Goal: Task Accomplishment & Management: Complete application form

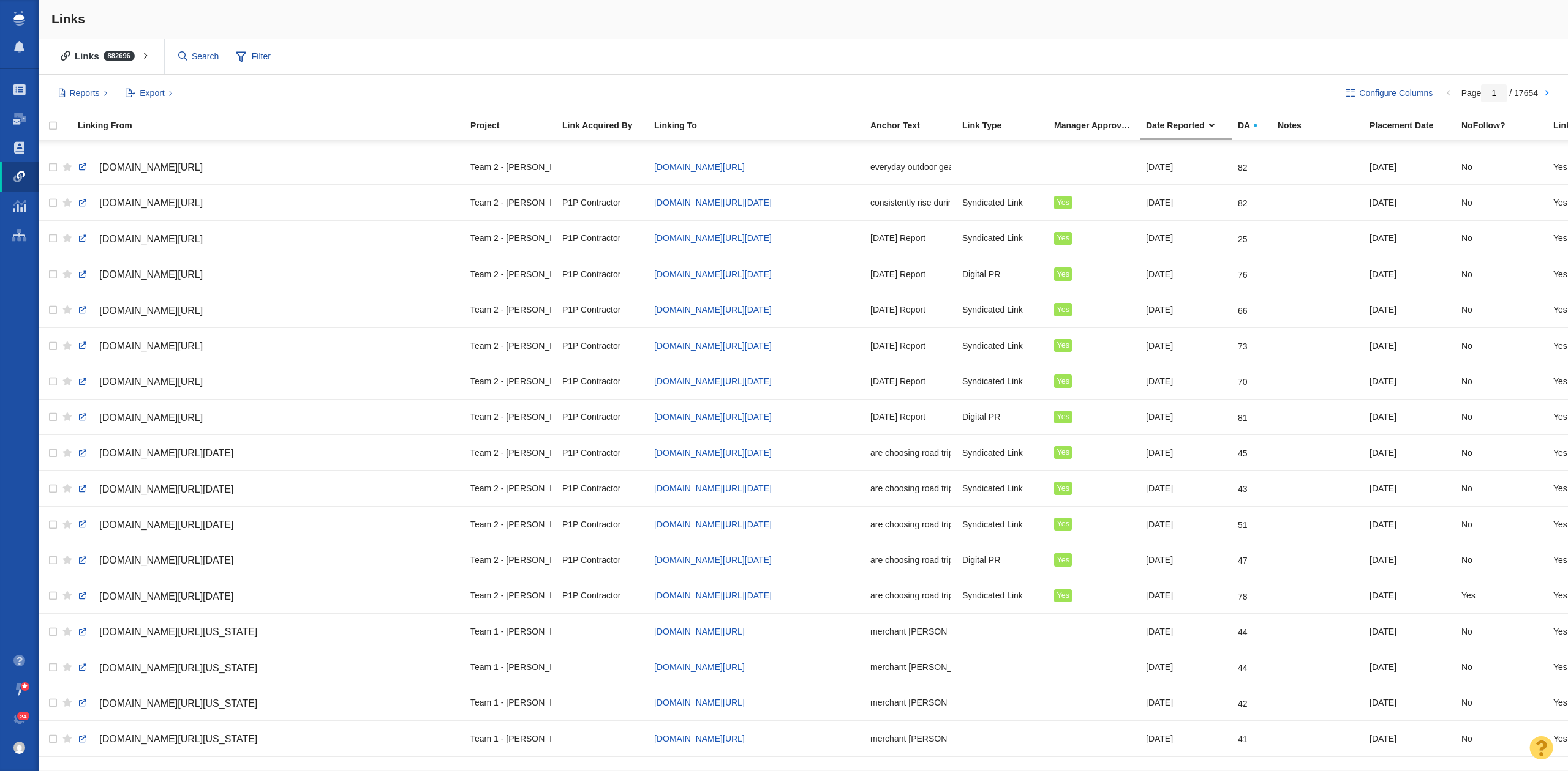
scroll to position [1178, 0]
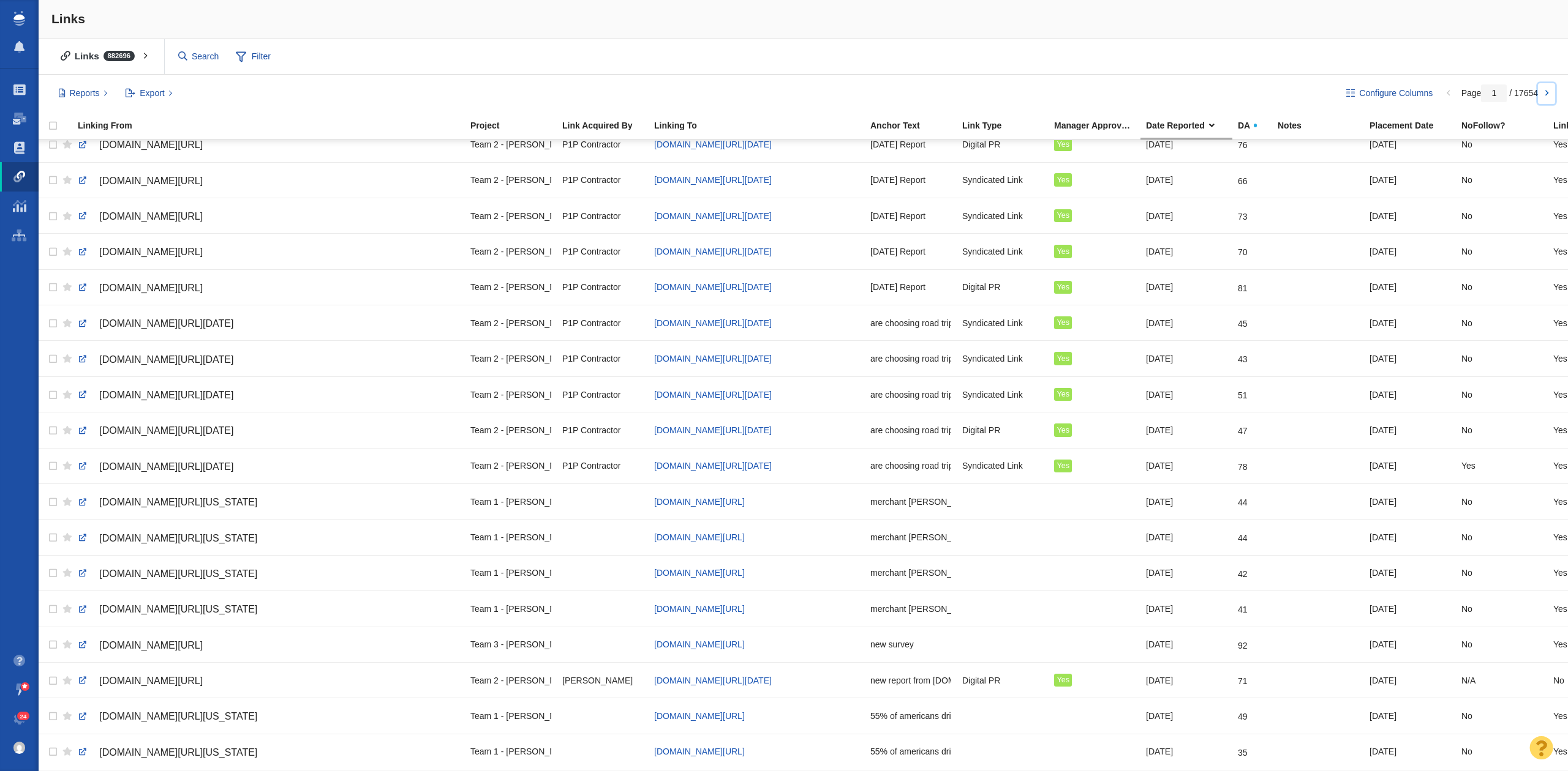
click at [1546, 94] on link at bounding box center [1546, 93] width 17 height 21
type input "2"
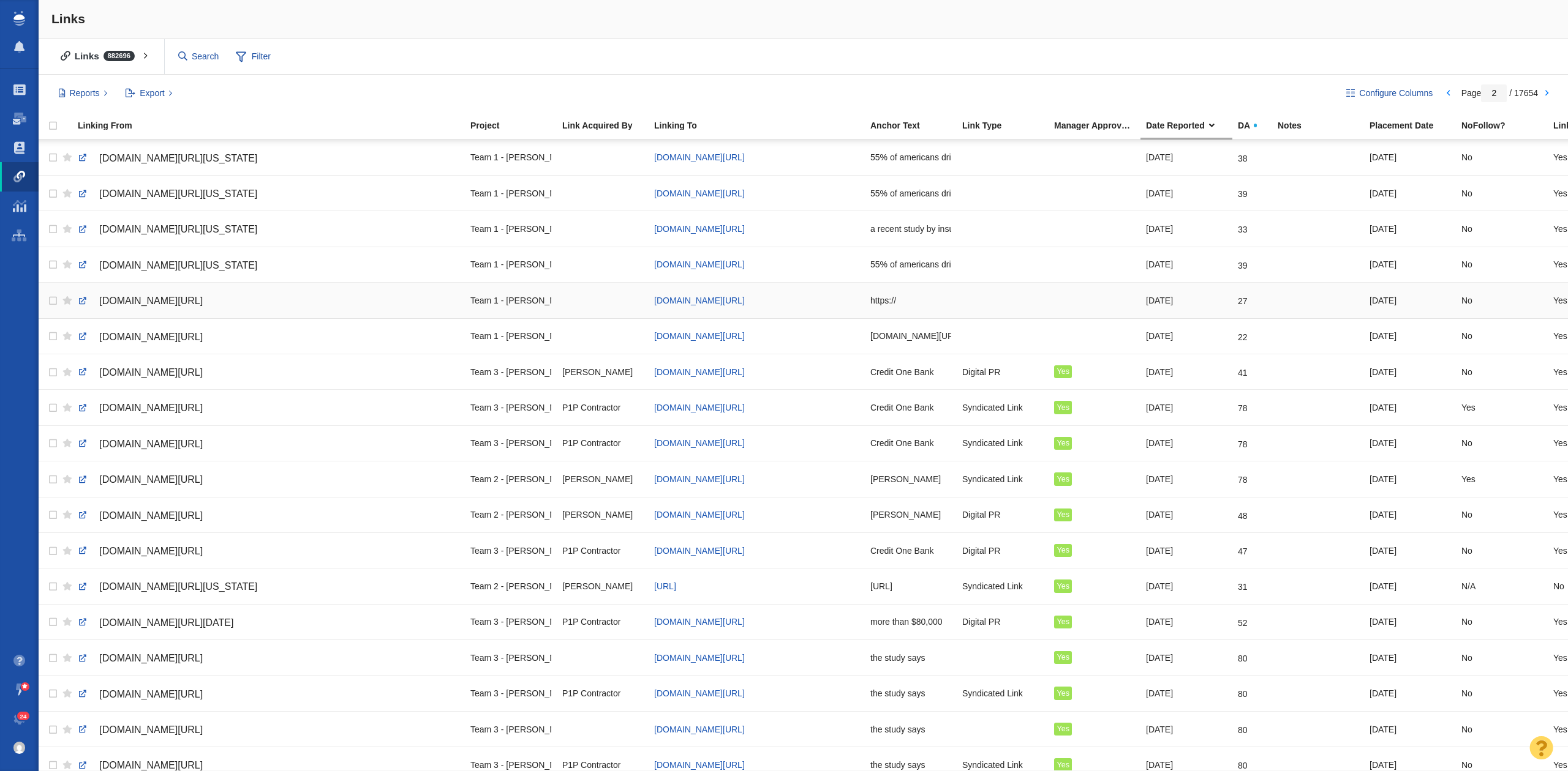
click at [189, 302] on span "[DOMAIN_NAME][URL]" at bounding box center [151, 301] width 104 height 11
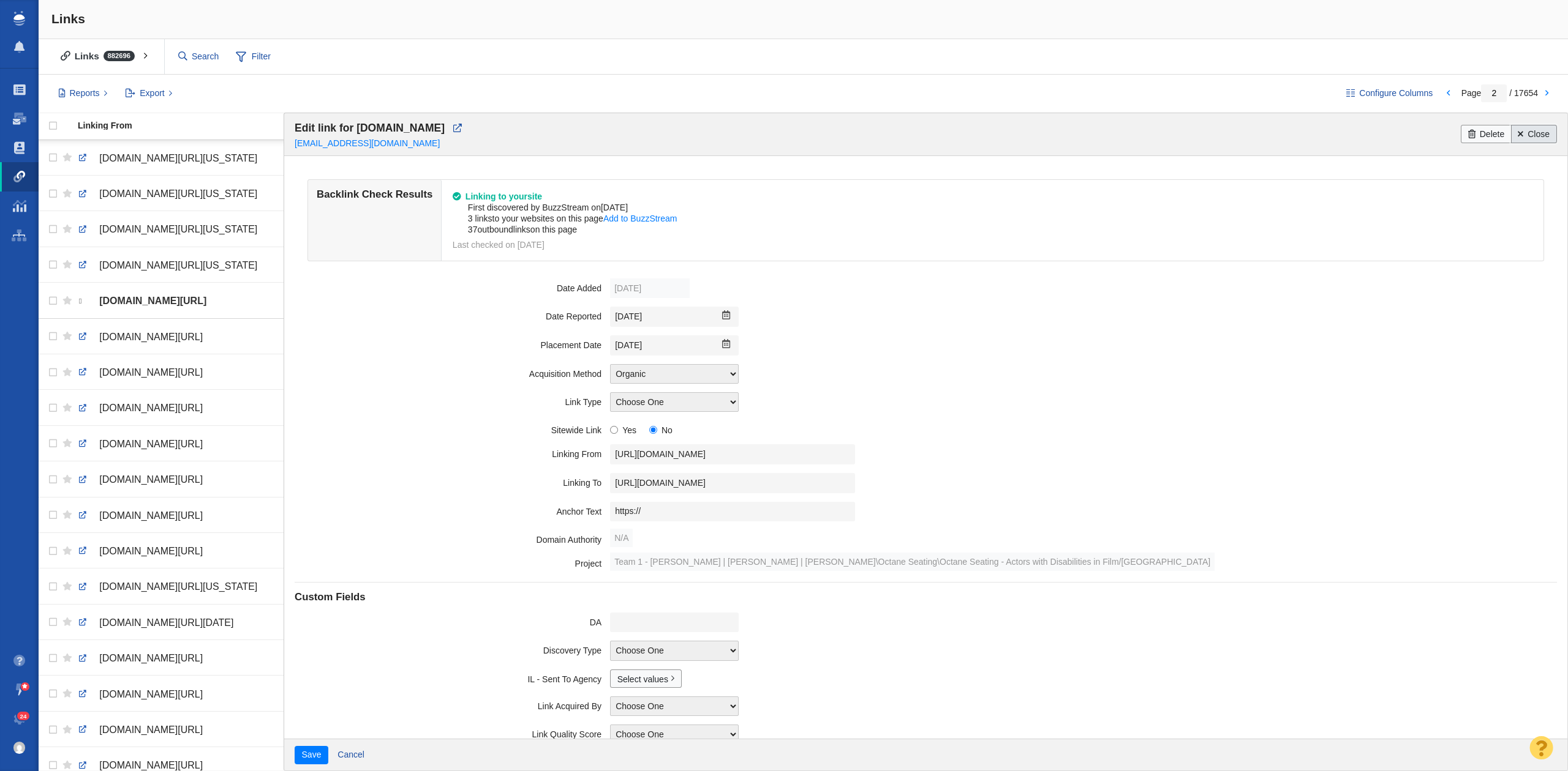
click at [1538, 135] on link "Close" at bounding box center [1533, 134] width 46 height 19
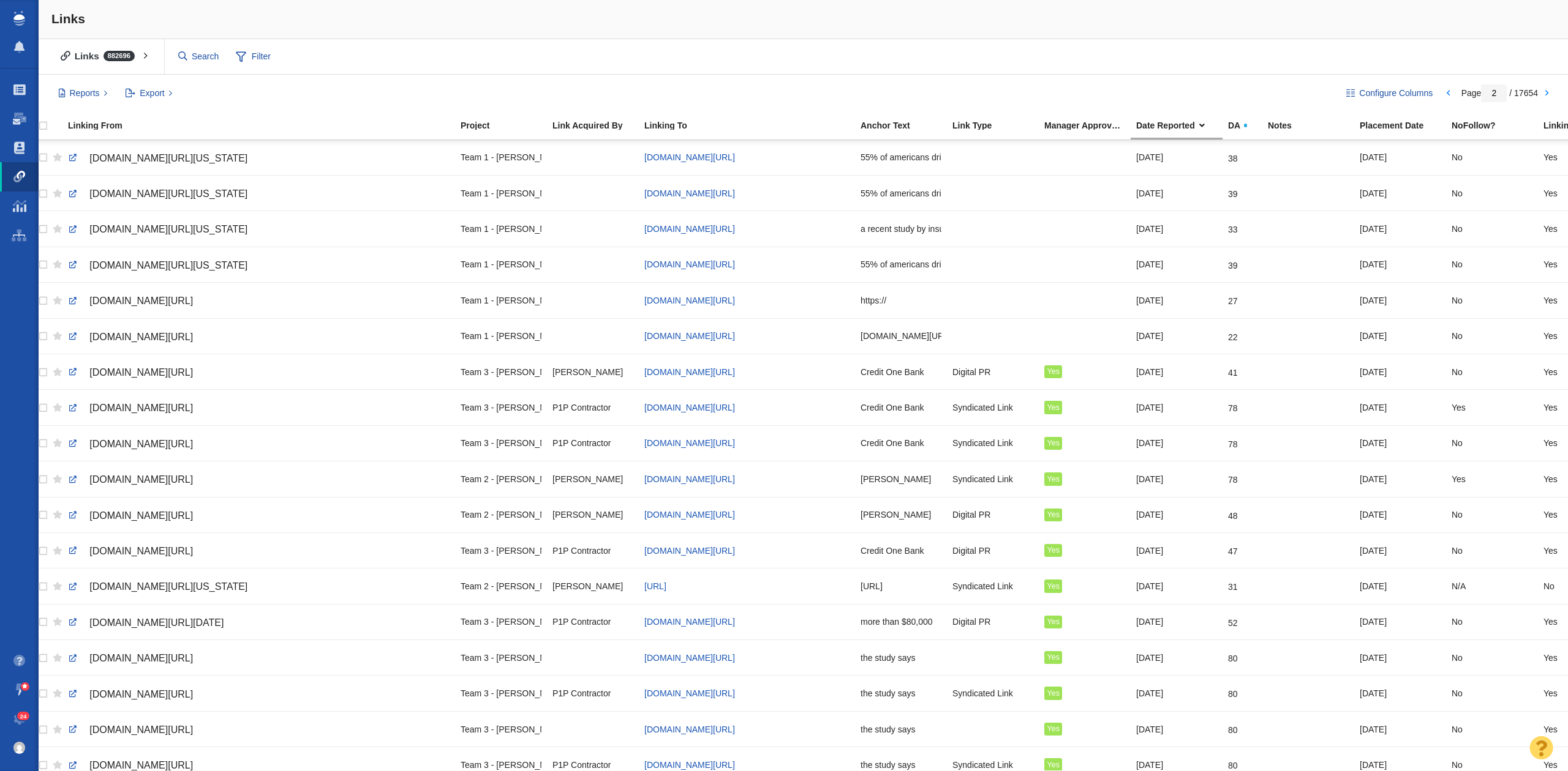
scroll to position [0, 0]
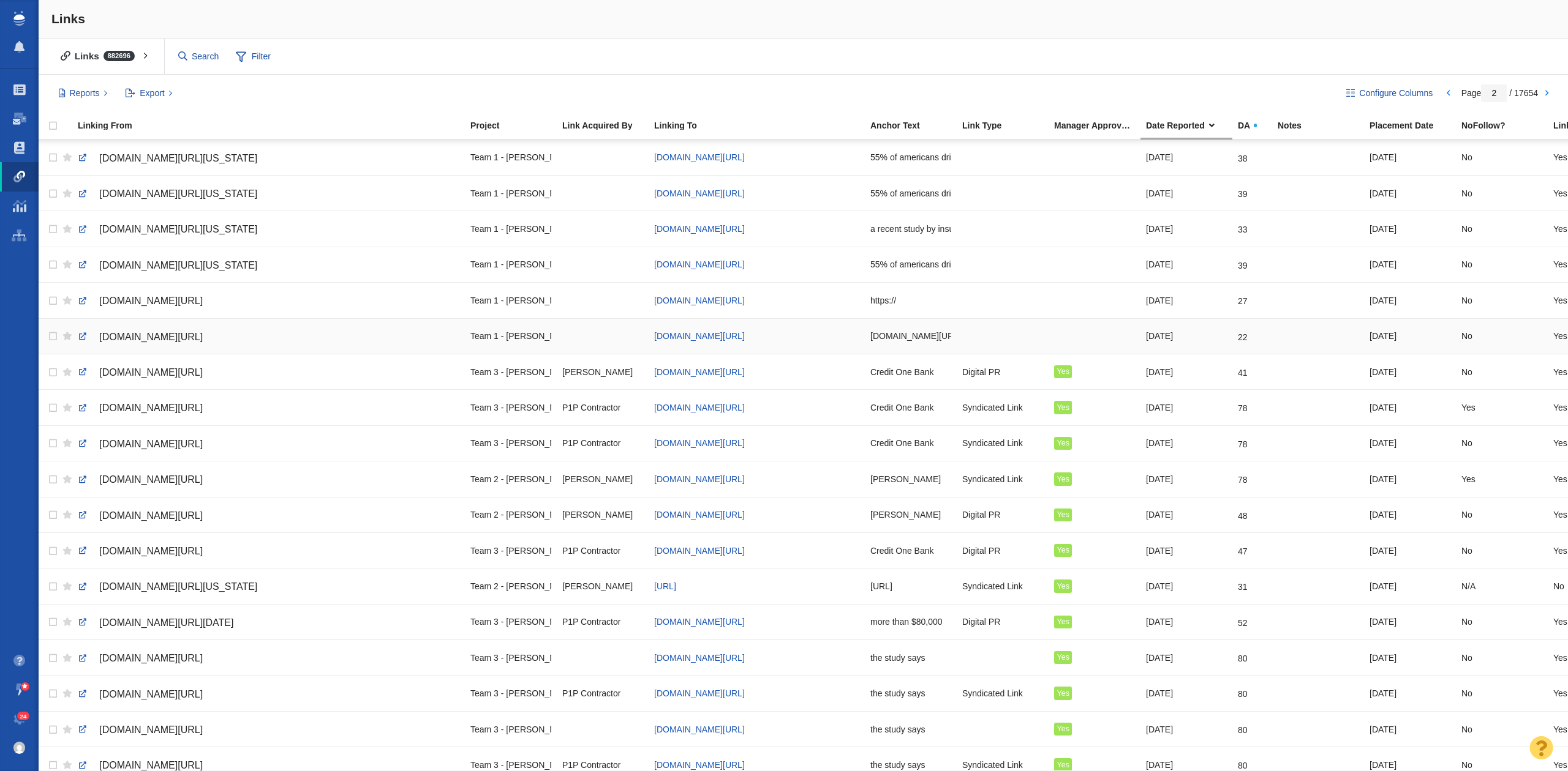
click at [203, 339] on span "[DOMAIN_NAME][URL]" at bounding box center [151, 337] width 104 height 11
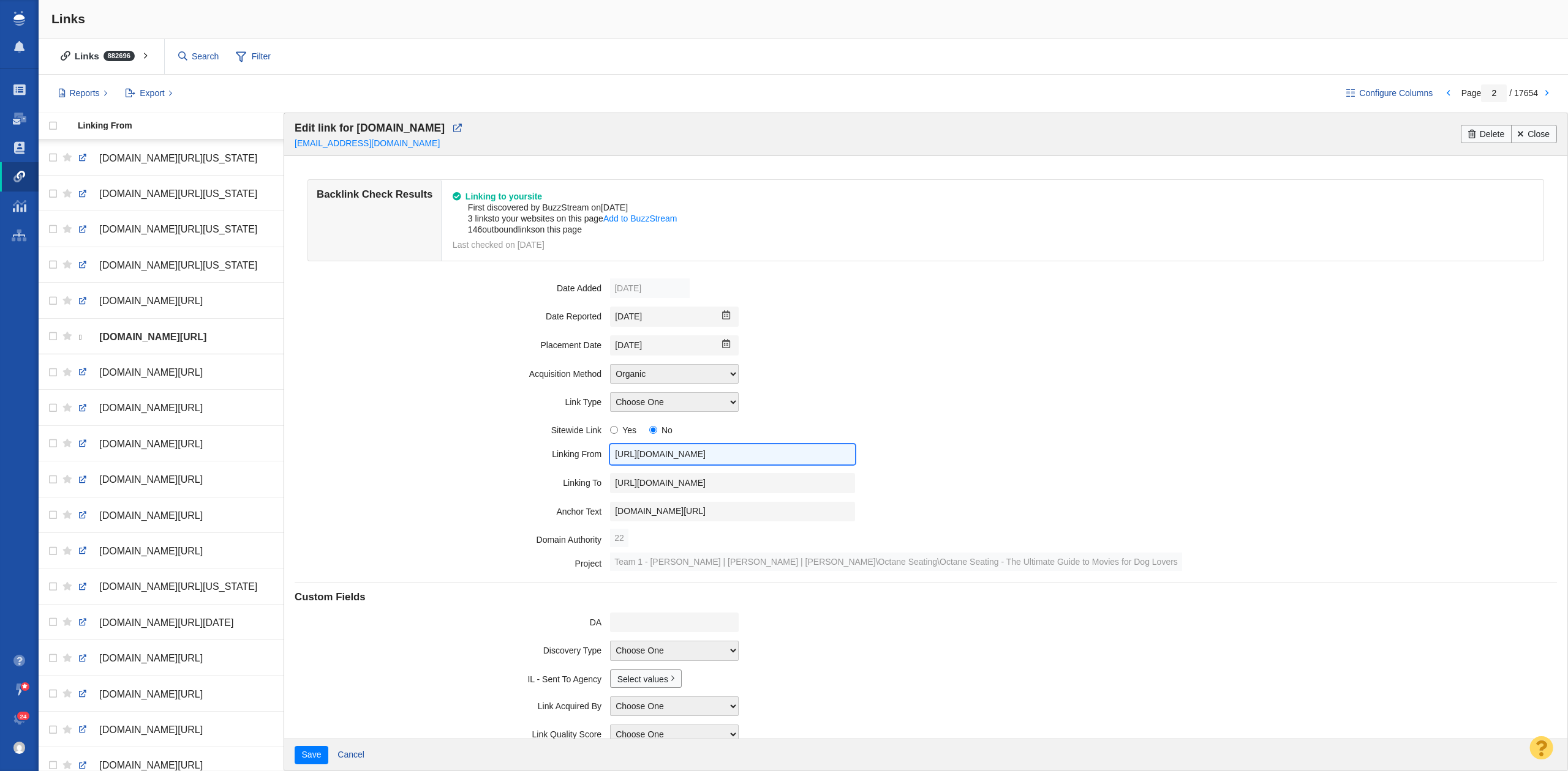
click at [689, 460] on input "[URL][DOMAIN_NAME]" at bounding box center [732, 454] width 245 height 21
click at [1061, 399] on div "Choose One Guest Post - Organic Guest Post - Partnership Resource Link Fresh Me…" at bounding box center [1083, 402] width 947 height 20
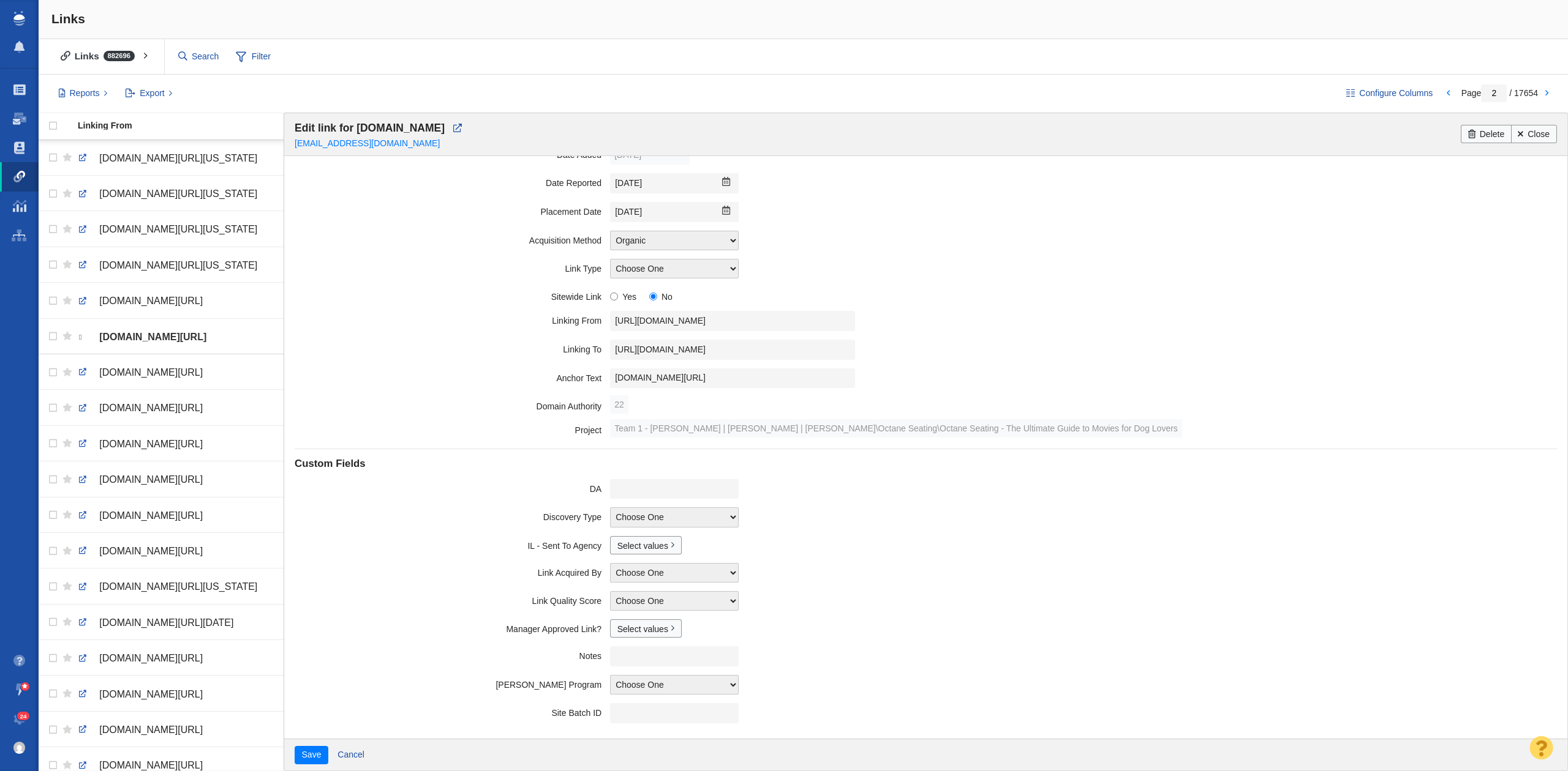
scroll to position [138, 0]
click at [1549, 129] on link "Close" at bounding box center [1533, 134] width 46 height 19
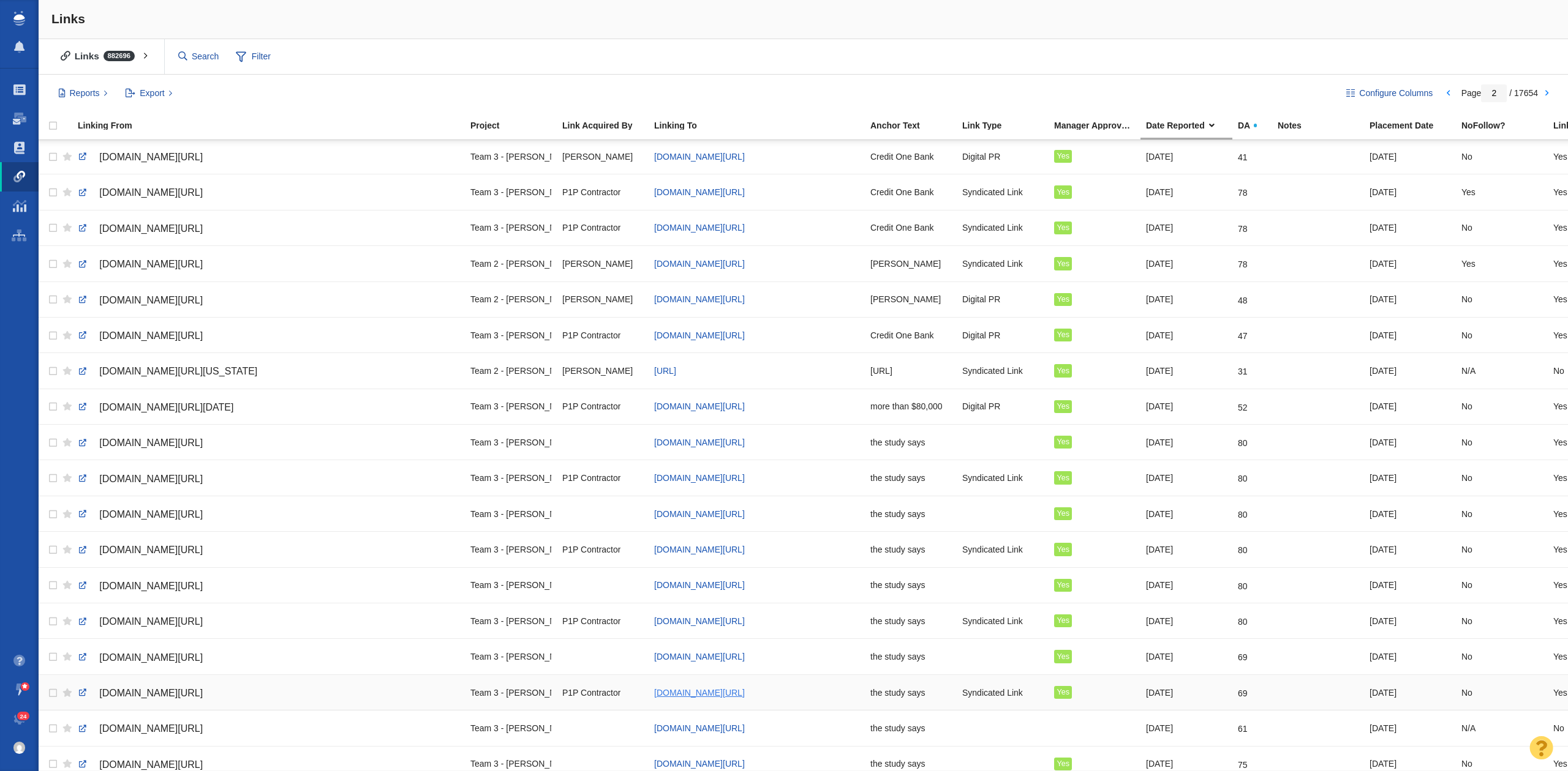
scroll to position [0, 0]
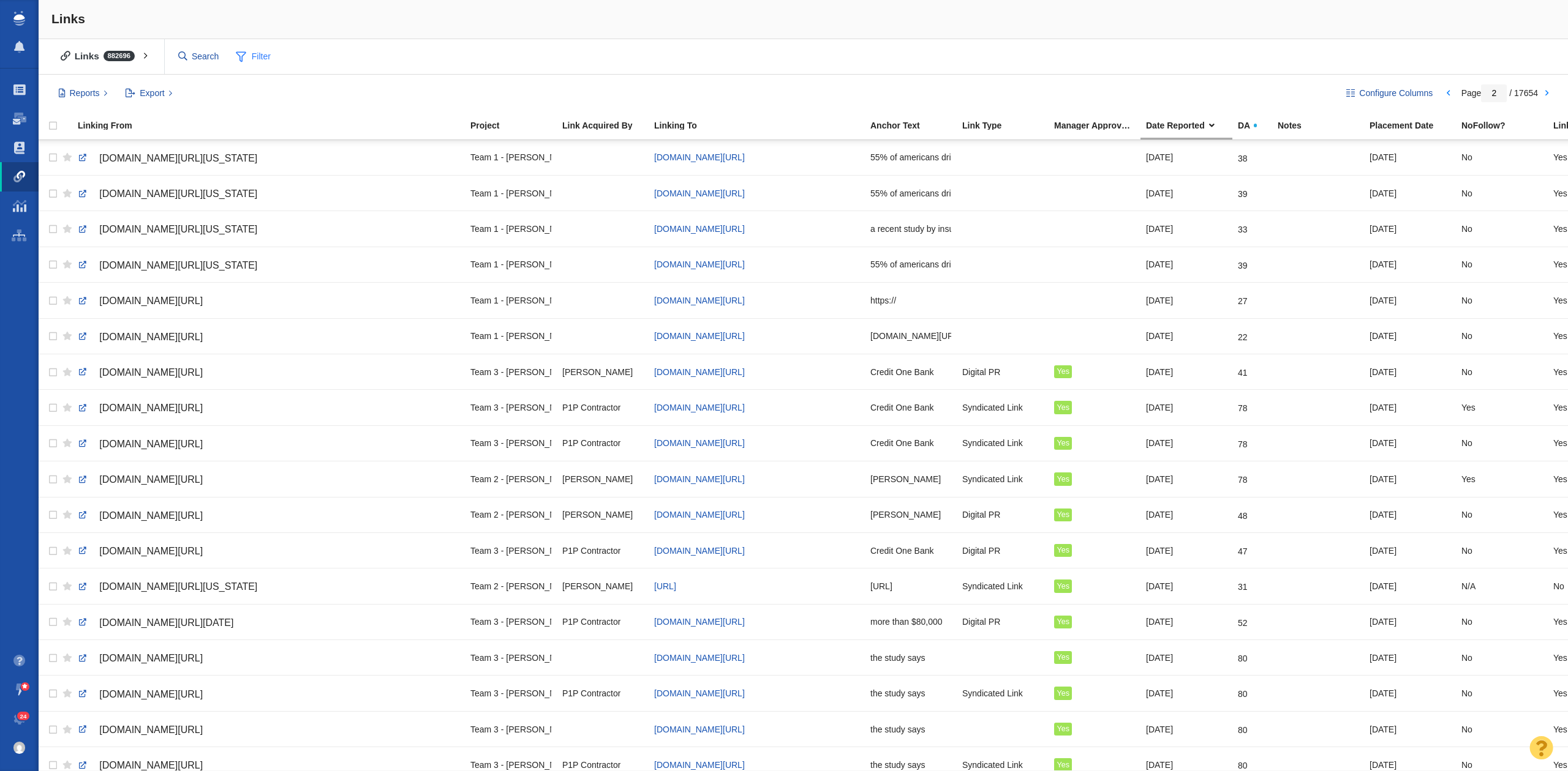
click at [273, 59] on span "Filter" at bounding box center [253, 57] width 49 height 23
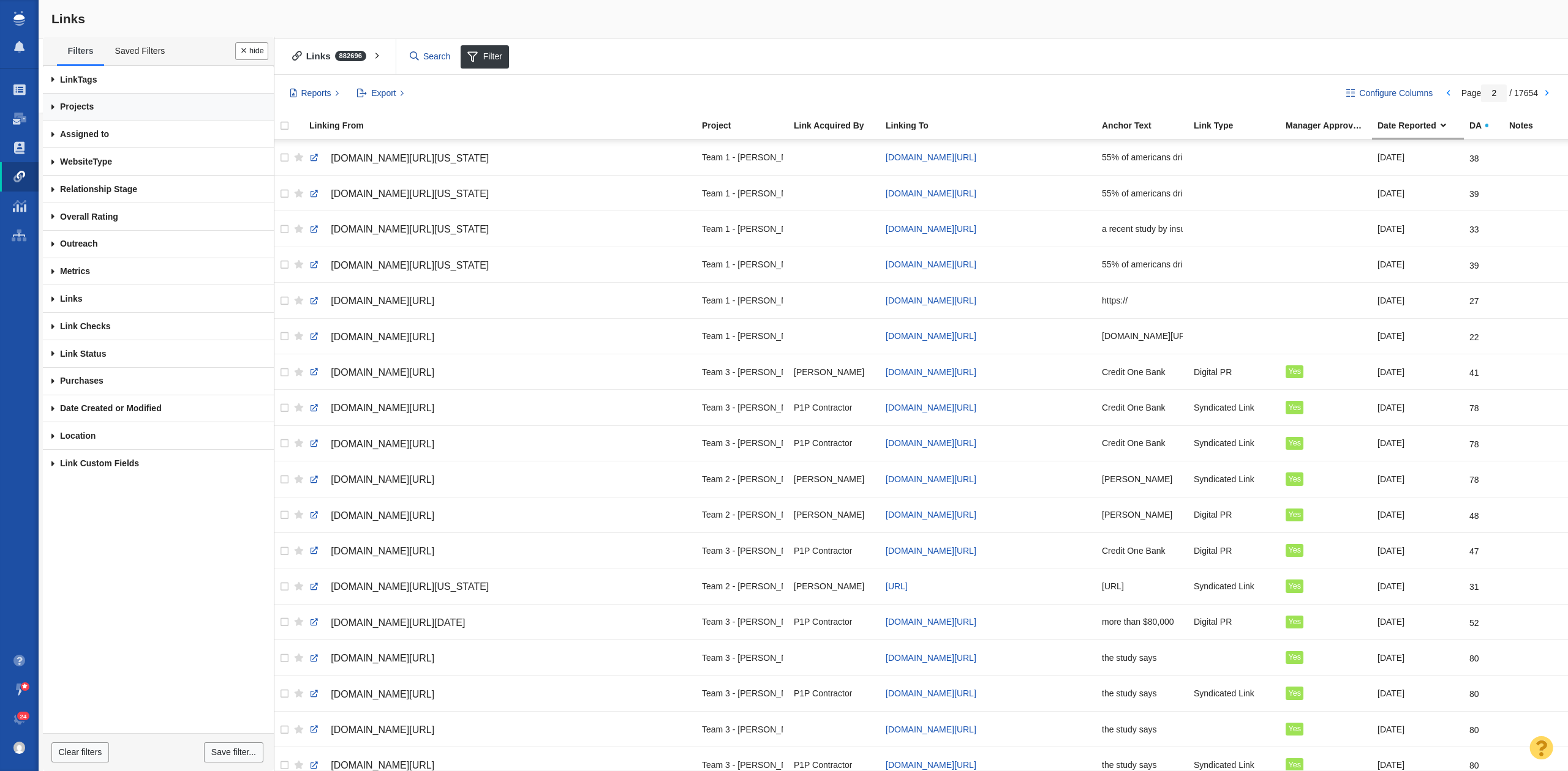
click at [104, 115] on link "Projects" at bounding box center [158, 107] width 231 height 28
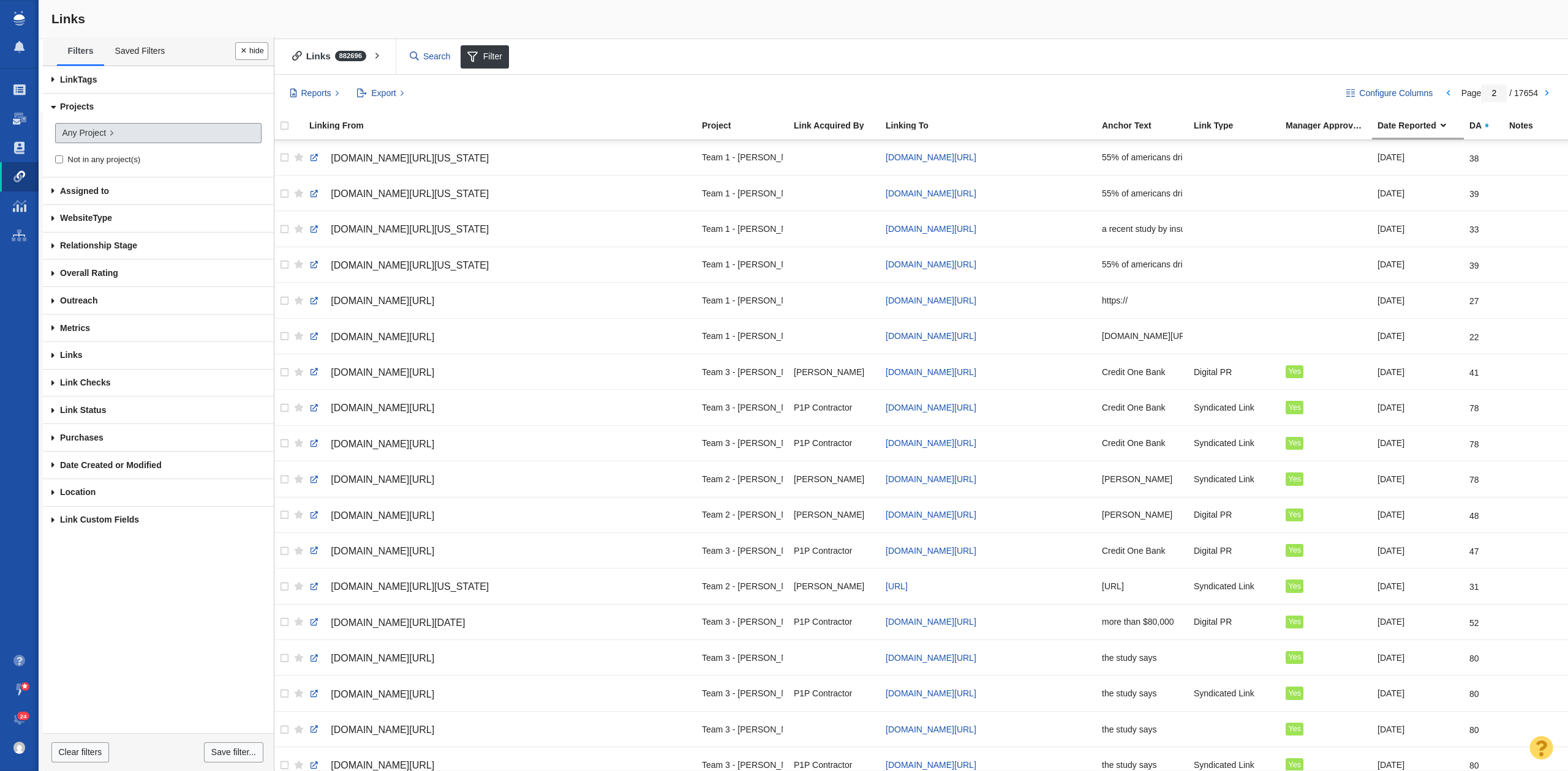
click at [94, 138] on span "Any Project" at bounding box center [83, 133] width 44 height 13
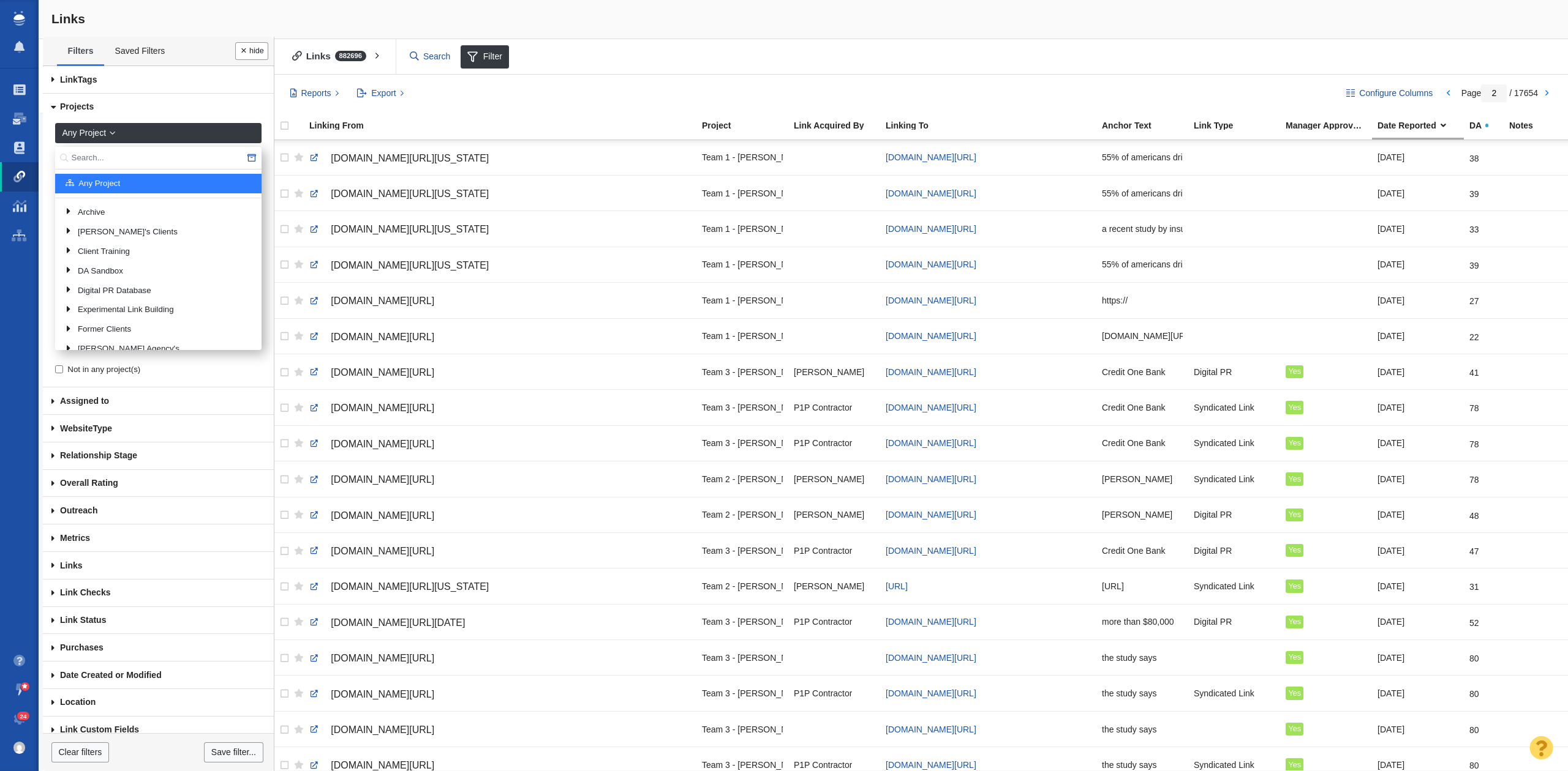
drag, startPoint x: 148, startPoint y: 167, endPoint x: 160, endPoint y: 158, distance: 15.0
click at [160, 158] on input "text" at bounding box center [158, 157] width 207 height 22
type input "octane"
click at [174, 234] on link "Octane Seating" at bounding box center [165, 243] width 178 height 19
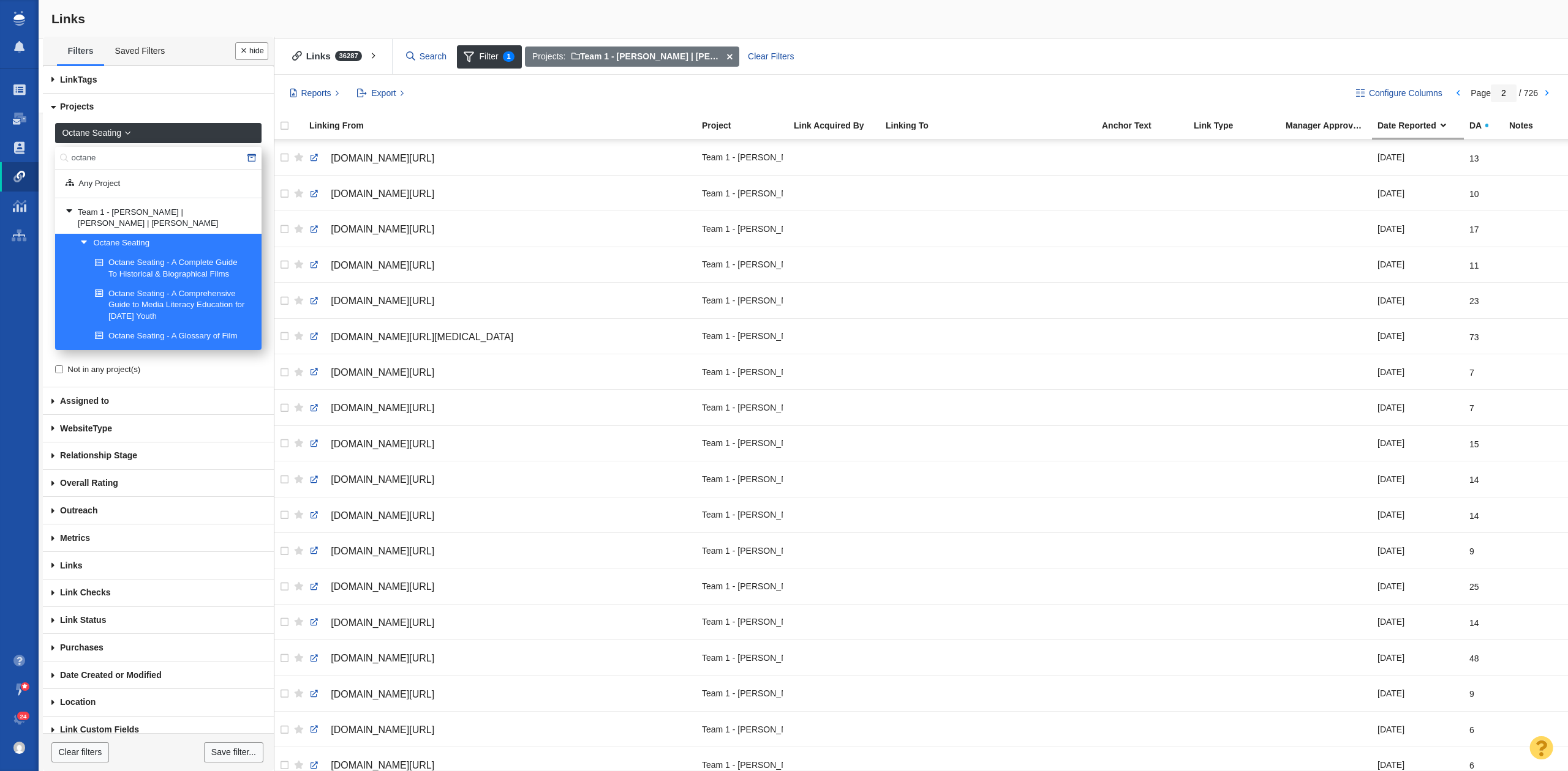
click at [255, 47] on button "Done" at bounding box center [251, 51] width 33 height 18
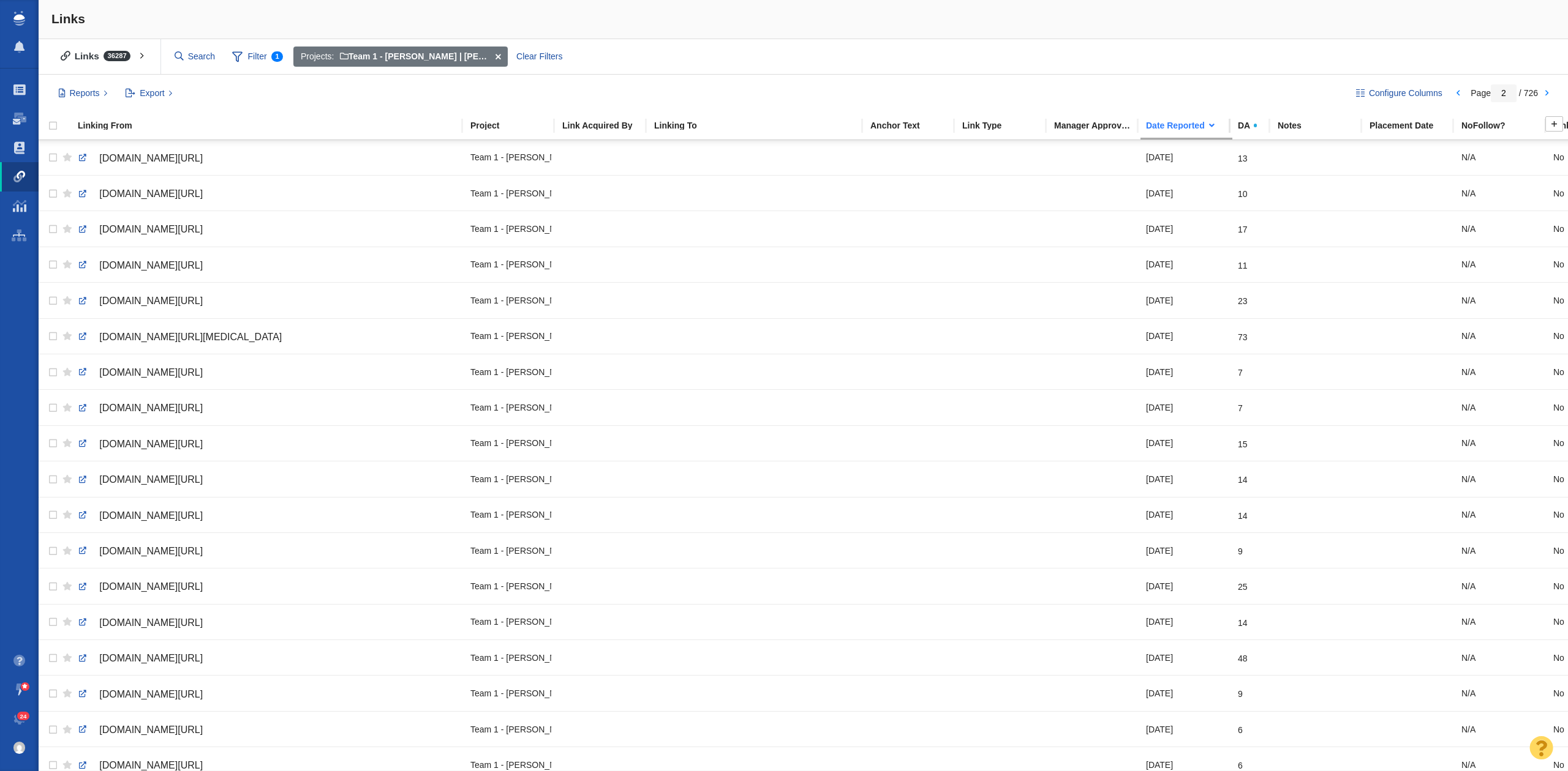
click at [1215, 128] on div "Date Reported" at bounding box center [1191, 126] width 90 height 9
click at [1201, 123] on div "Date Reported" at bounding box center [1191, 126] width 90 height 9
click at [1548, 92] on link at bounding box center [1546, 93] width 17 height 21
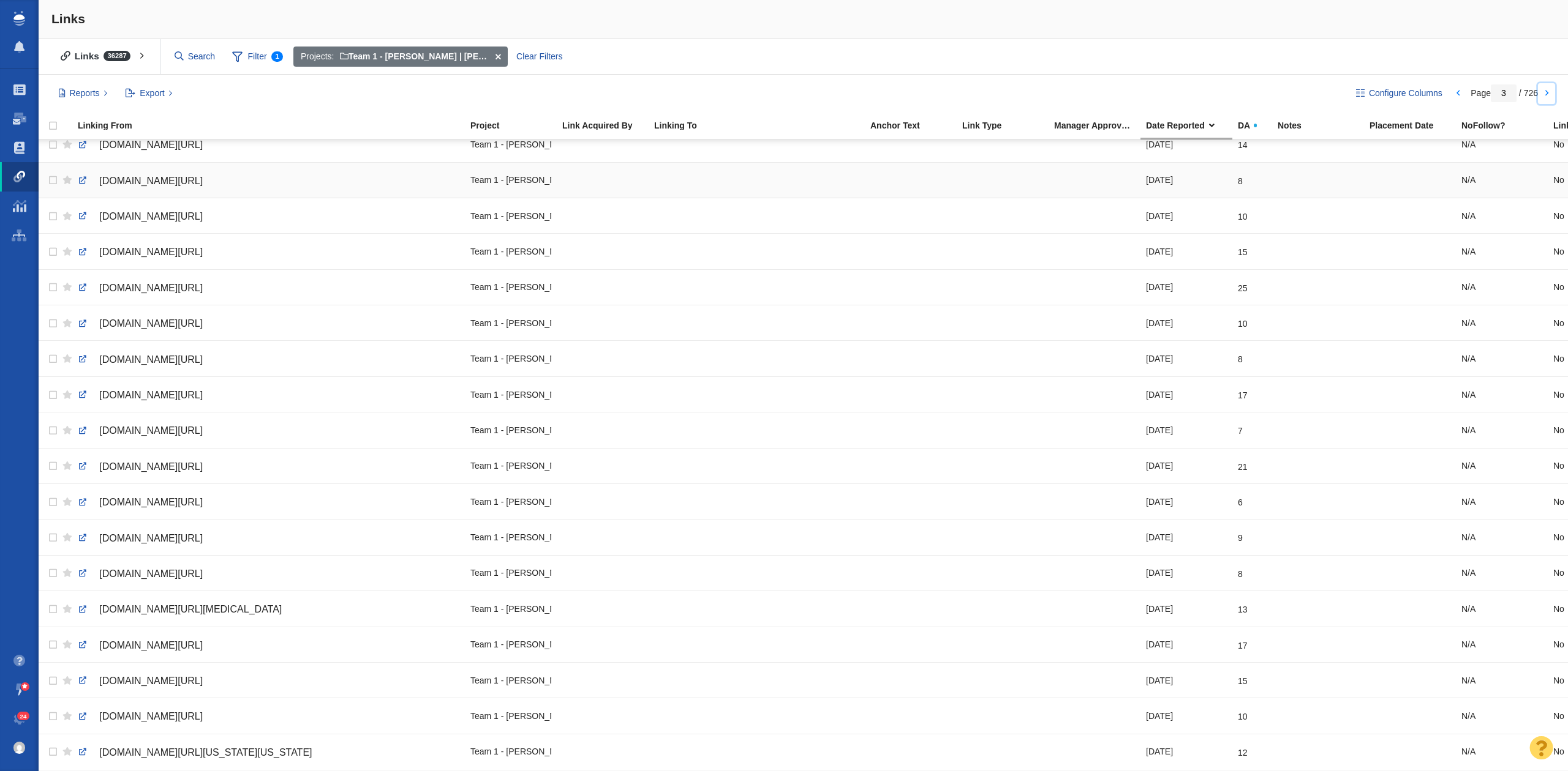
scroll to position [1178, 0]
click at [1544, 96] on link at bounding box center [1546, 93] width 17 height 21
click at [1456, 92] on div at bounding box center [784, 385] width 1568 height 771
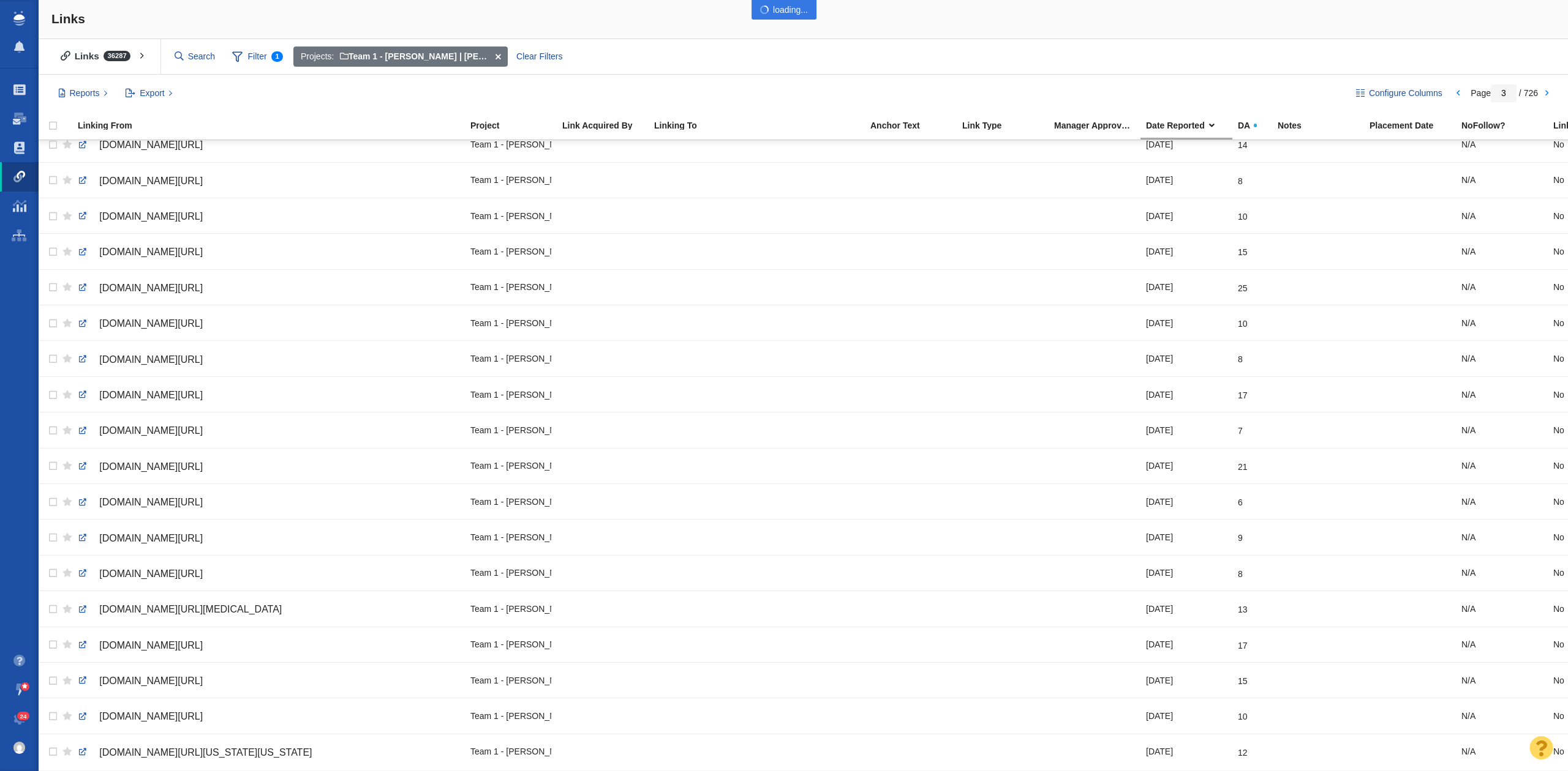
click at [1455, 93] on div at bounding box center [784, 385] width 1568 height 771
click at [1455, 94] on link at bounding box center [1457, 93] width 17 height 21
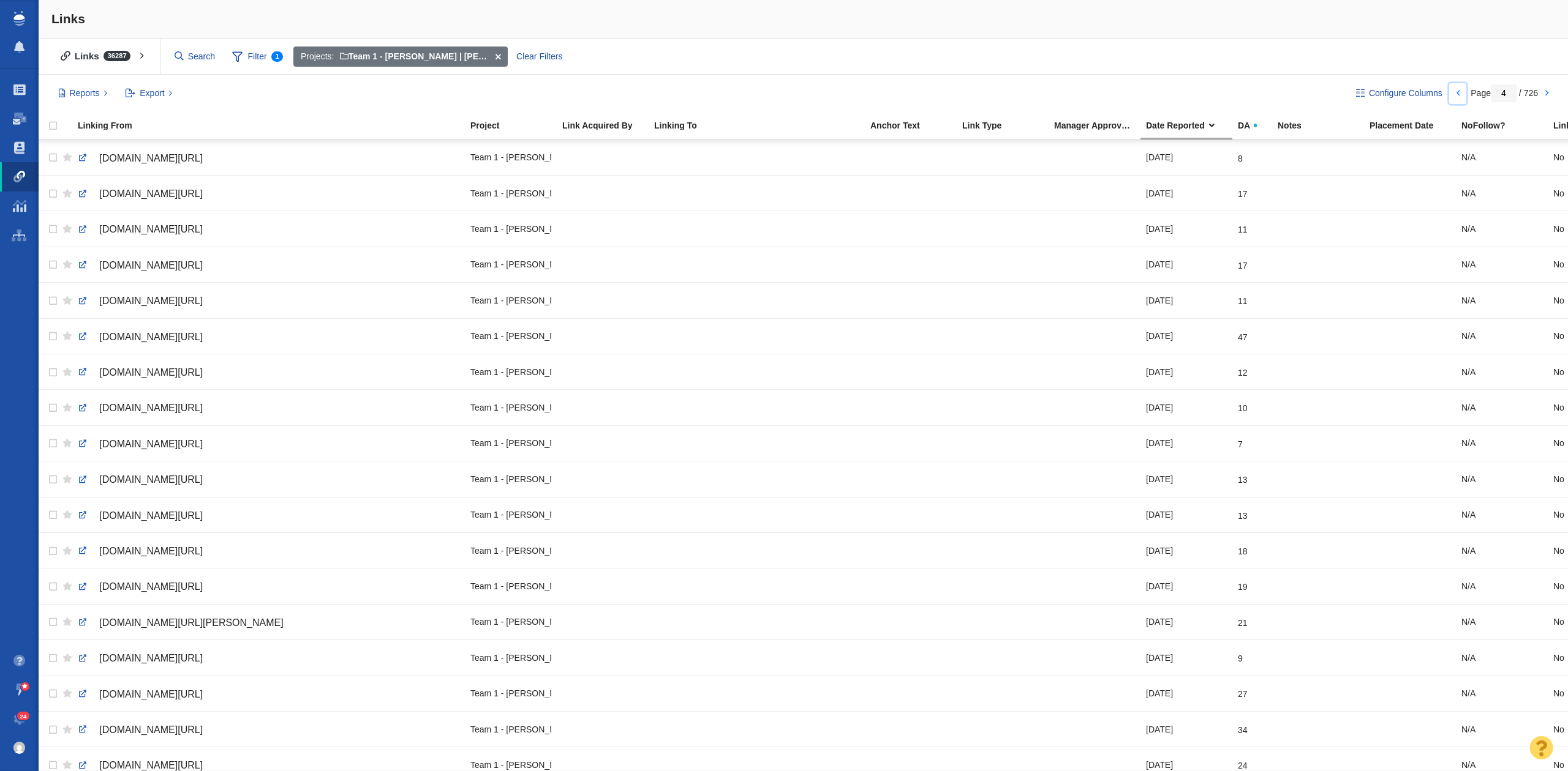
click at [1455, 94] on link at bounding box center [1457, 93] width 17 height 21
click at [1455, 94] on div at bounding box center [784, 385] width 1568 height 771
click at [1455, 94] on link at bounding box center [1457, 93] width 17 height 21
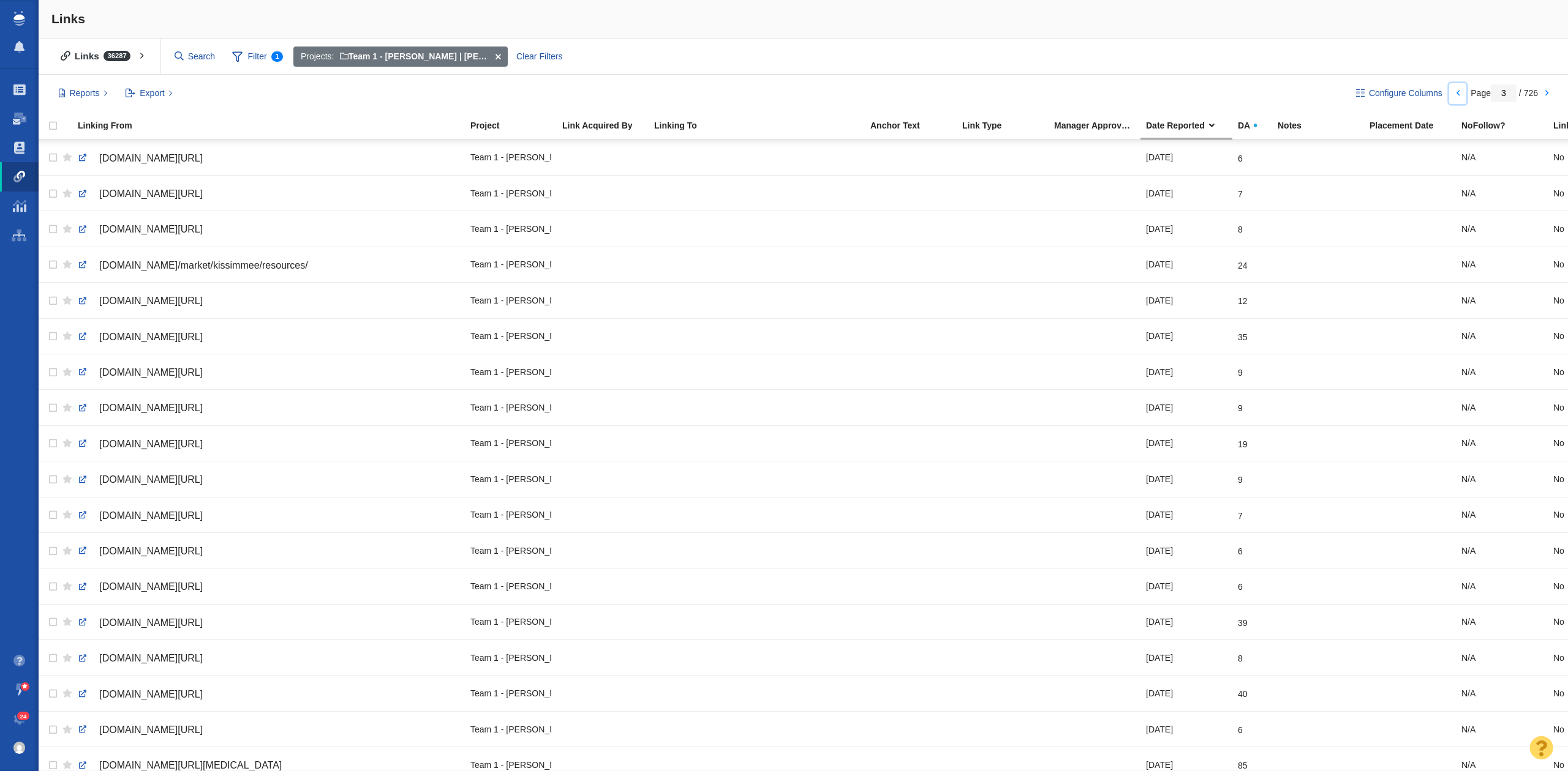
click at [1455, 94] on body "Projects Dashboard Websites People Link Monitoring Reports Projects Home Help C…" at bounding box center [784, 385] width 1568 height 771
click at [1452, 99] on link at bounding box center [1457, 93] width 17 height 21
type input "1"
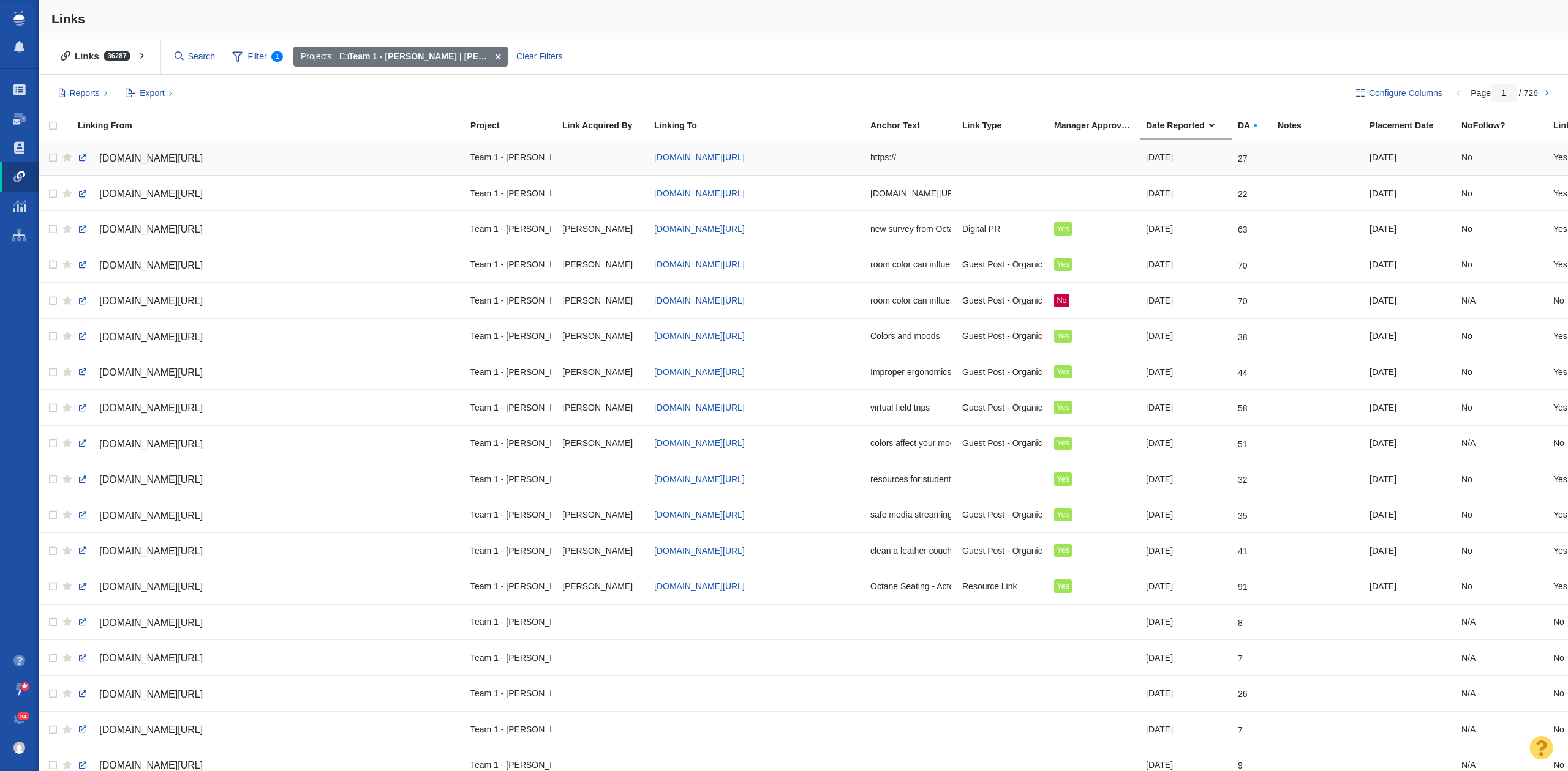
click at [203, 163] on span "[DOMAIN_NAME][URL]" at bounding box center [151, 158] width 104 height 11
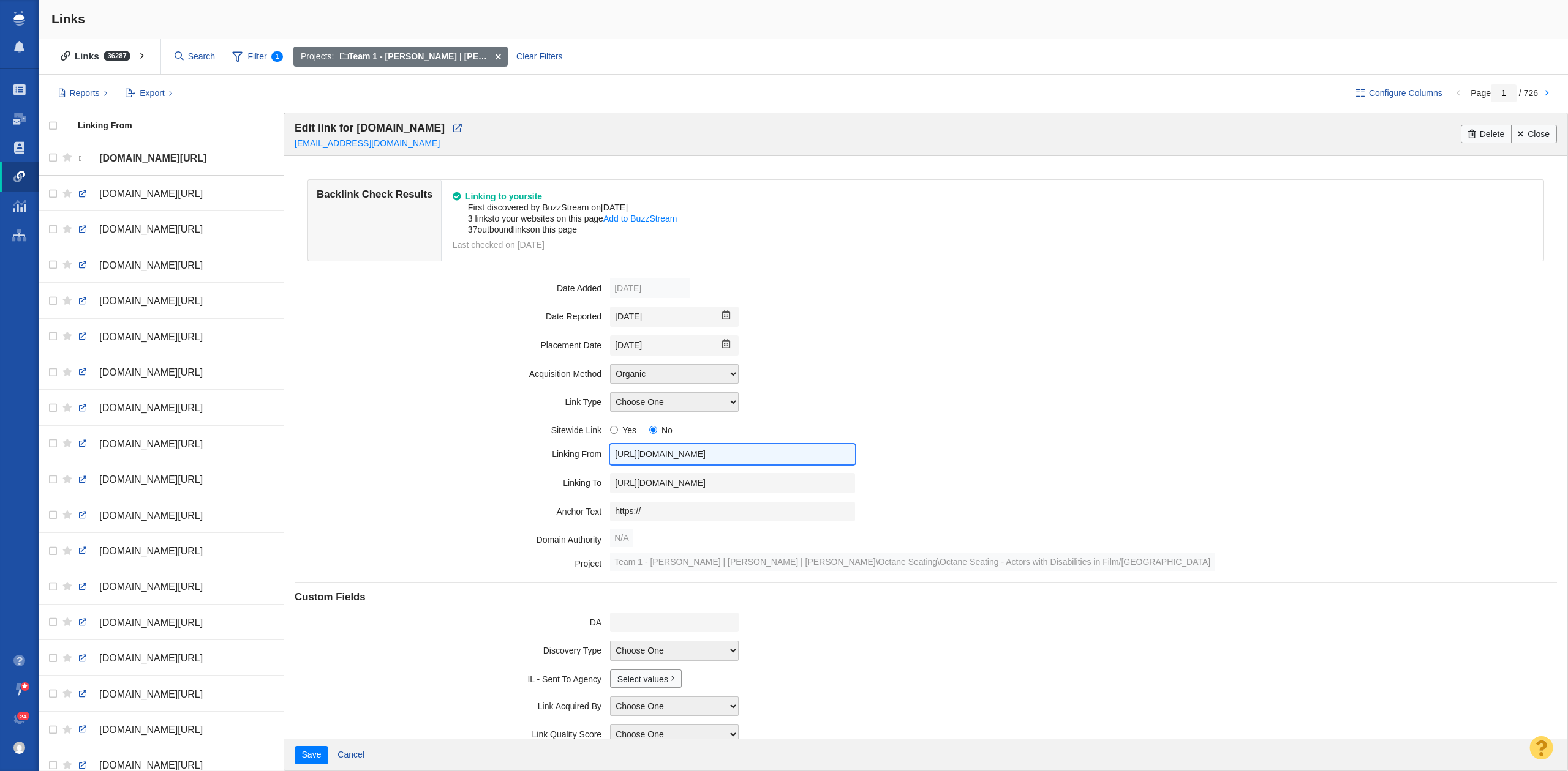
click at [719, 458] on input "[URL][DOMAIN_NAME]" at bounding box center [732, 454] width 245 height 21
click at [695, 482] on input "[URL][DOMAIN_NAME]" at bounding box center [732, 483] width 245 height 21
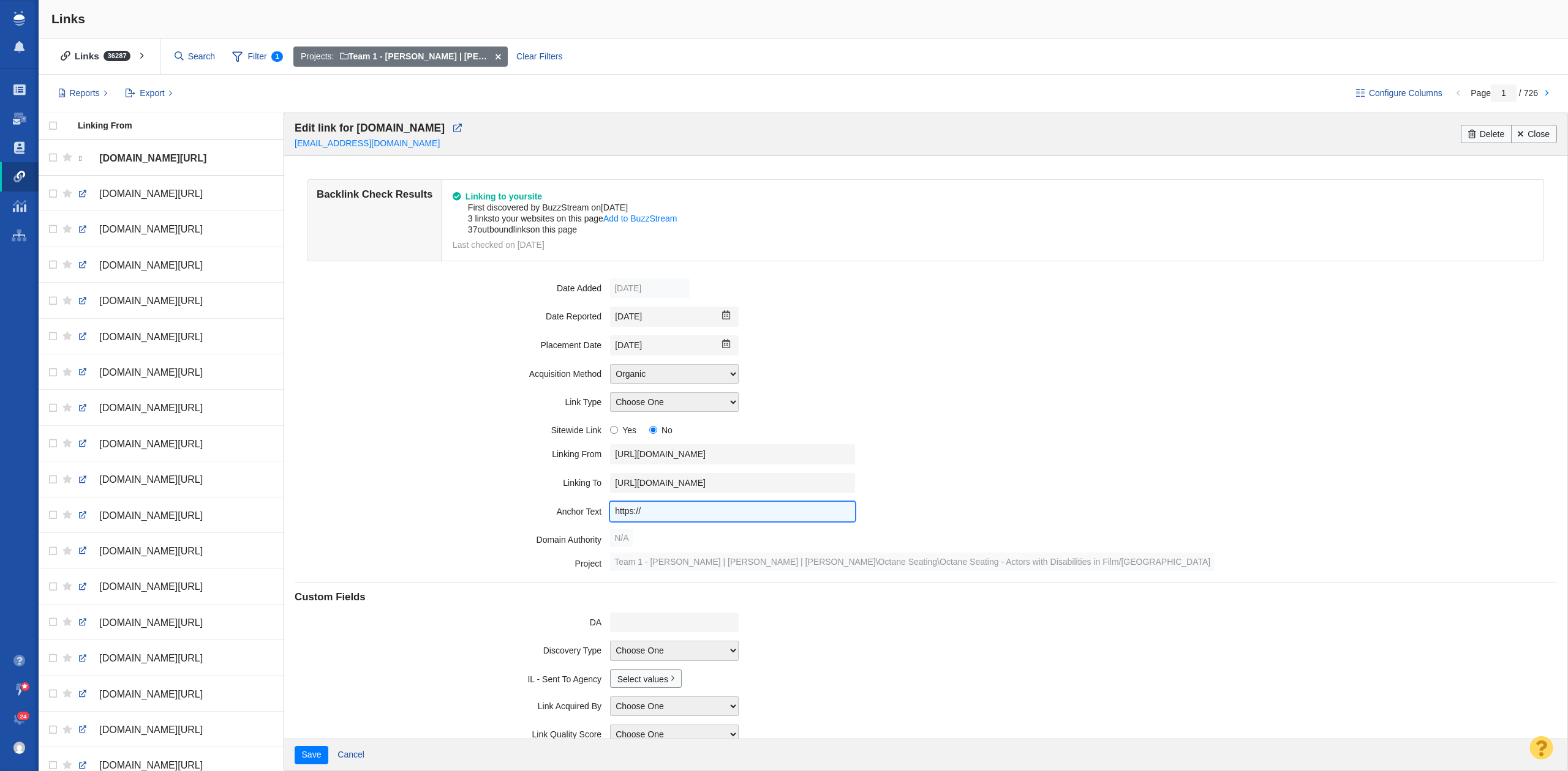
click at [691, 512] on input "https://" at bounding box center [732, 512] width 245 height 21
click at [689, 512] on input "https://" at bounding box center [732, 512] width 245 height 21
paste input "[DOMAIN_NAME][URL]"
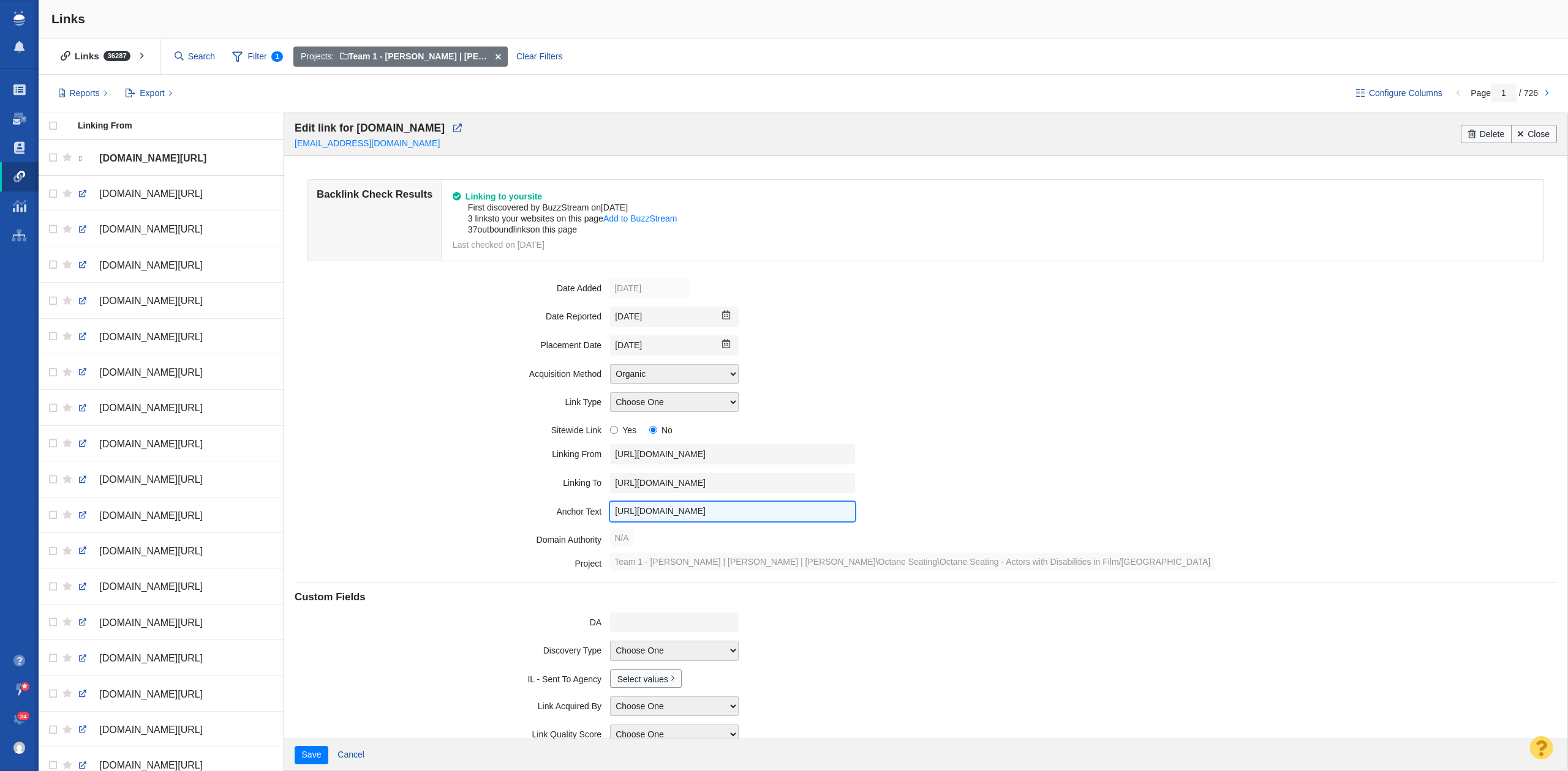
type input "[URL][DOMAIN_NAME]"
click at [1130, 452] on div "[URL][DOMAIN_NAME]" at bounding box center [1083, 454] width 947 height 21
click at [655, 383] on select "Choose One Organic Instant Submit Other" at bounding box center [674, 374] width 129 height 20
drag, startPoint x: 865, startPoint y: 412, endPoint x: 771, endPoint y: 468, distance: 109.4
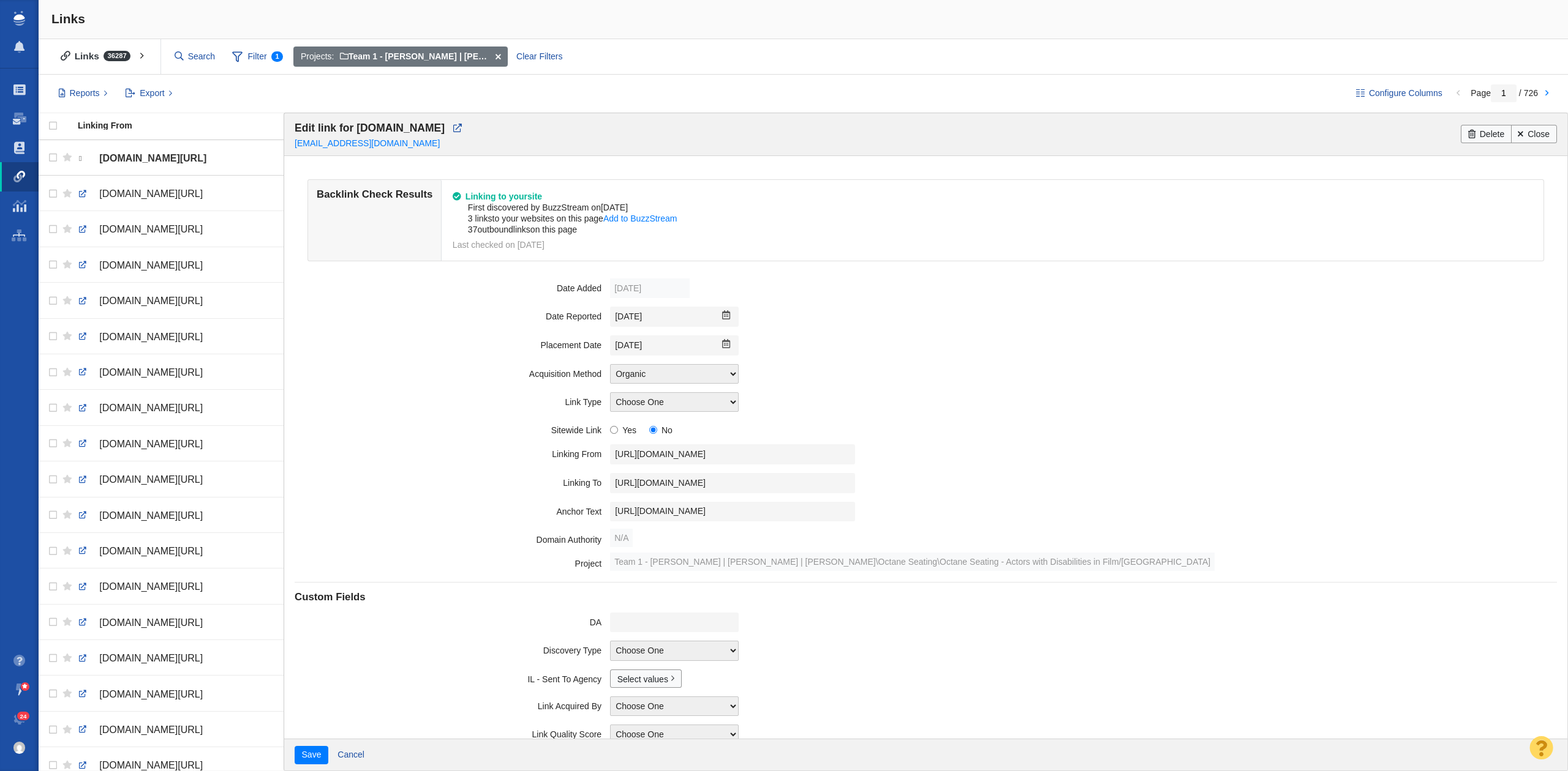
click at [865, 412] on div "Choose One Guest Post - Organic Guest Post - Partnership Resource Link Fresh Me…" at bounding box center [1083, 402] width 947 height 20
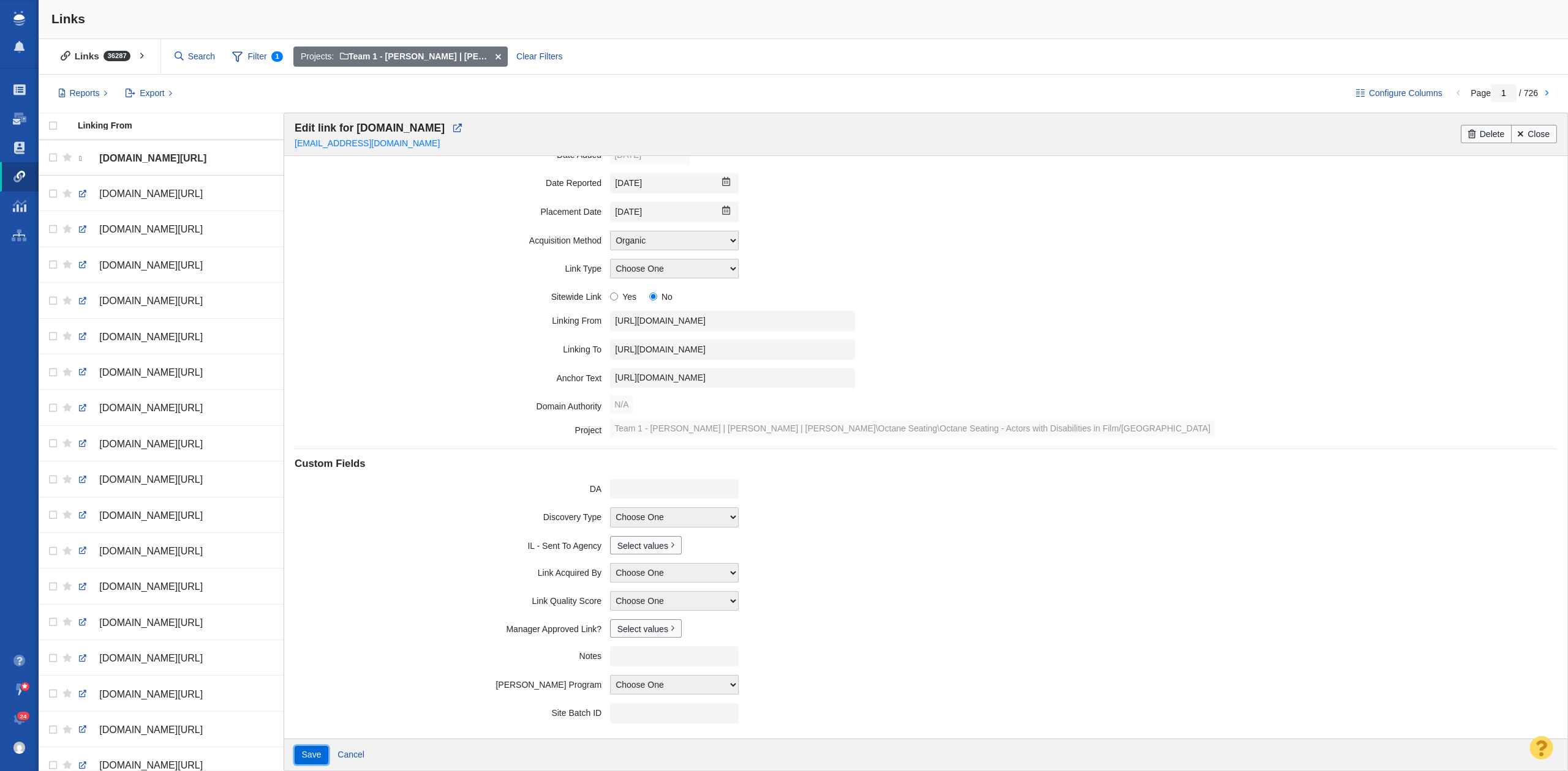
click at [307, 750] on button "Save" at bounding box center [312, 755] width 34 height 19
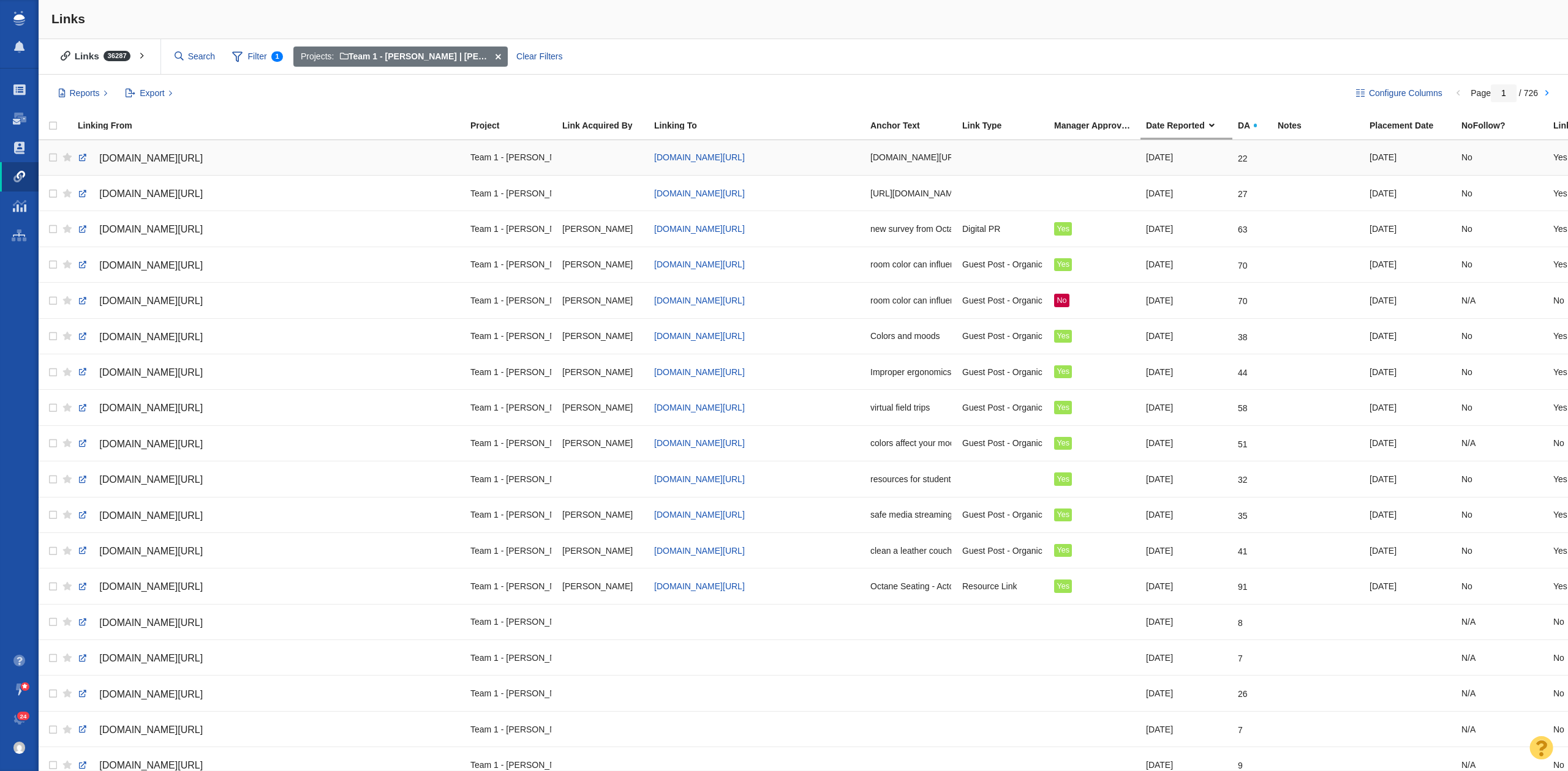
click at [1007, 159] on div at bounding box center [1002, 157] width 80 height 26
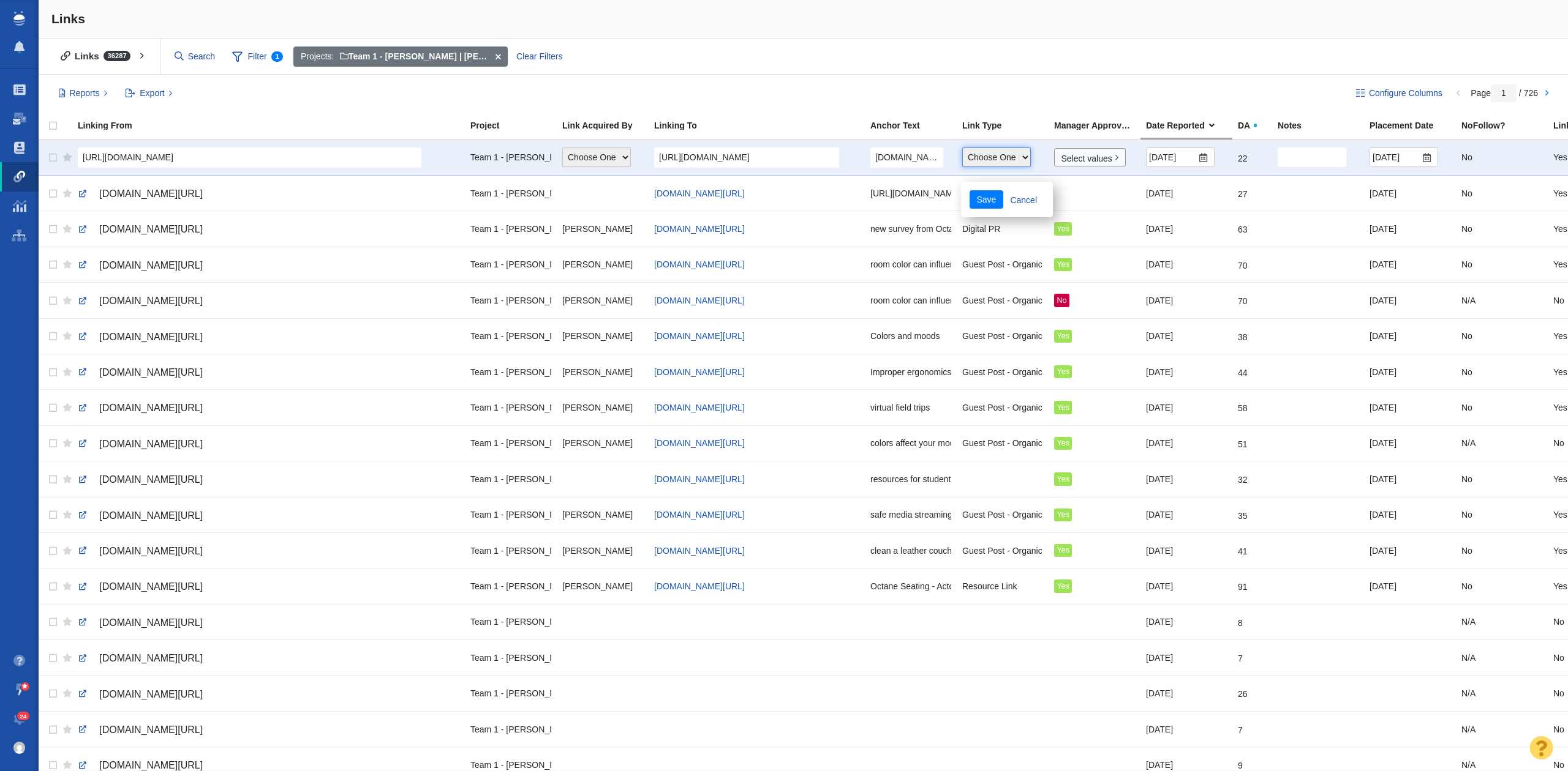
drag, startPoint x: 1000, startPoint y: 155, endPoint x: 999, endPoint y: 163, distance: 8.1
click at [999, 155] on select "Choose One Guest Post - Organic Guest Post - Partnership Resource Link Fresh Me…" at bounding box center [996, 157] width 69 height 20
select select "2"
click at [962, 148] on select "Choose One Guest Post - Organic Guest Post - Partnership Resource Link Fresh Me…" at bounding box center [996, 157] width 69 height 20
click at [997, 205] on button "Save" at bounding box center [987, 199] width 34 height 19
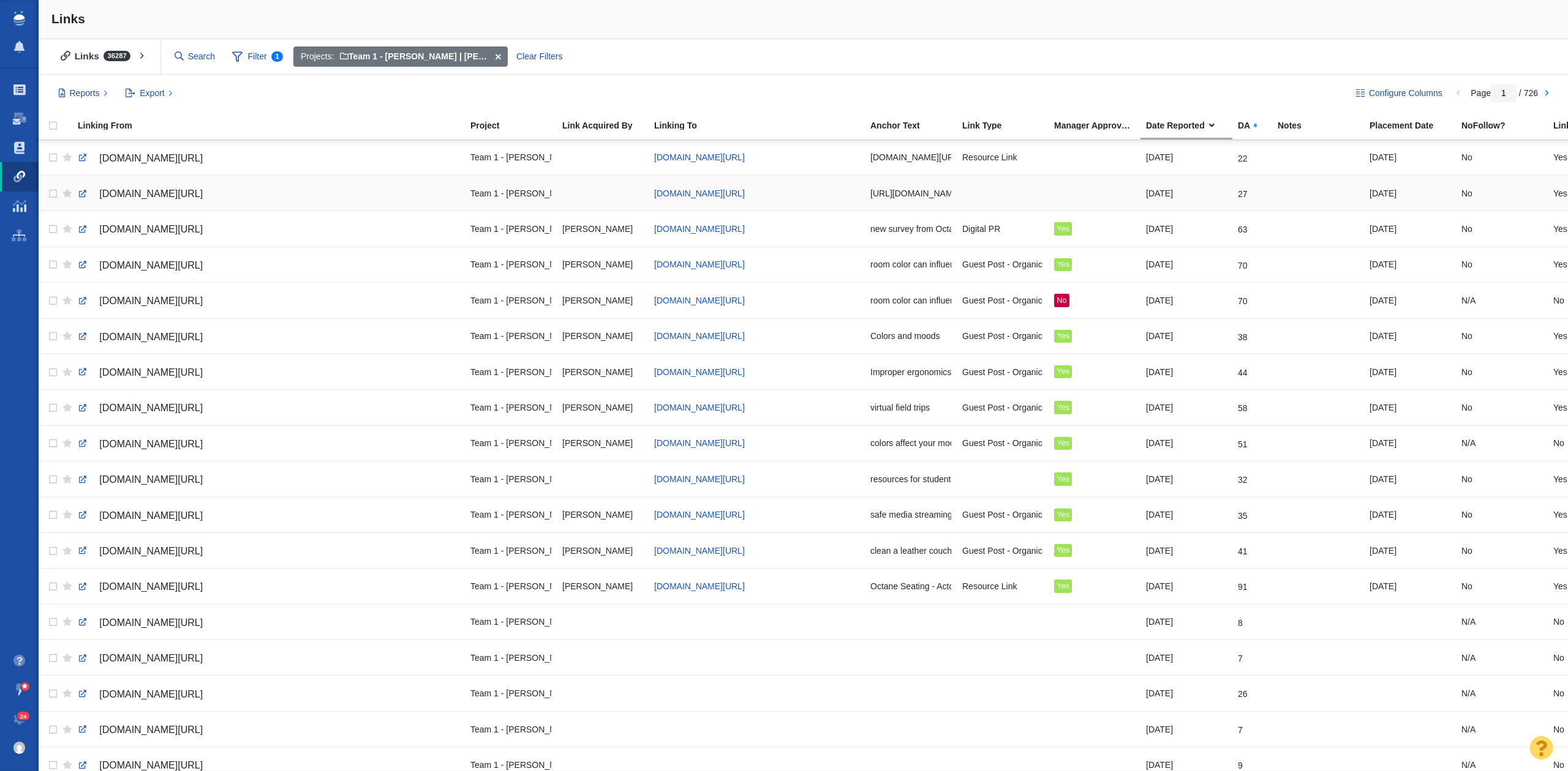
click at [995, 196] on div at bounding box center [1002, 192] width 80 height 26
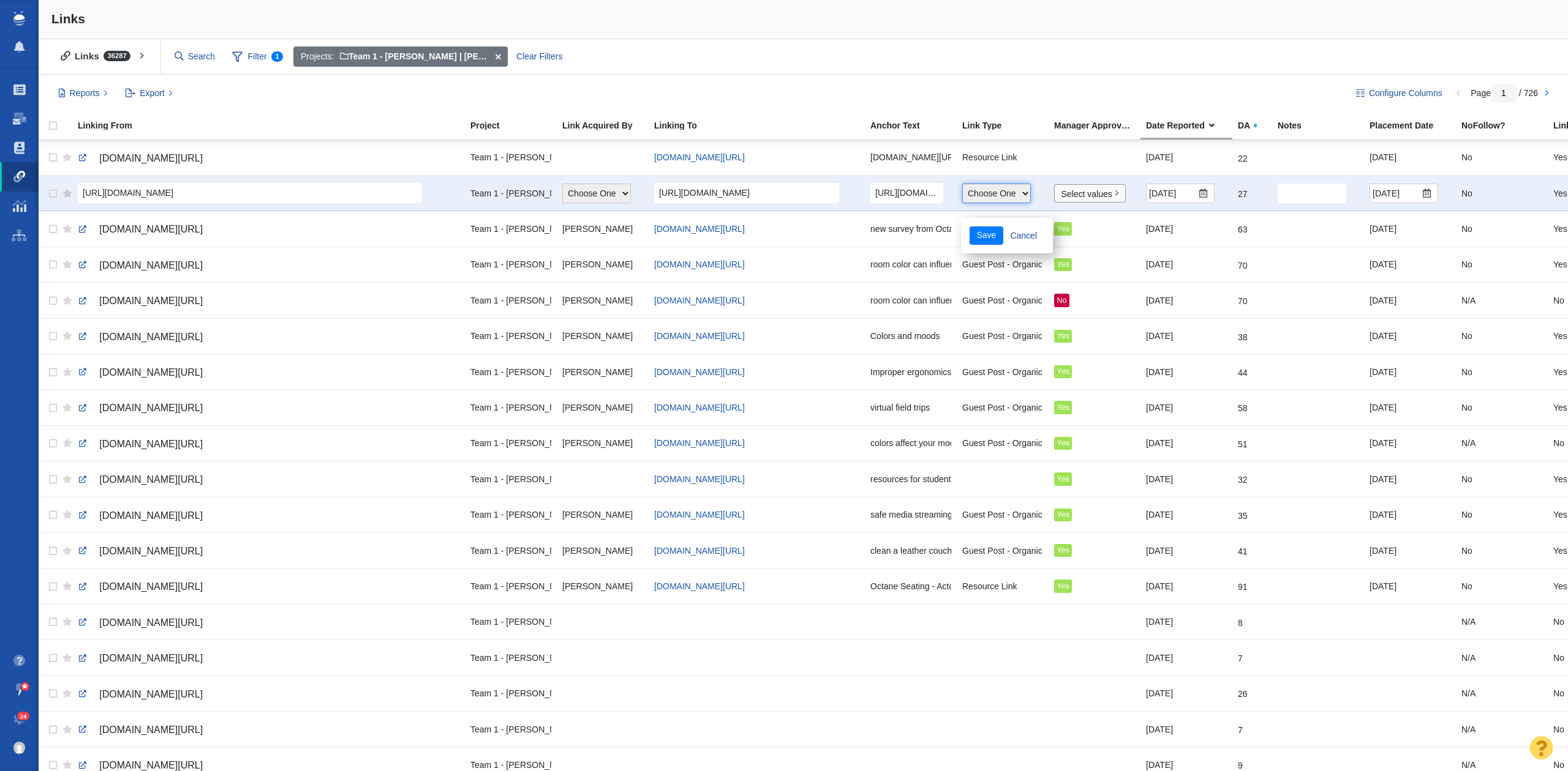
click at [997, 193] on select "Choose One Guest Post - Organic Guest Post - Partnership Resource Link Fresh Me…" at bounding box center [996, 194] width 69 height 20
select select "2"
click at [962, 184] on select "Choose One Guest Post - Organic Guest Post - Partnership Resource Link Fresh Me…" at bounding box center [996, 194] width 69 height 20
click at [988, 233] on button "Save" at bounding box center [987, 235] width 34 height 19
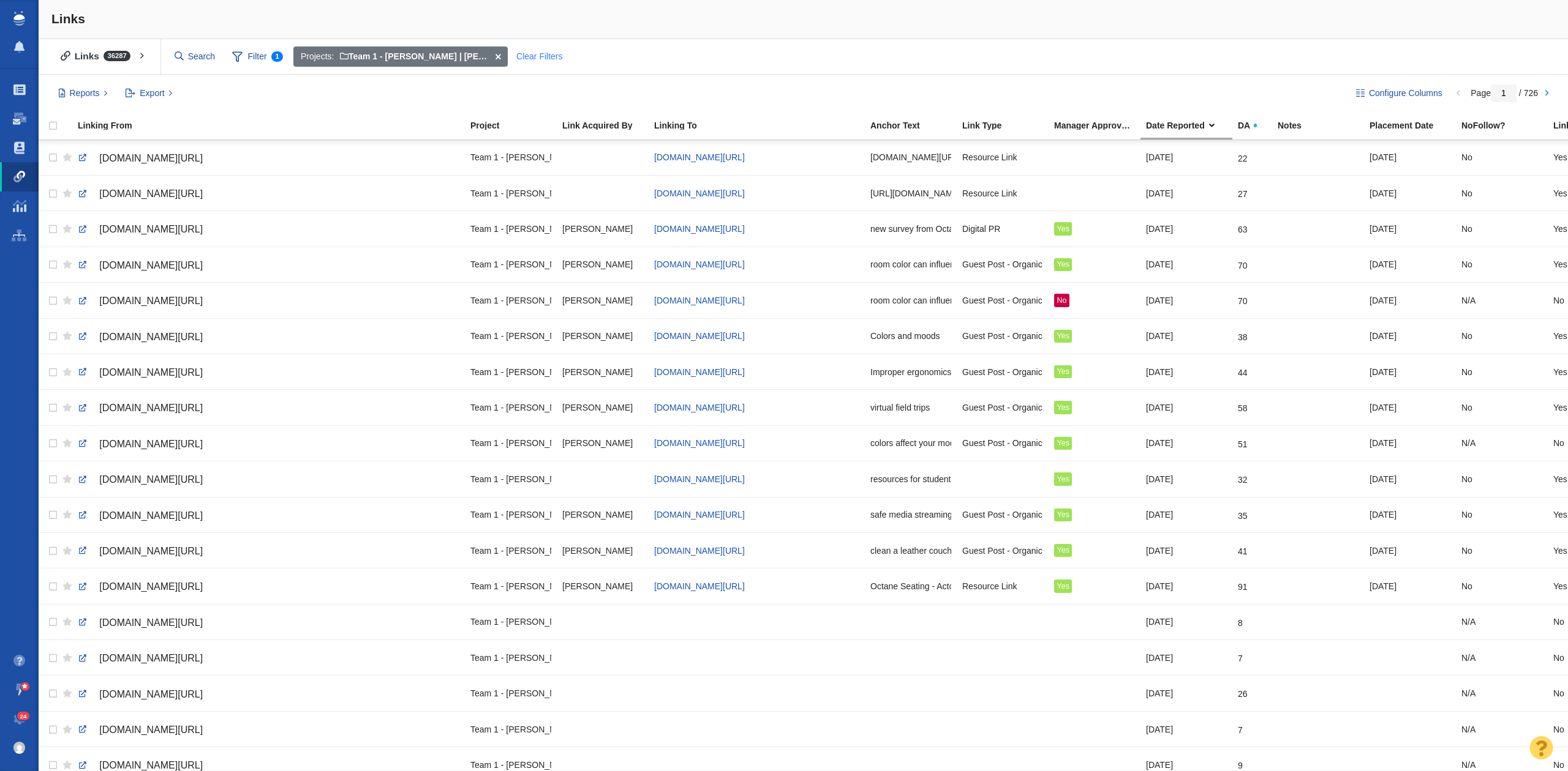
click at [544, 57] on div "Clear Filters" at bounding box center [539, 56] width 60 height 21
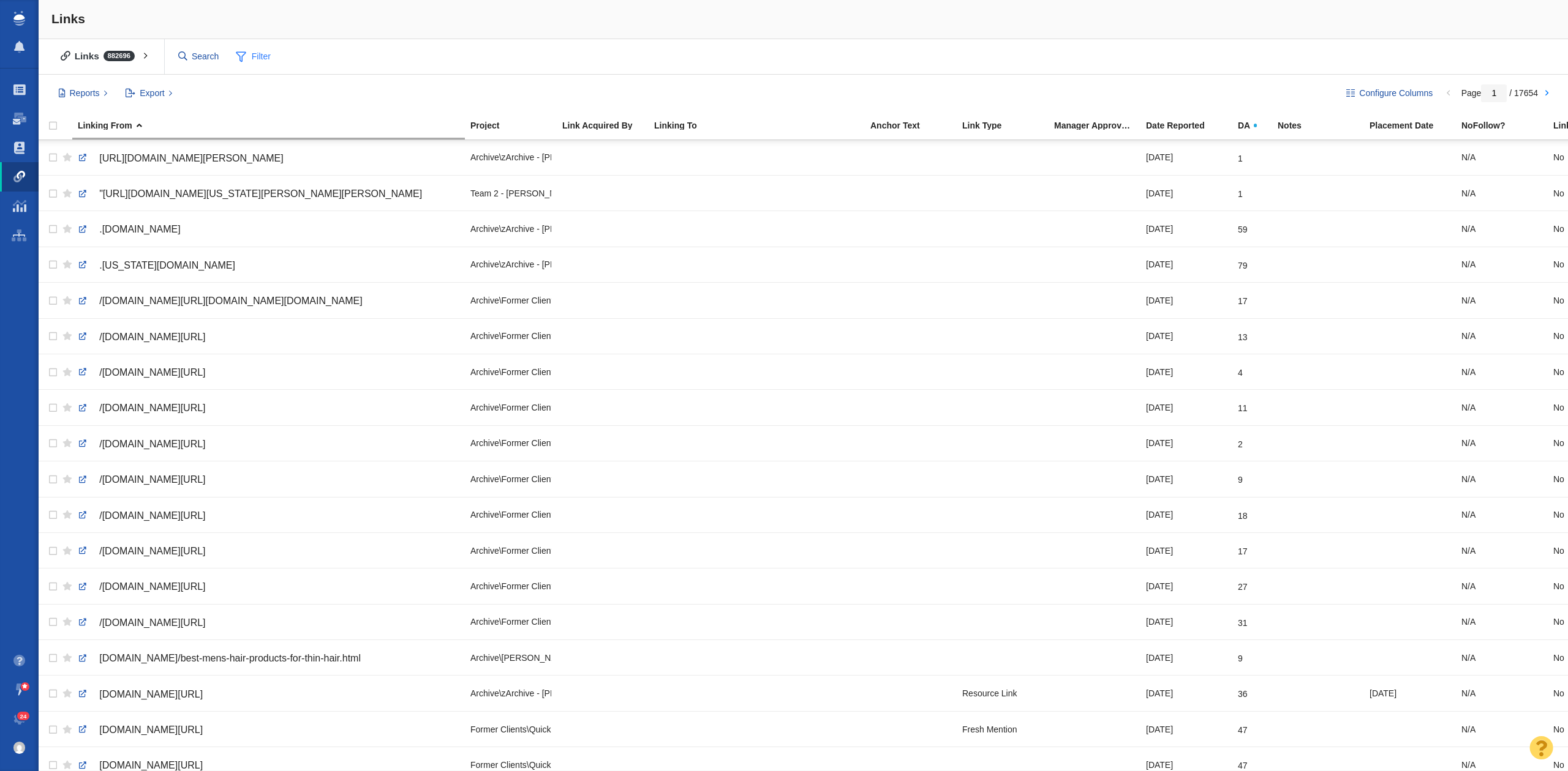
click at [270, 46] on span "Filter" at bounding box center [253, 57] width 49 height 23
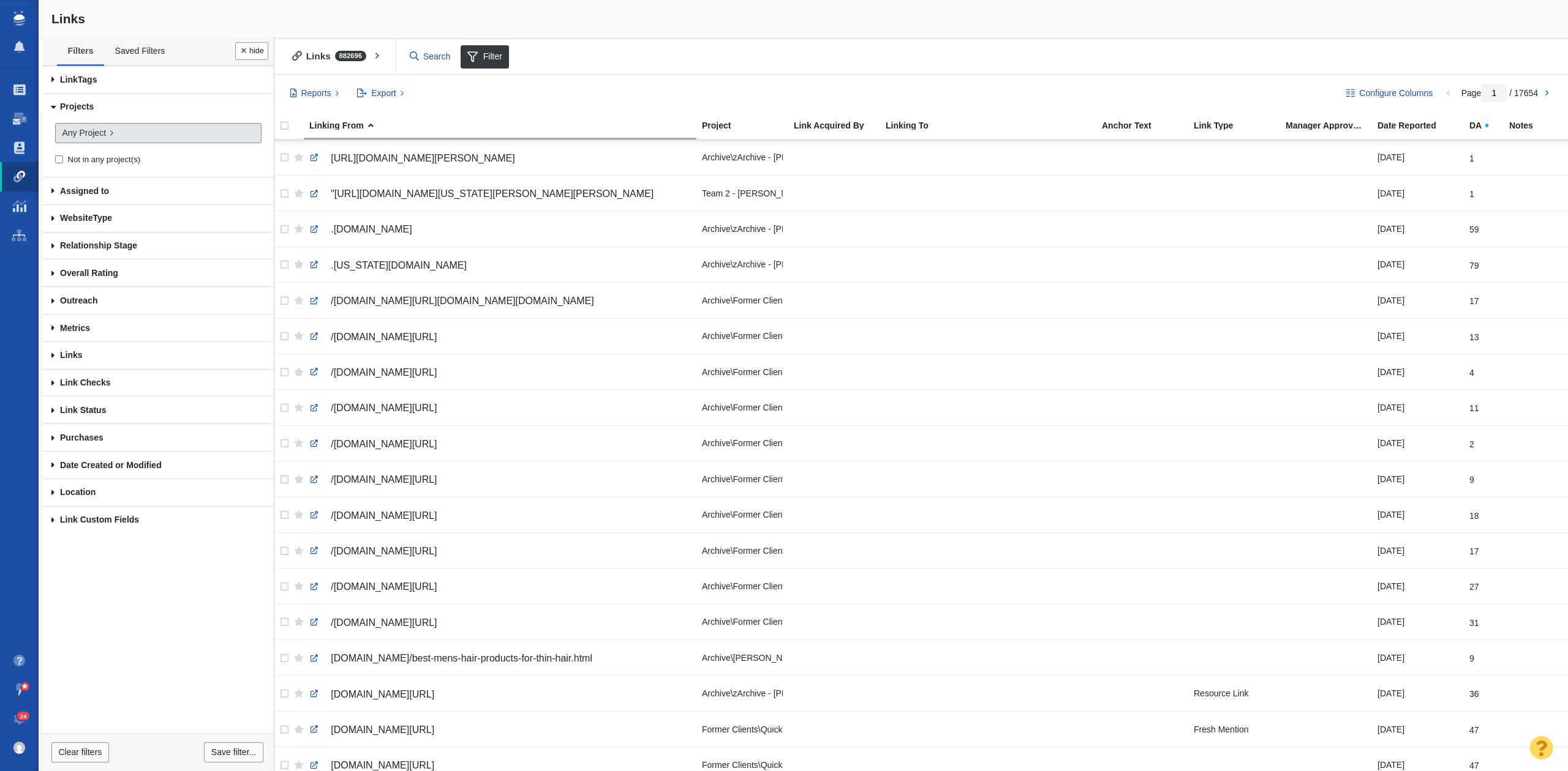
click at [98, 130] on span "Any Project" at bounding box center [83, 133] width 44 height 13
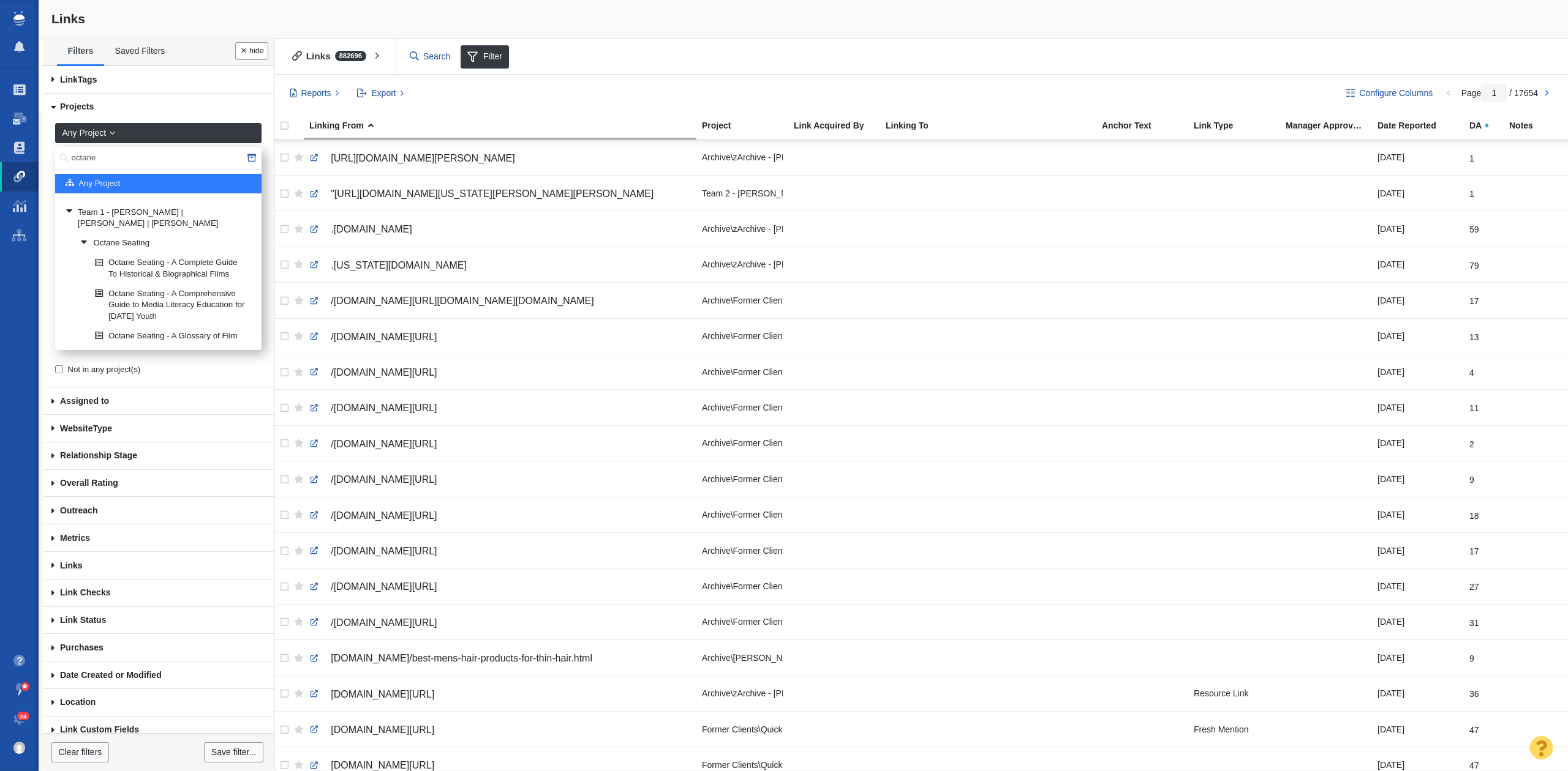
click at [153, 163] on input "octane" at bounding box center [158, 157] width 207 height 22
click at [150, 234] on link "Octane Seating" at bounding box center [165, 243] width 178 height 19
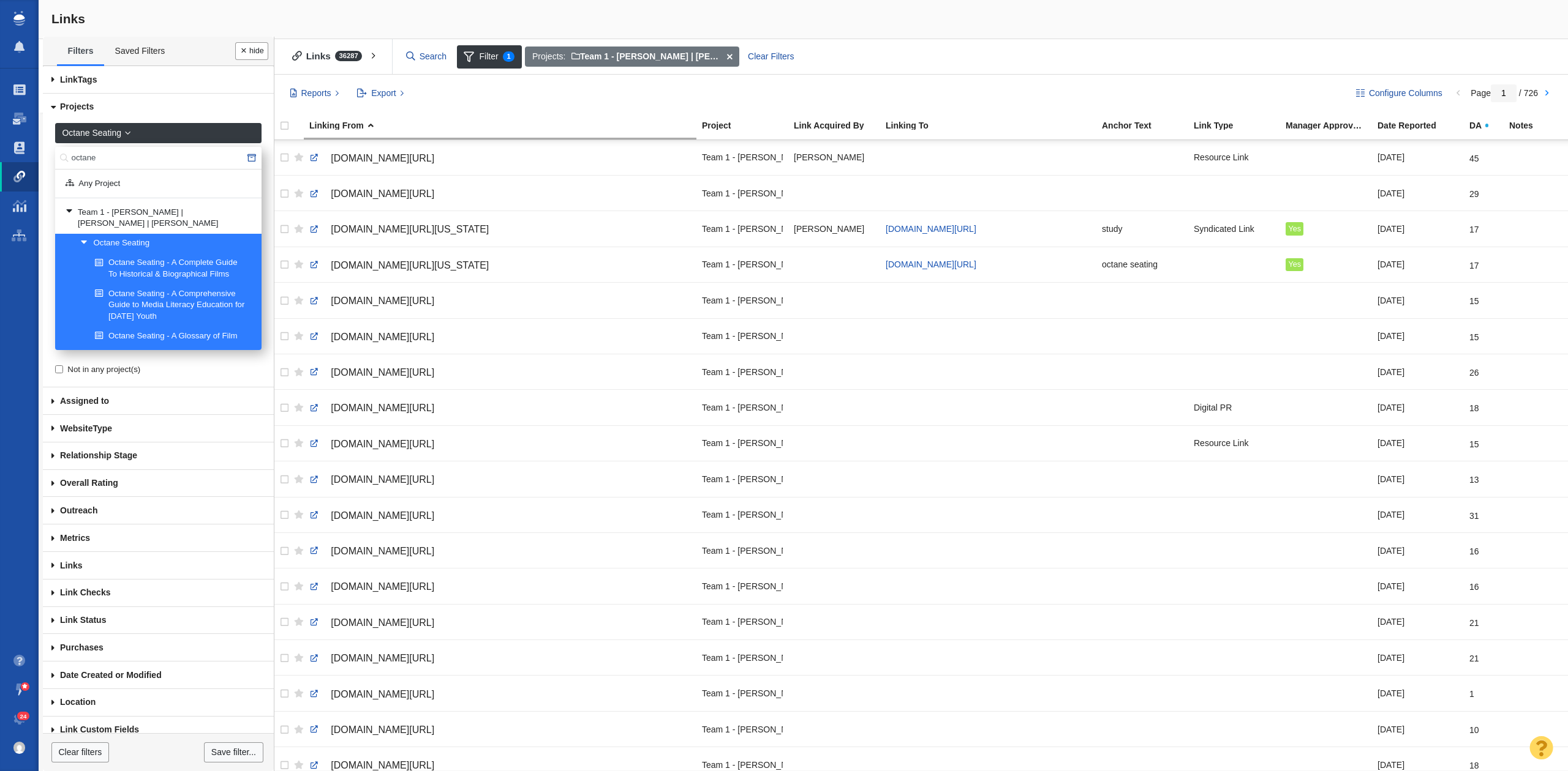
click at [250, 49] on button "Done" at bounding box center [251, 51] width 33 height 18
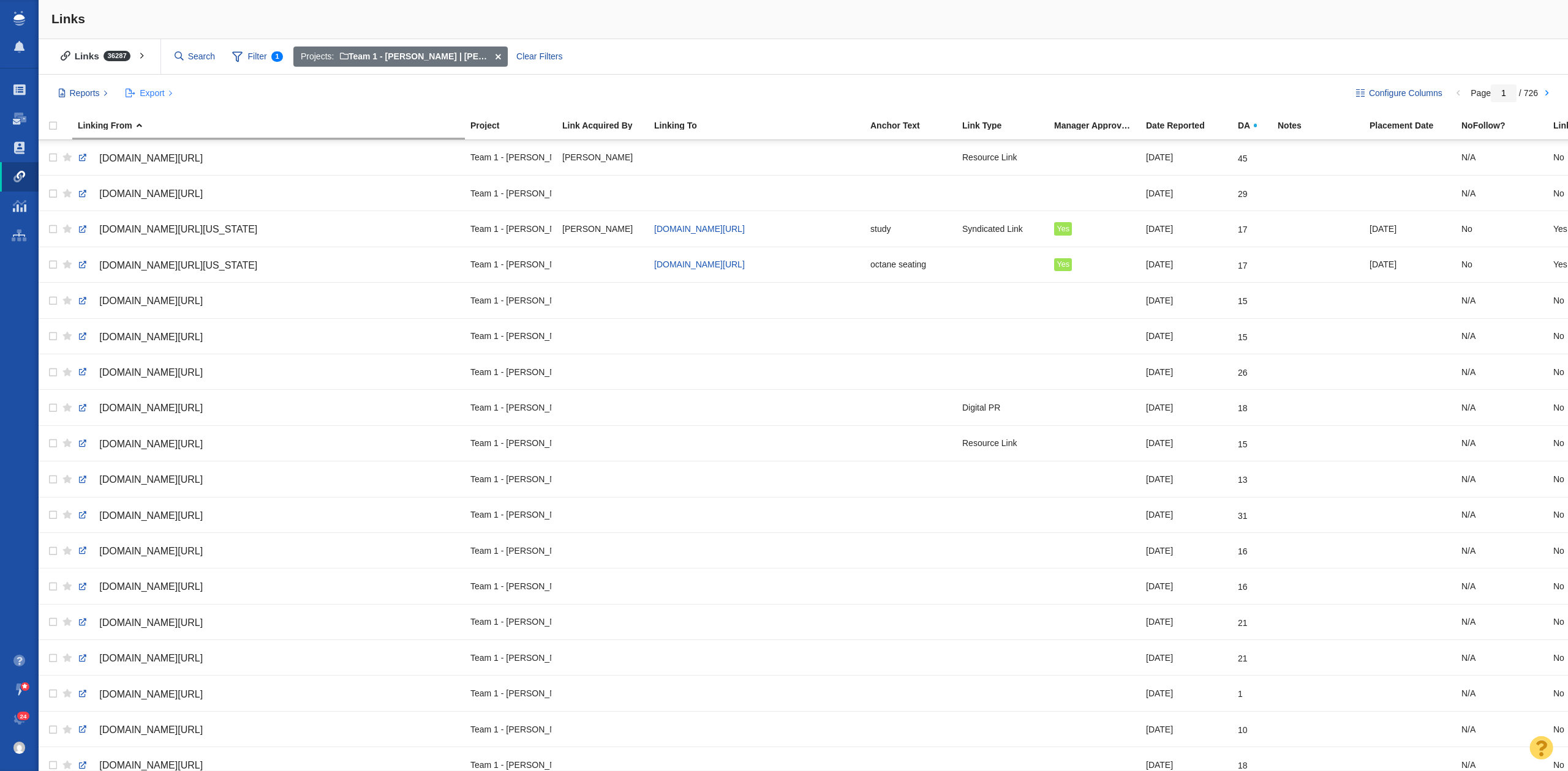
click at [142, 92] on span "Export" at bounding box center [151, 93] width 24 height 13
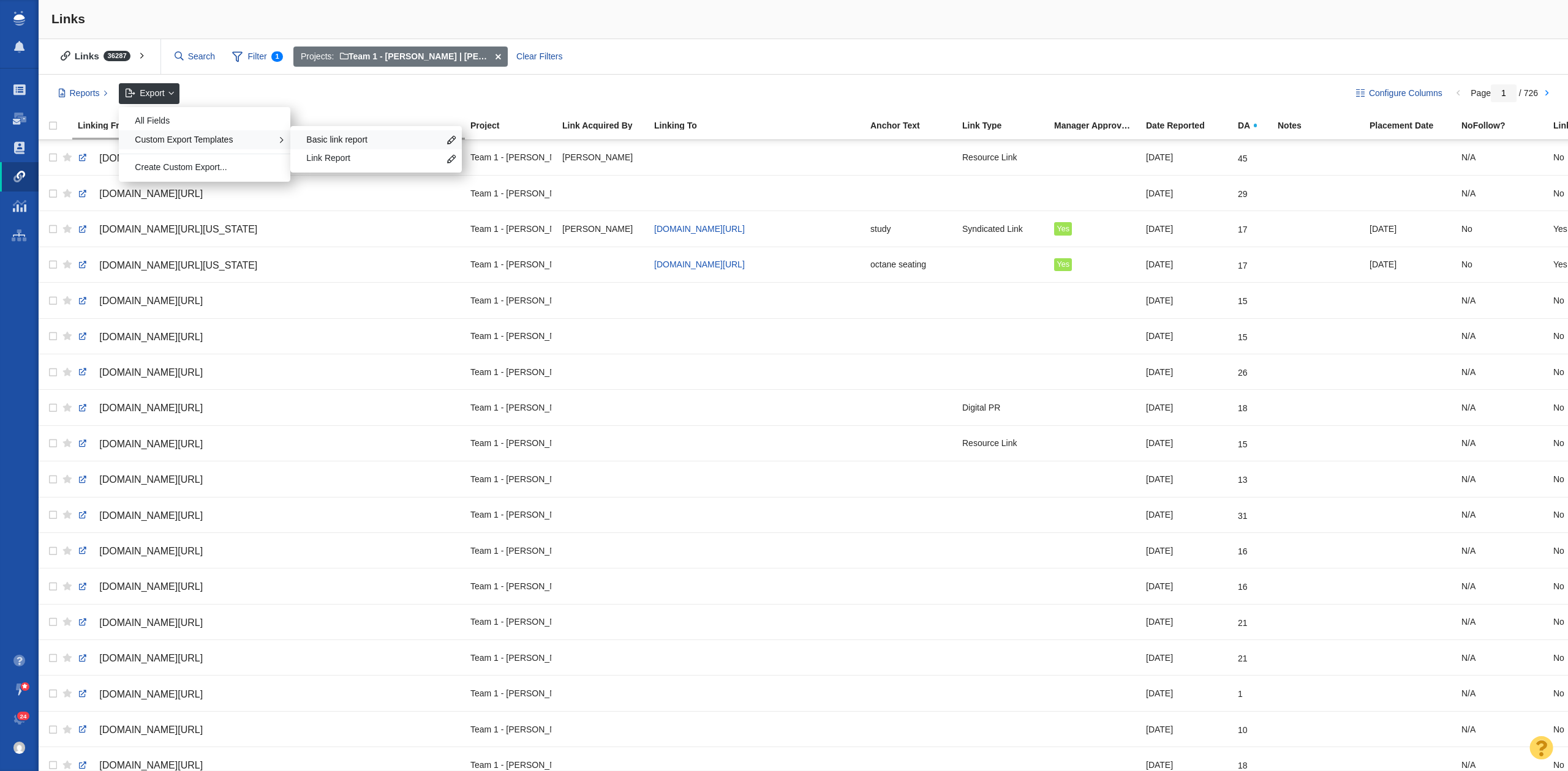
click at [327, 140] on span "Basic link report" at bounding box center [373, 140] width 133 height 13
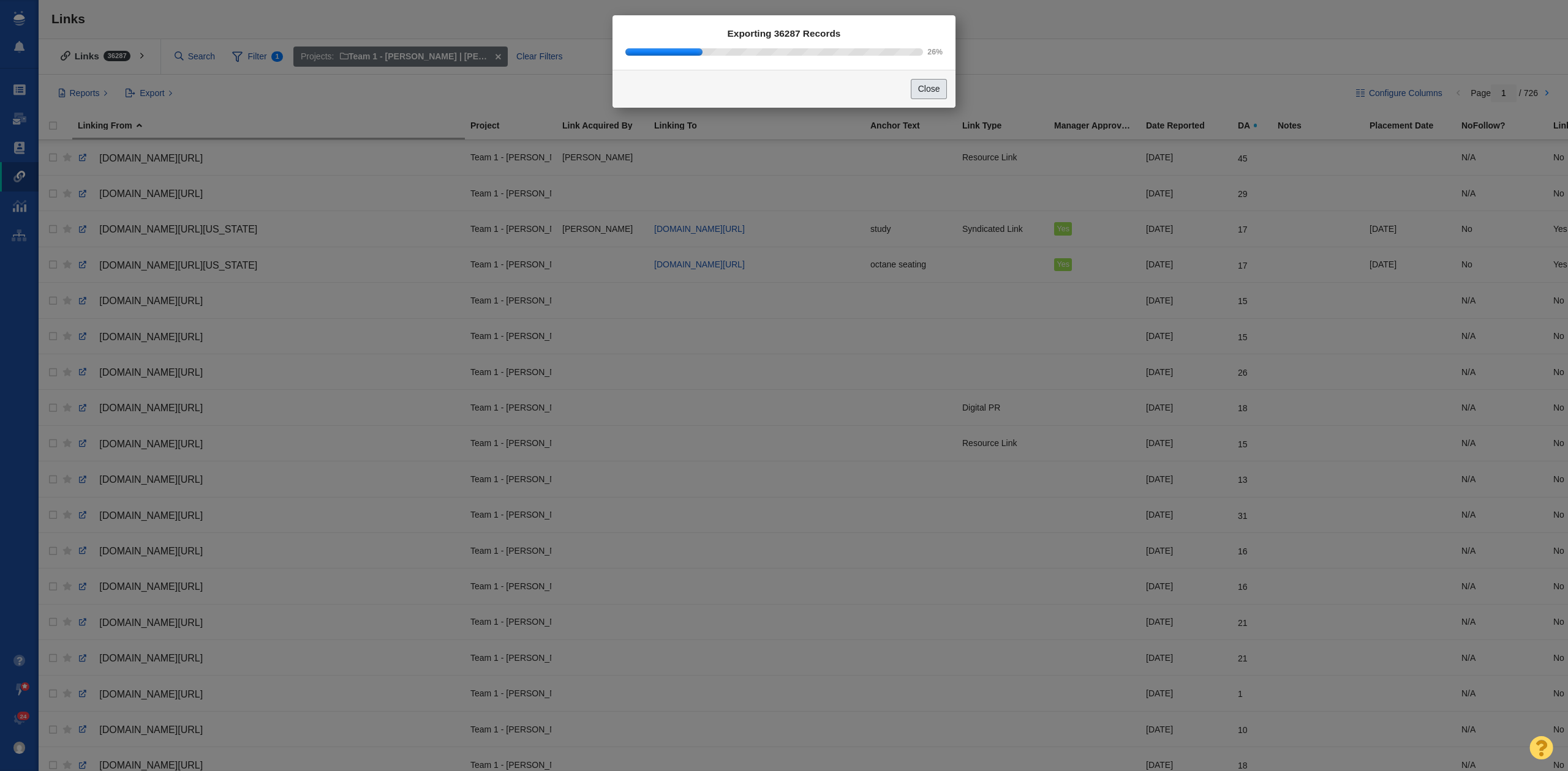
click at [932, 88] on button "Close" at bounding box center [929, 88] width 36 height 21
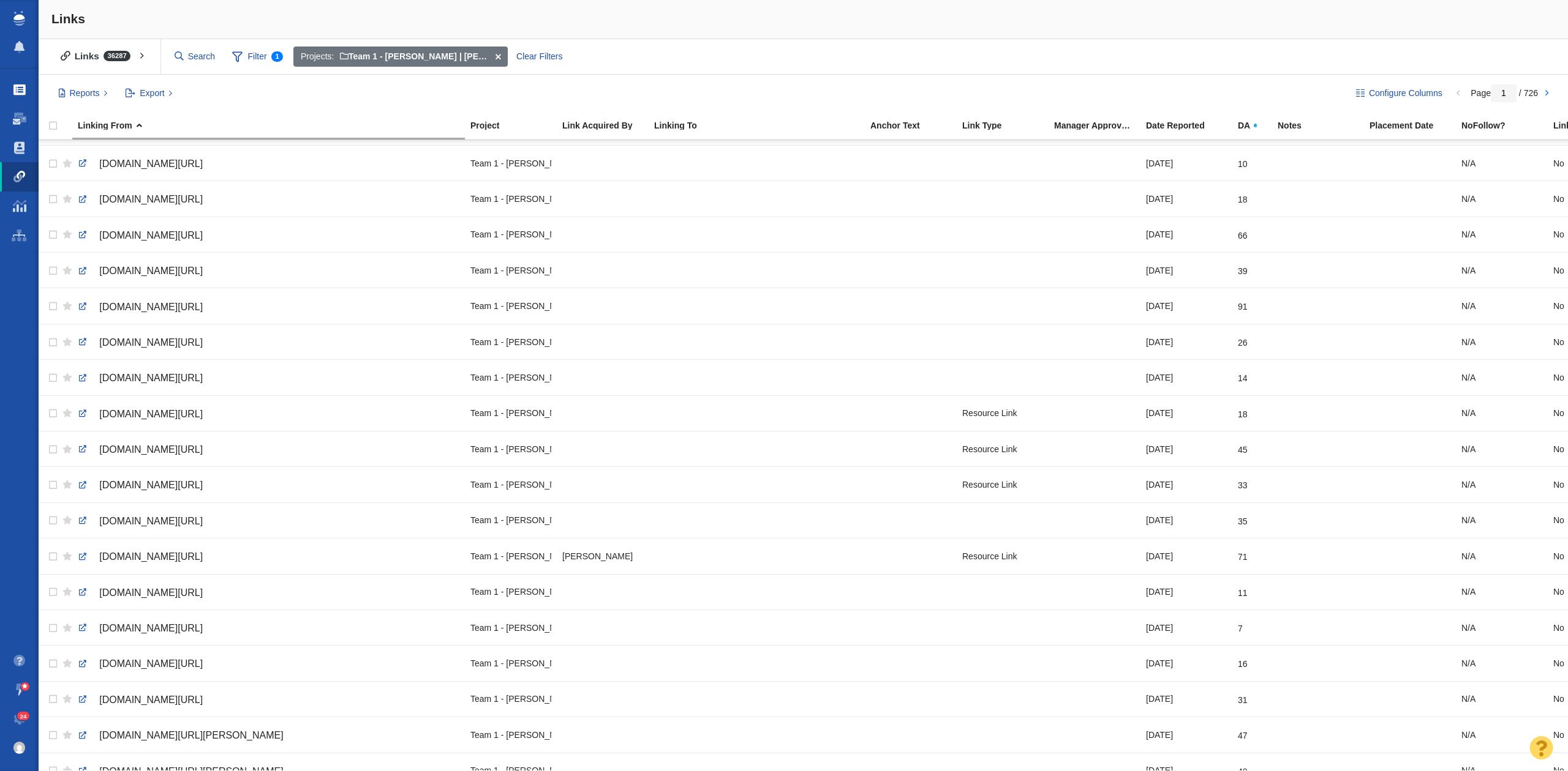
scroll to position [444, 0]
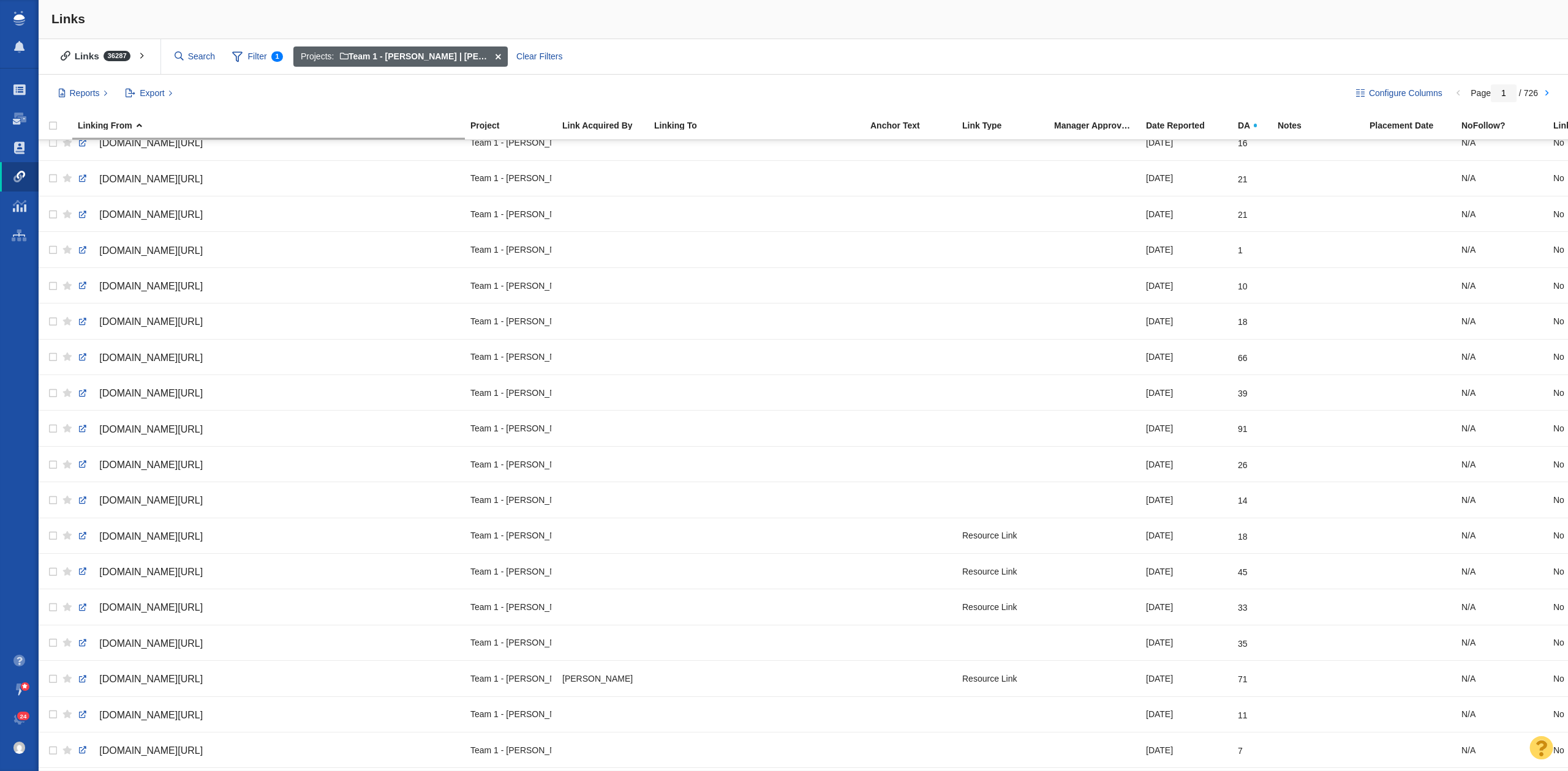
click at [501, 54] on span at bounding box center [498, 56] width 19 height 21
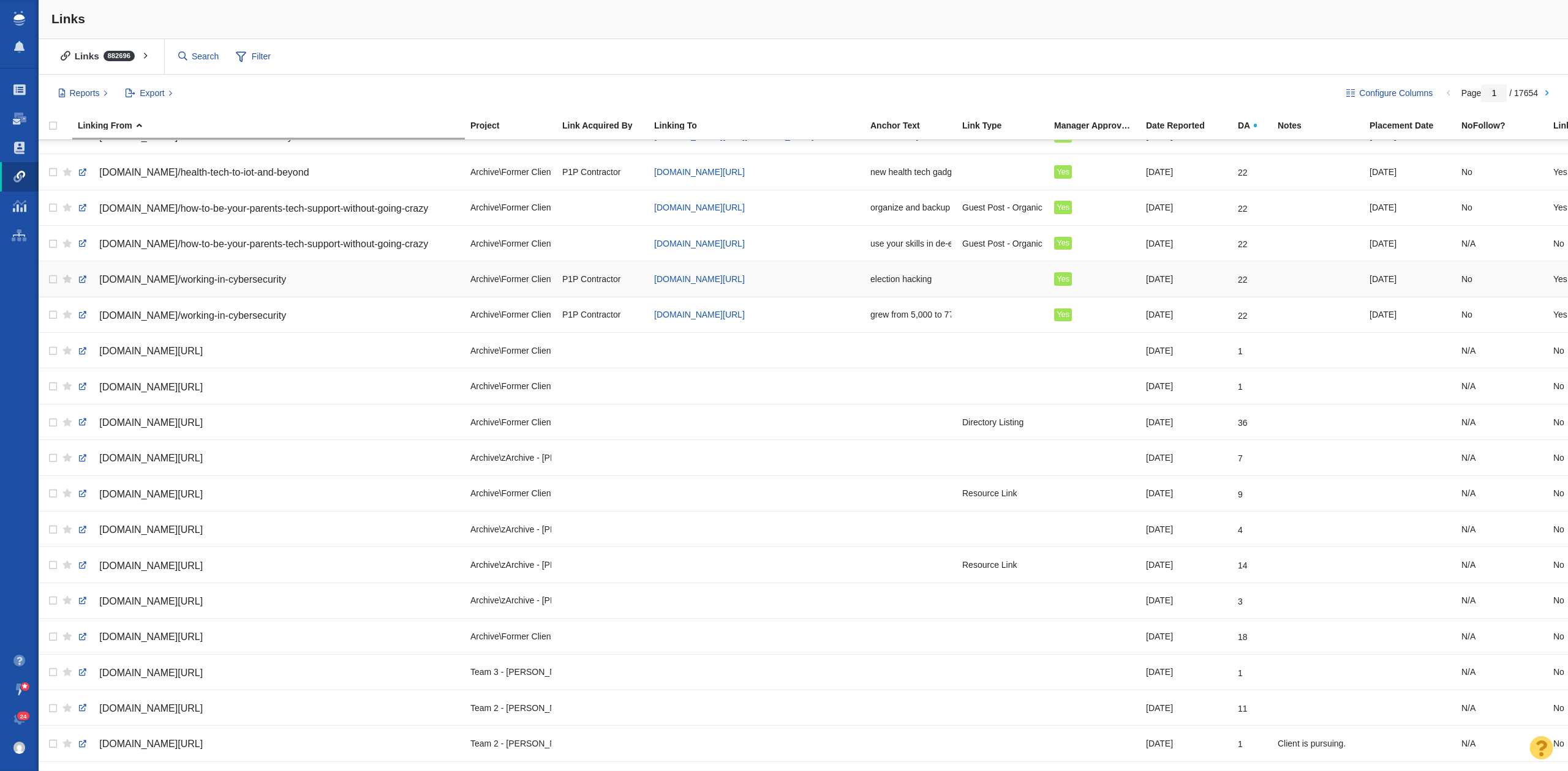
scroll to position [1178, 0]
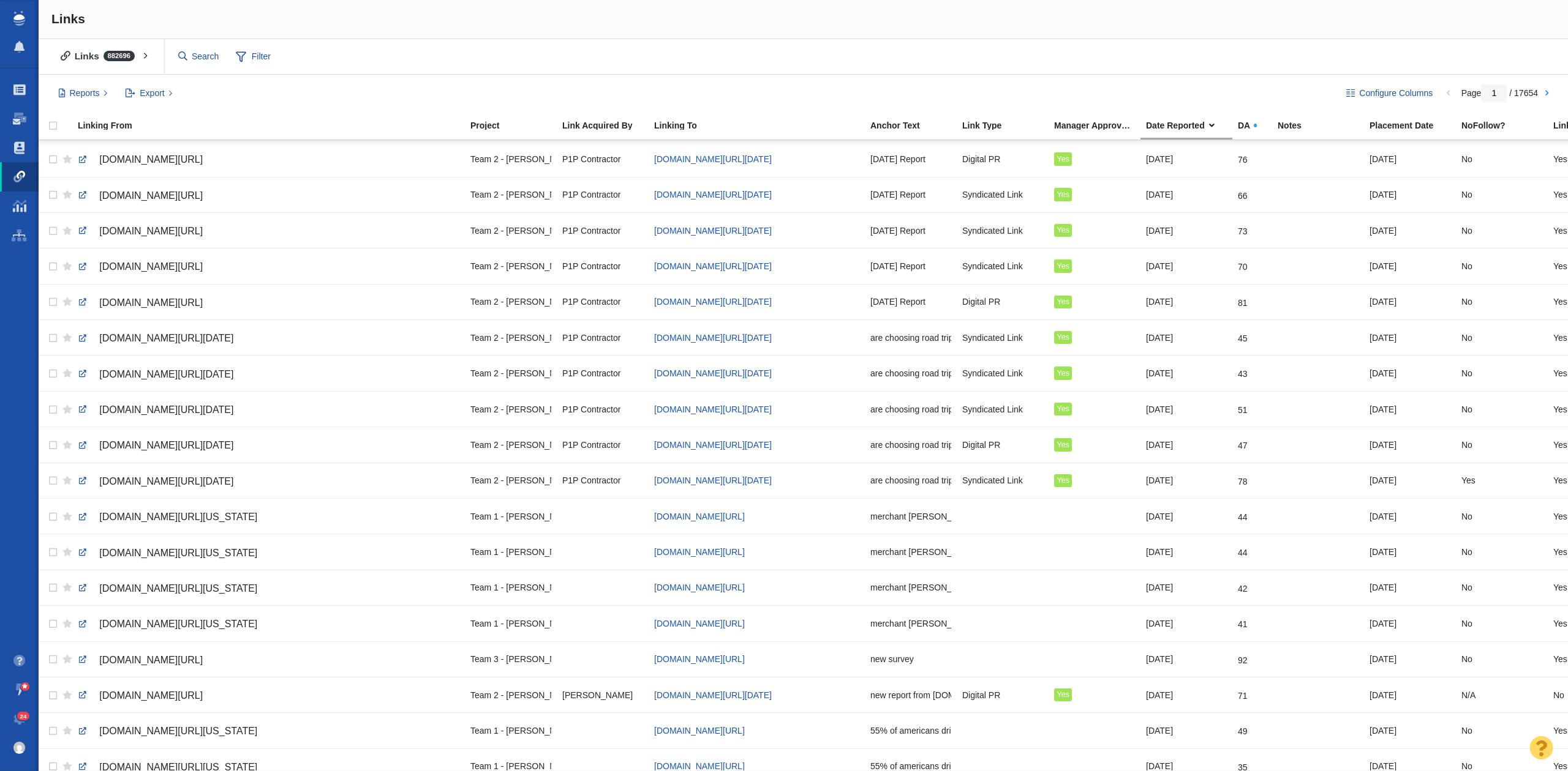
scroll to position [1178, 0]
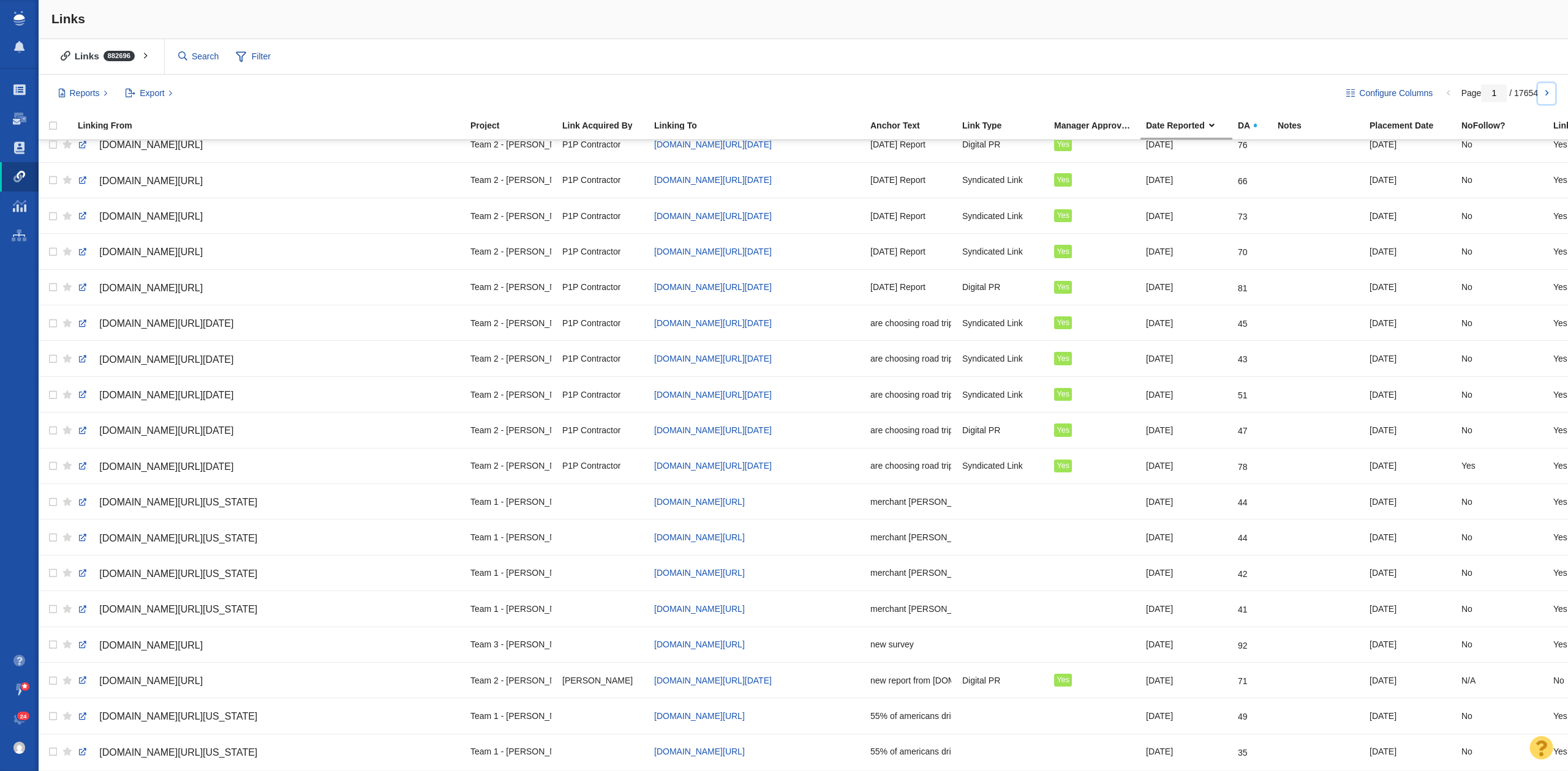
click at [1548, 93] on link at bounding box center [1546, 93] width 17 height 21
type input "2"
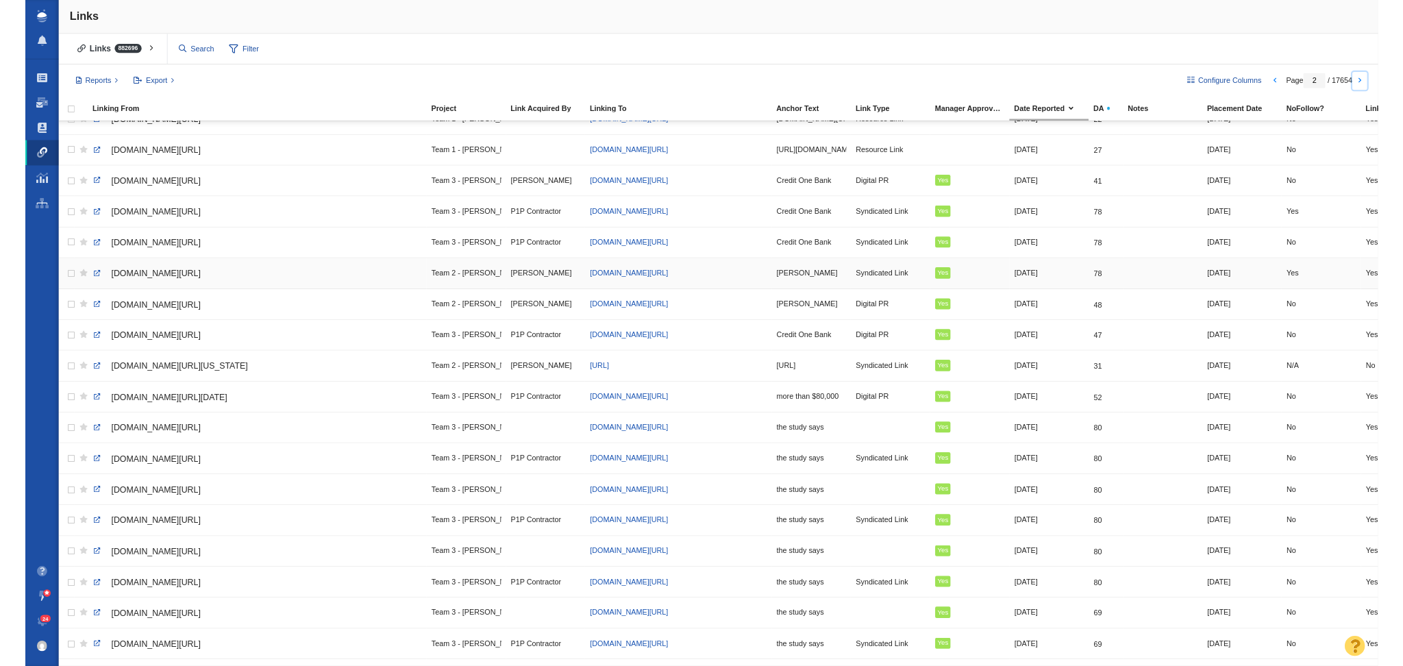
scroll to position [0, 0]
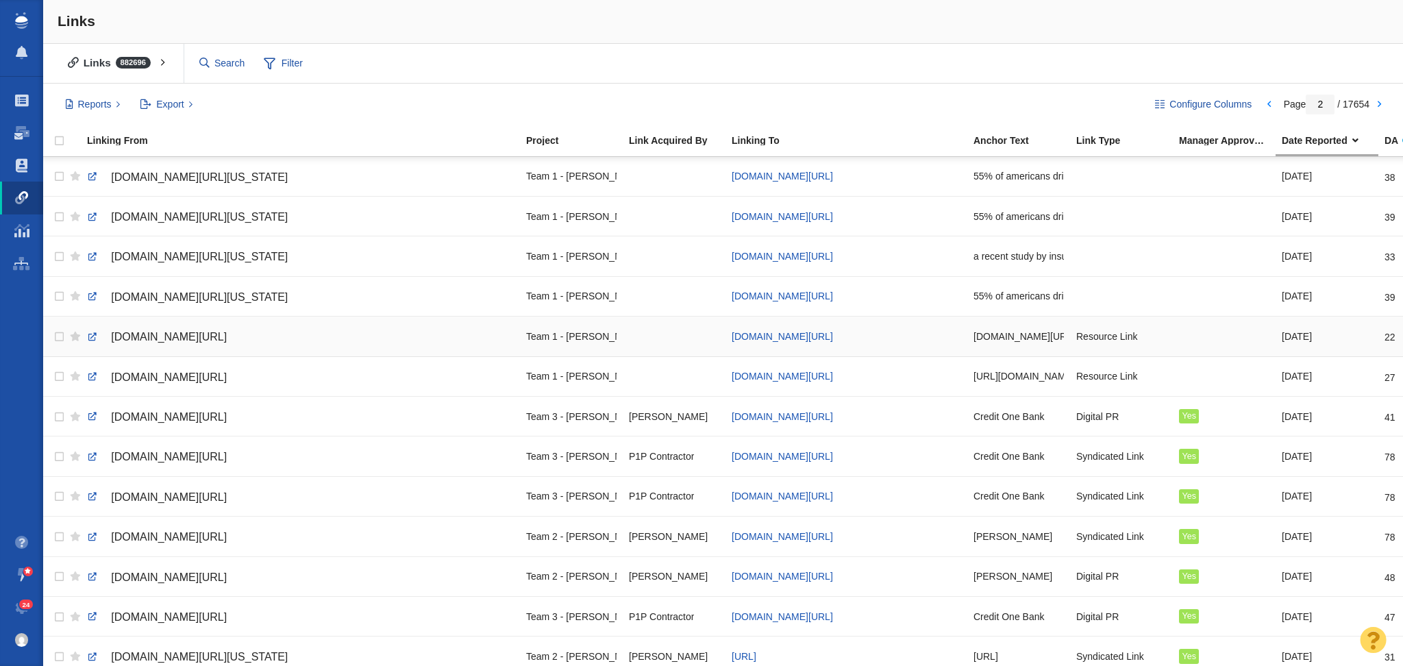
click at [469, 342] on link "[DOMAIN_NAME][URL]" at bounding box center [300, 336] width 427 height 23
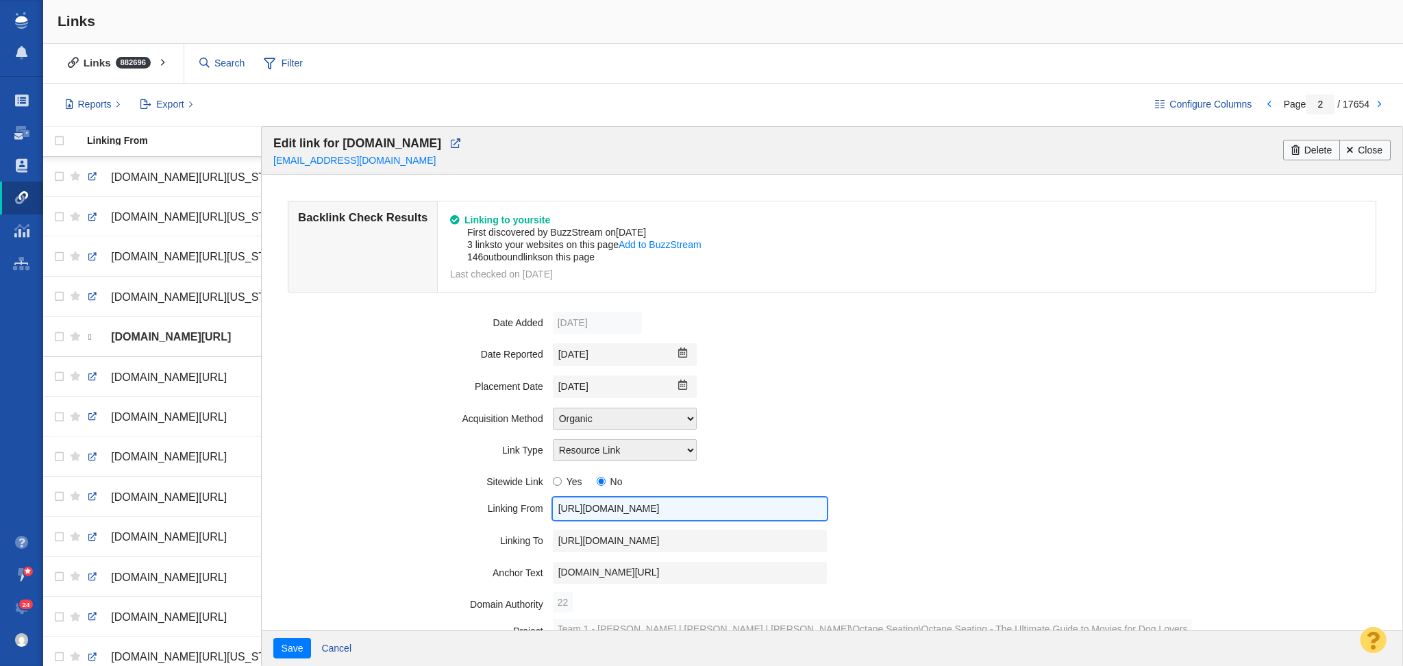
click at [641, 499] on input "[URL][DOMAIN_NAME]" at bounding box center [690, 508] width 274 height 23
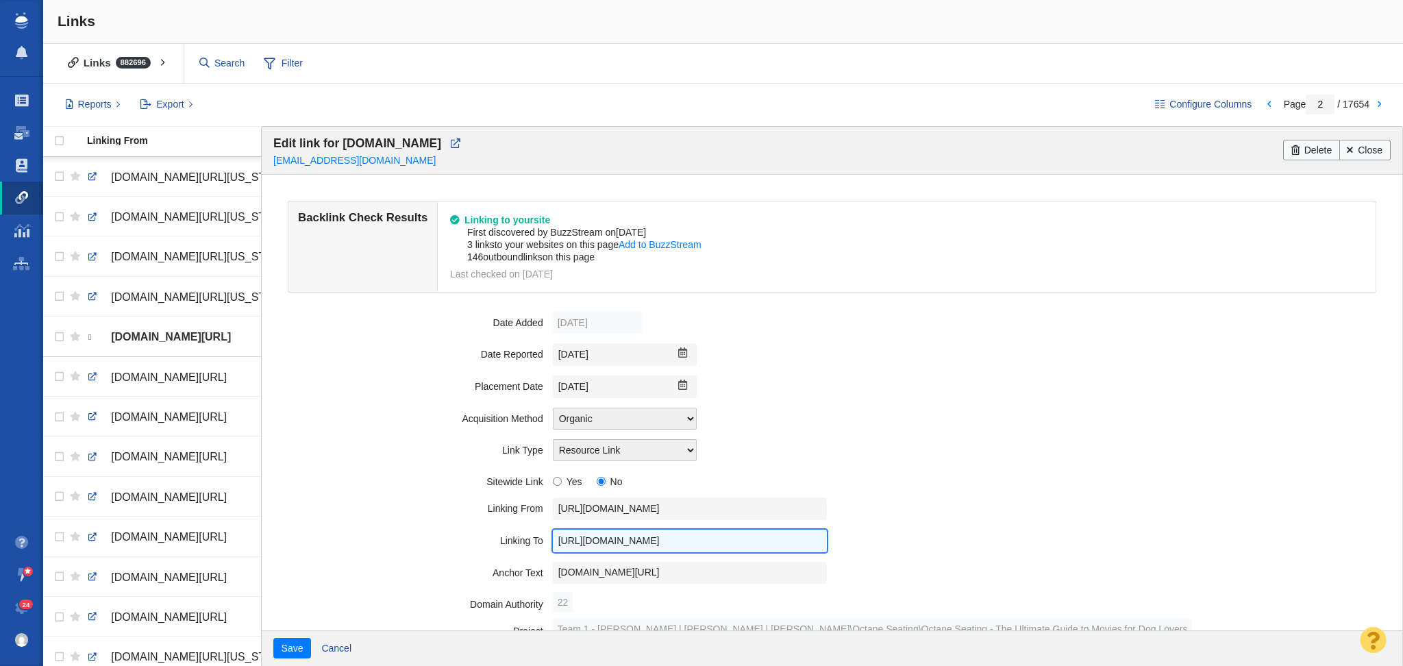
click at [677, 533] on input "[URL][DOMAIN_NAME]" at bounding box center [690, 541] width 274 height 23
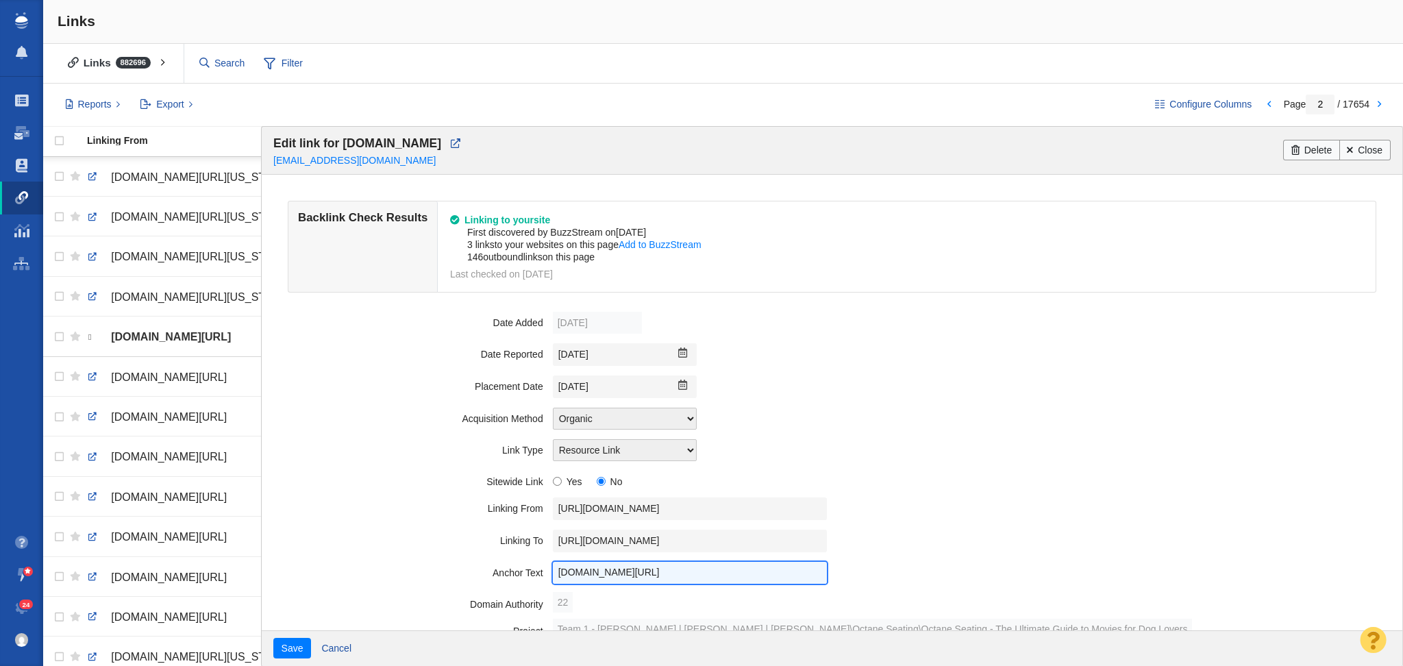
click at [610, 565] on input "[DOMAIN_NAME][URL]" at bounding box center [690, 573] width 274 height 23
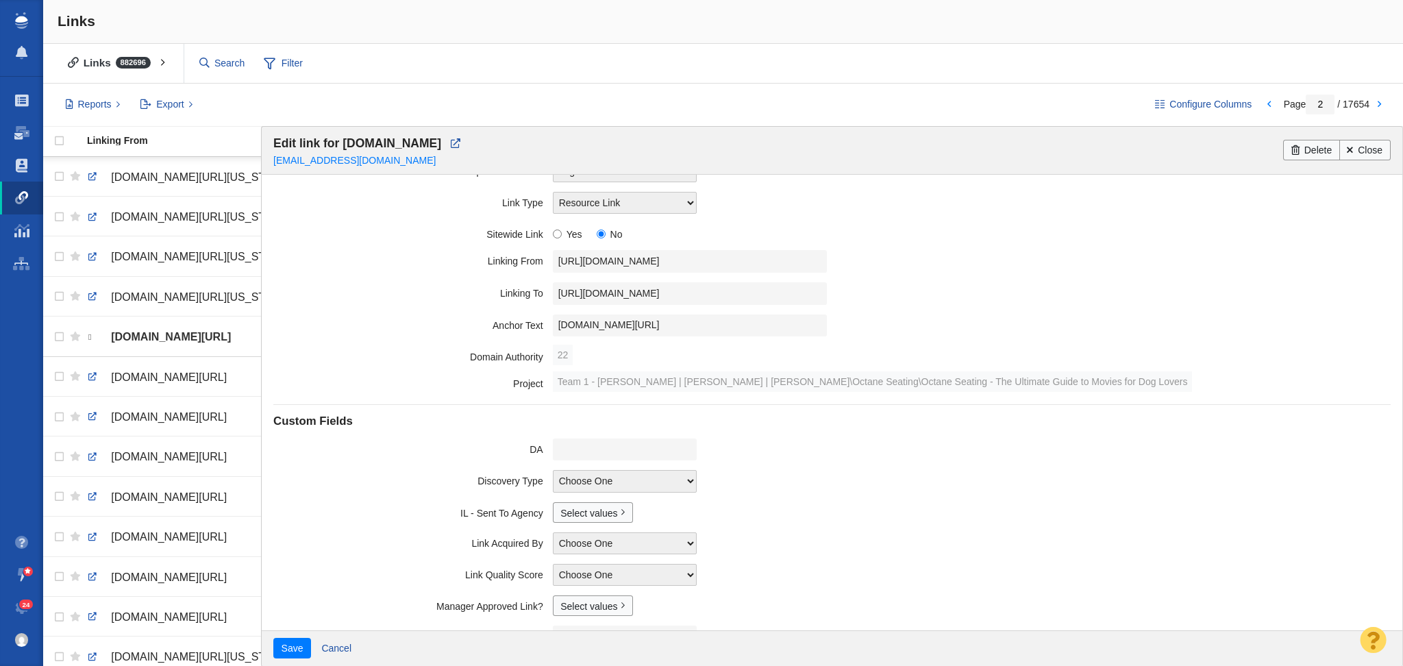
scroll to position [346, 0]
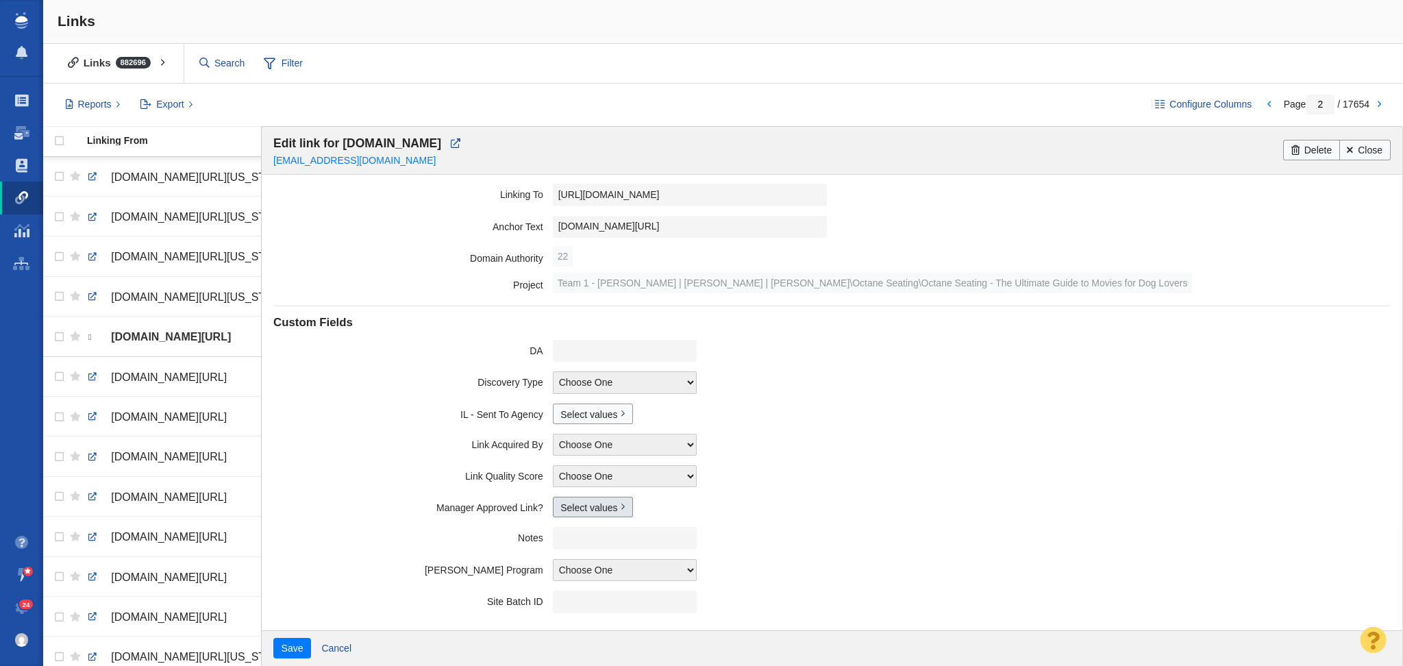
drag, startPoint x: 571, startPoint y: 505, endPoint x: 575, endPoint y: 530, distance: 25.0
click at [571, 506] on link "Select values" at bounding box center [593, 507] width 80 height 21
drag, startPoint x: 561, startPoint y: 556, endPoint x: 525, endPoint y: 593, distance: 51.8
click at [562, 556] on input "Yes" at bounding box center [566, 556] width 9 height 9
checkbox input "true"
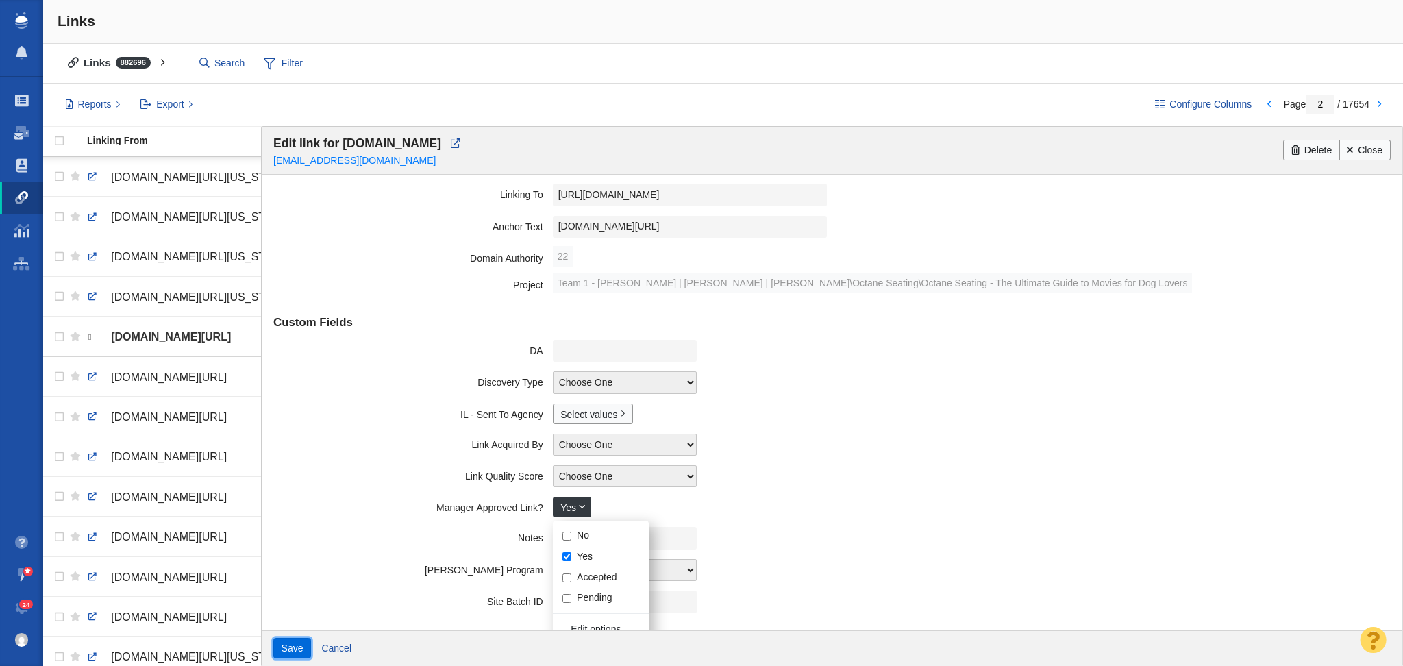
click at [294, 653] on button "Save" at bounding box center [292, 648] width 38 height 21
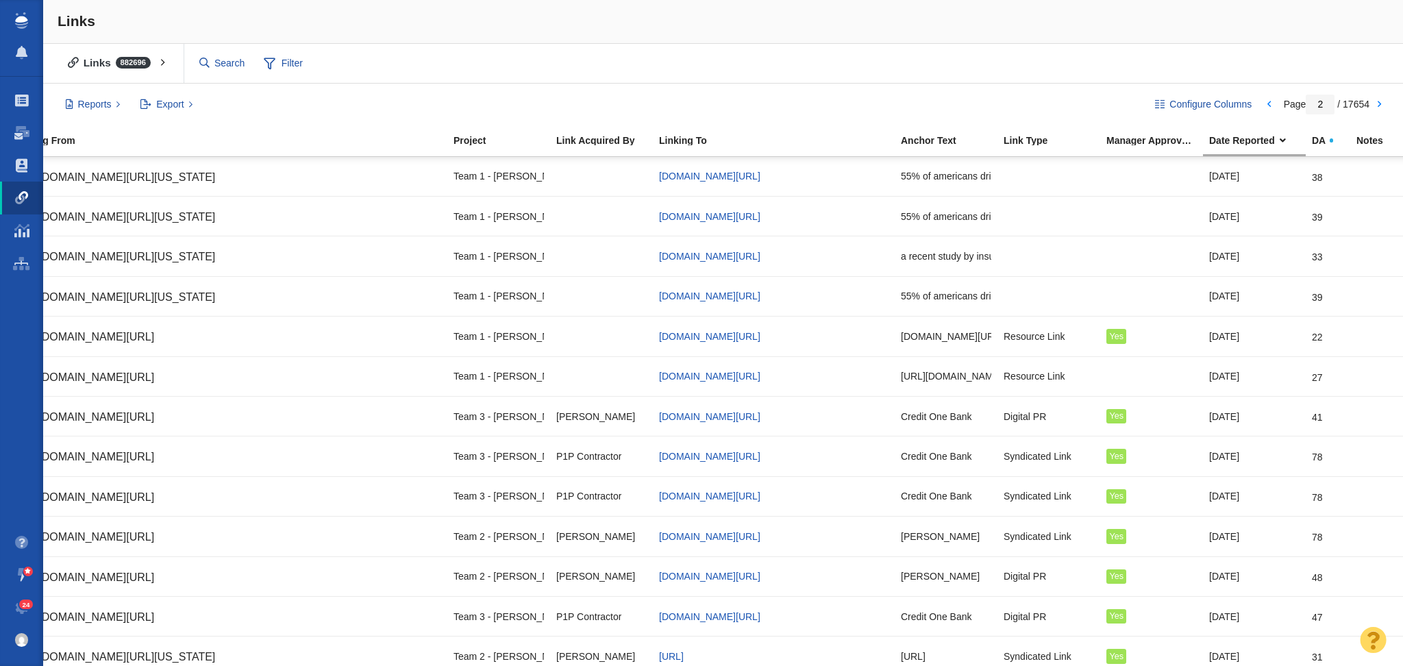
scroll to position [0, 82]
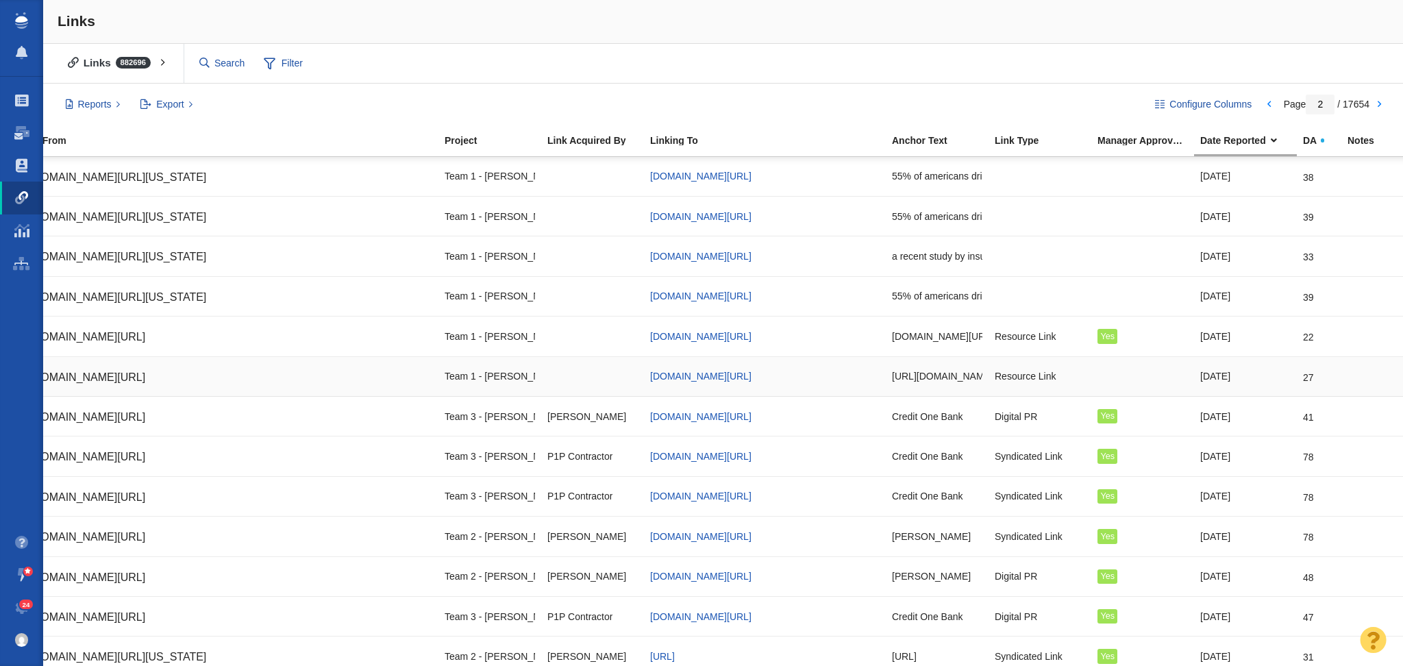
click at [902, 384] on div "[URL][DOMAIN_NAME]" at bounding box center [937, 376] width 90 height 29
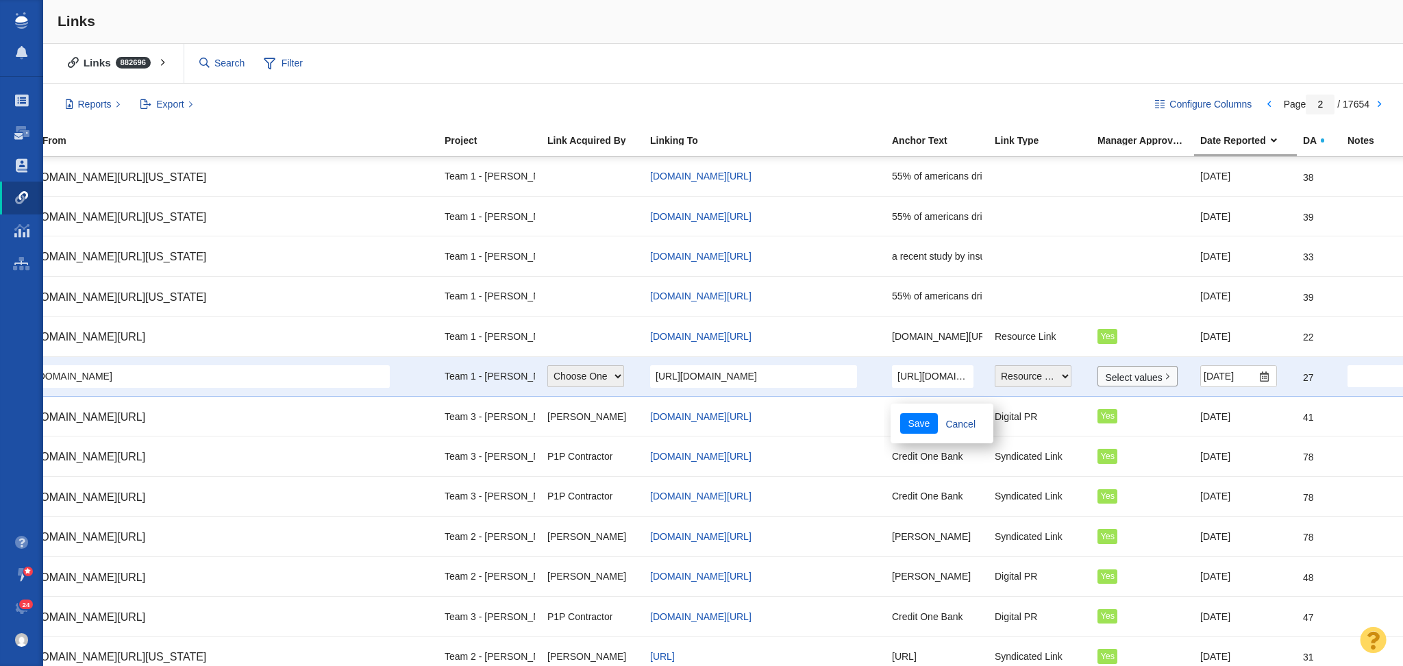
click at [407, 376] on div "[URL][DOMAIN_NAME]" at bounding box center [218, 376] width 427 height 23
click at [467, 379] on div "Team 1 - [PERSON_NAME] | [PERSON_NAME] | [PERSON_NAME]\Octane Seating\Octane Se…" at bounding box center [490, 376] width 90 height 29
click at [430, 379] on div "[URL][DOMAIN_NAME]" at bounding box center [218, 376] width 427 height 23
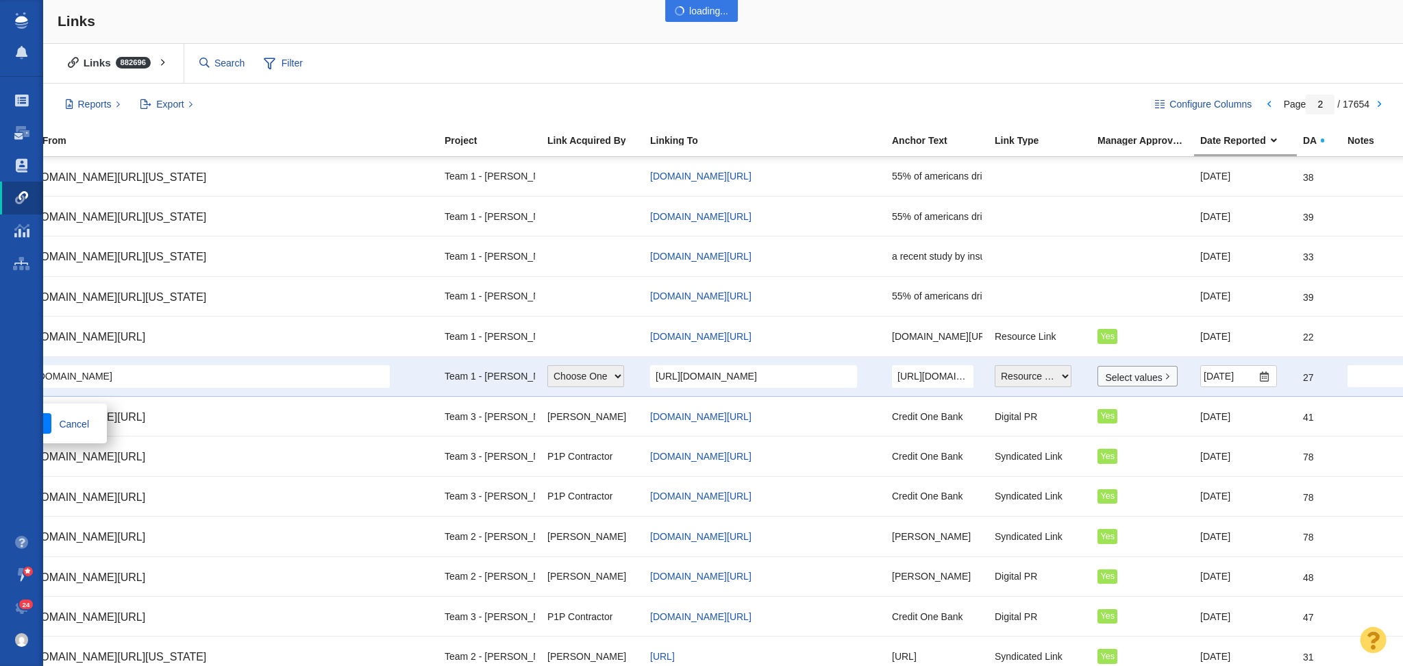
click at [430, 379] on div at bounding box center [701, 333] width 1403 height 666
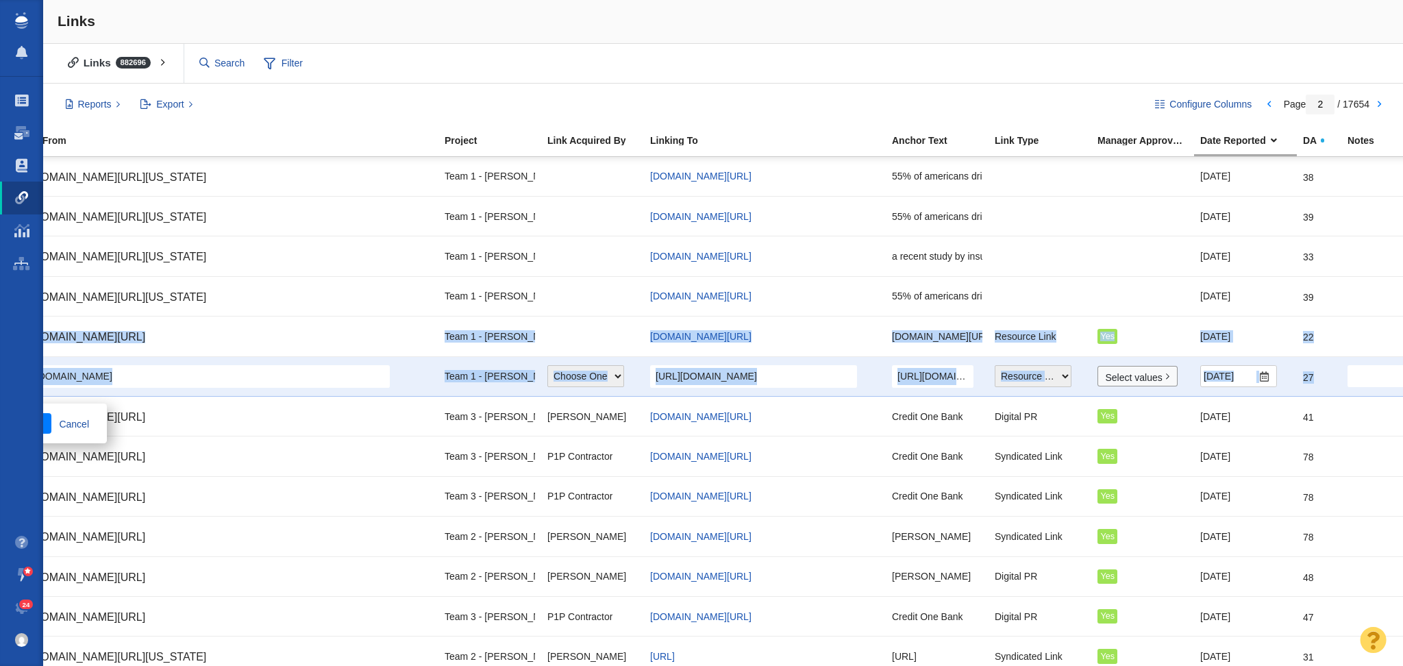
scroll to position [0, 0]
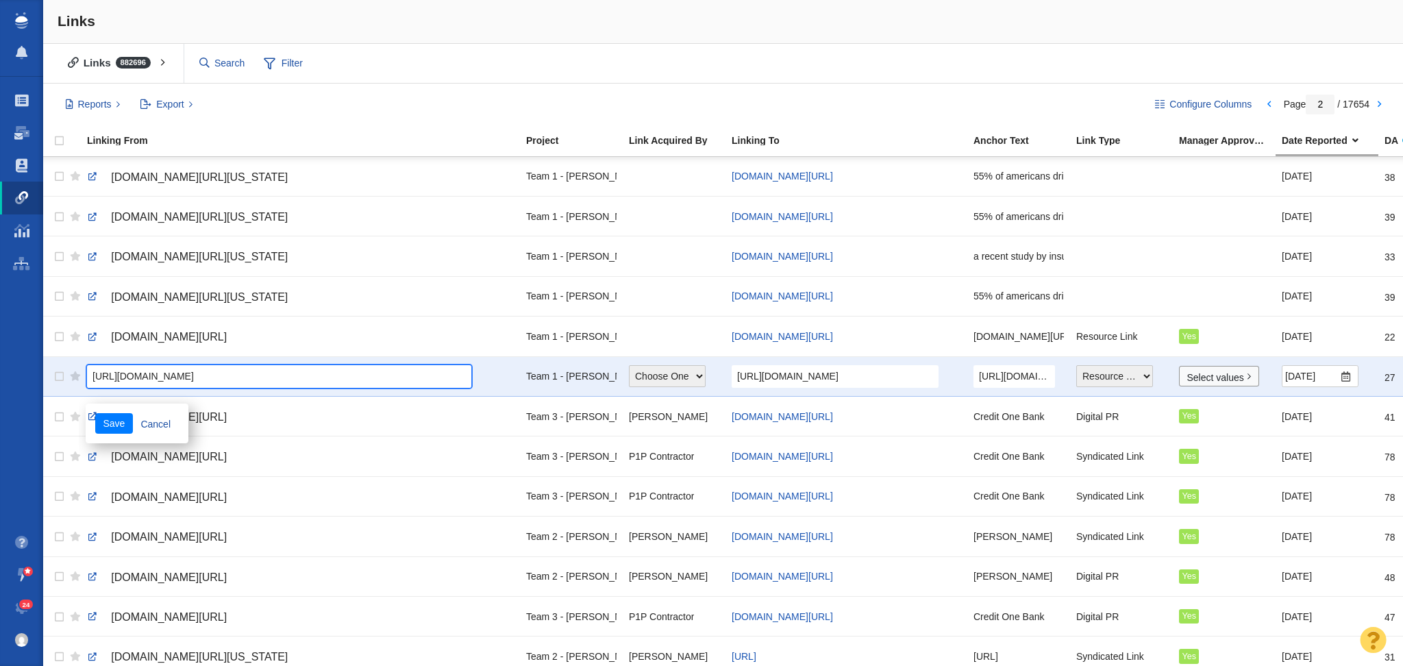
click at [282, 383] on input "[URL][DOMAIN_NAME]" at bounding box center [279, 376] width 384 height 23
click at [161, 423] on link "Cancel" at bounding box center [156, 423] width 46 height 21
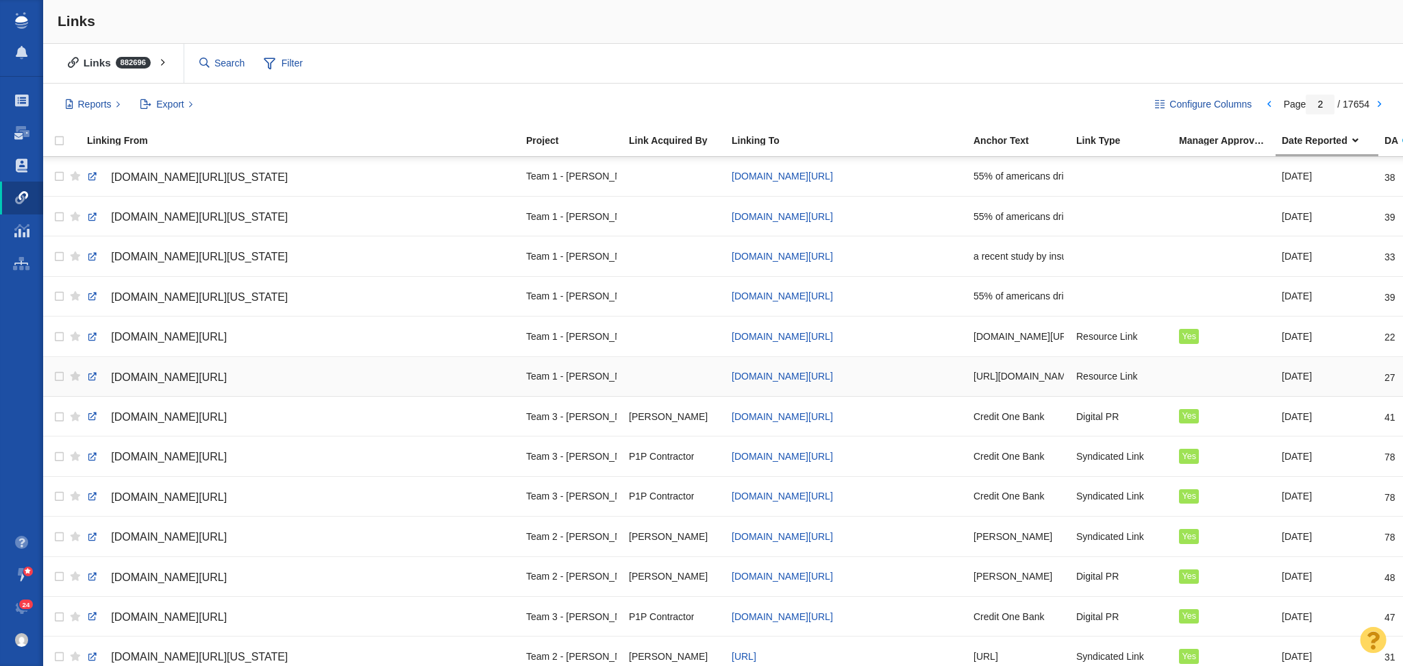
click at [227, 374] on span "[DOMAIN_NAME][URL]" at bounding box center [169, 377] width 116 height 12
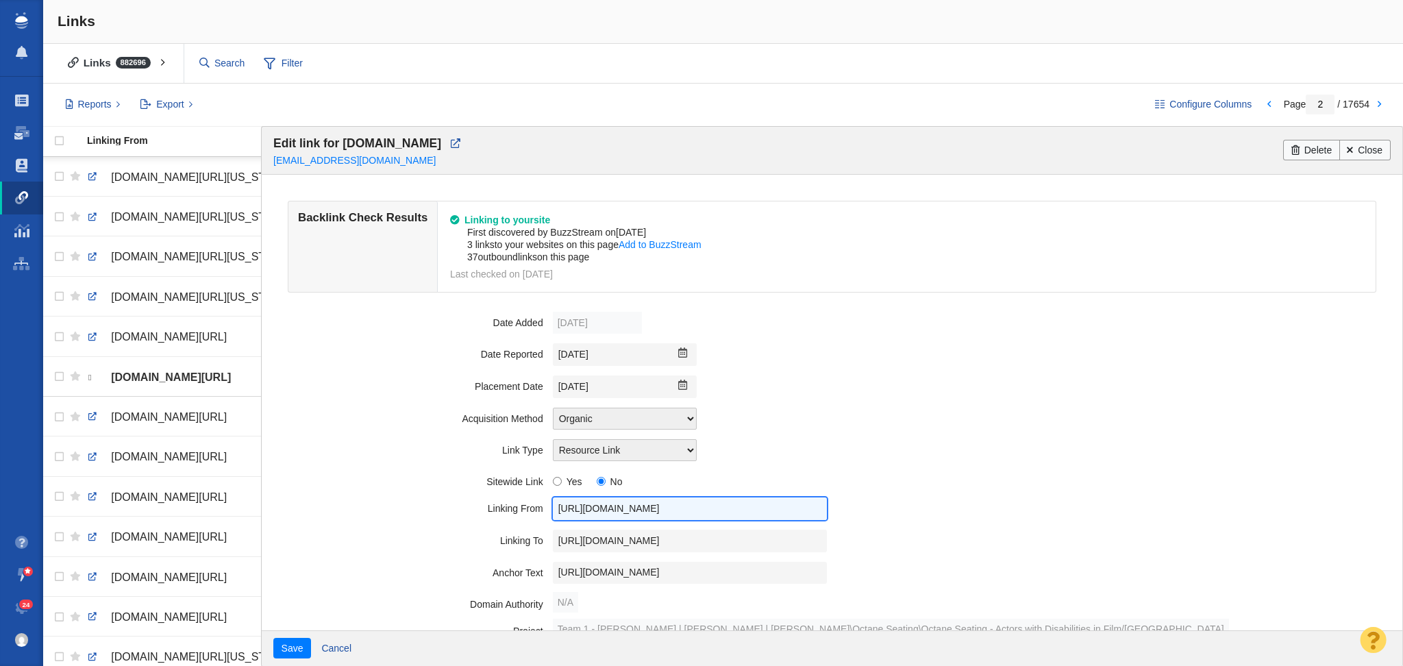
click at [663, 510] on input "[URL][DOMAIN_NAME]" at bounding box center [690, 508] width 274 height 23
click at [581, 369] on field "Date Reported 8/20/2025 Previous Month (July 2025) August 2025 Next Month (Sept…" at bounding box center [831, 354] width 1117 height 32
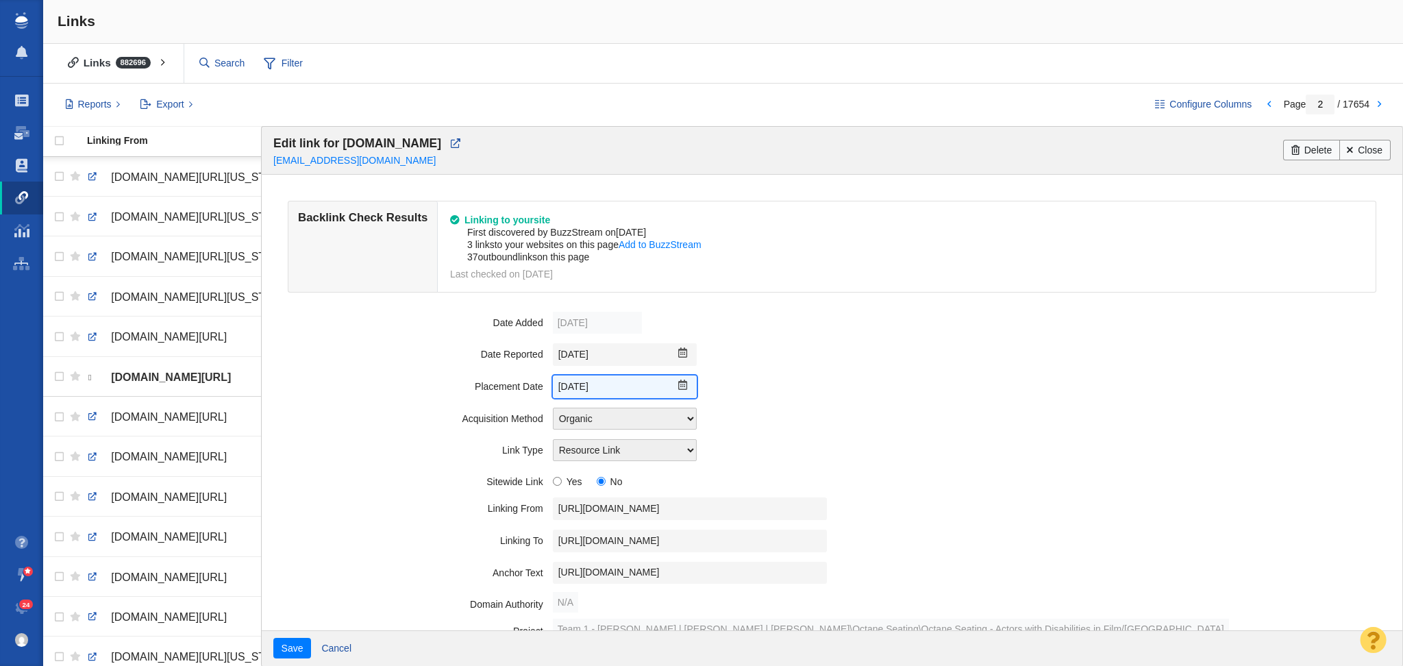
click at [578, 379] on input "[DATE]" at bounding box center [625, 386] width 144 height 23
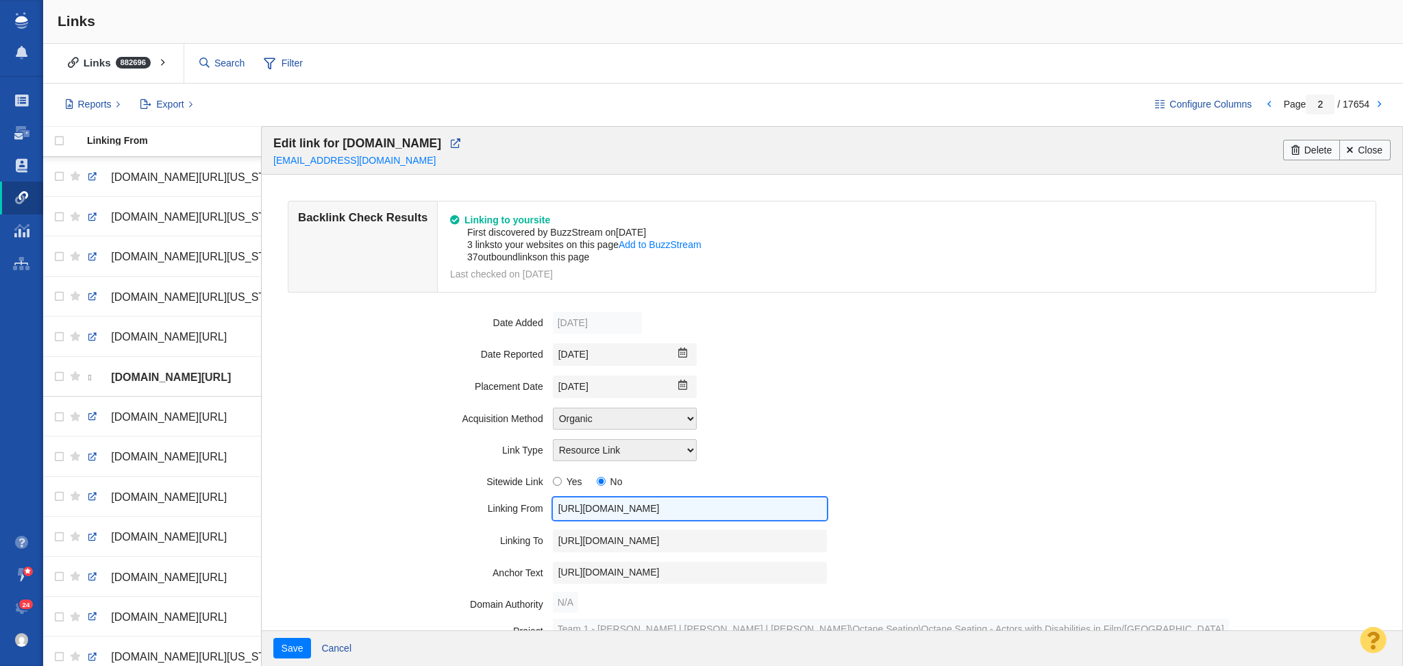
click at [597, 499] on input "[URL][DOMAIN_NAME]" at bounding box center [690, 508] width 274 height 23
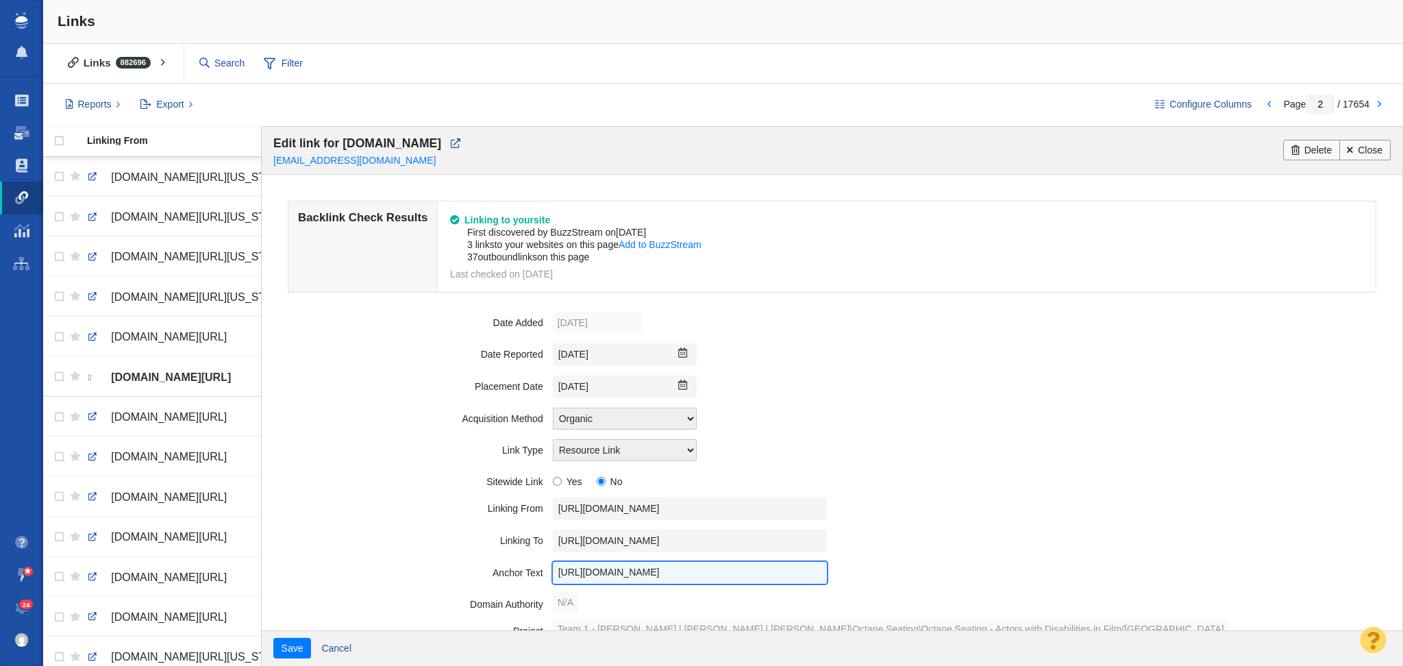
click at [572, 569] on input "[URL][DOMAIN_NAME]" at bounding box center [690, 573] width 274 height 23
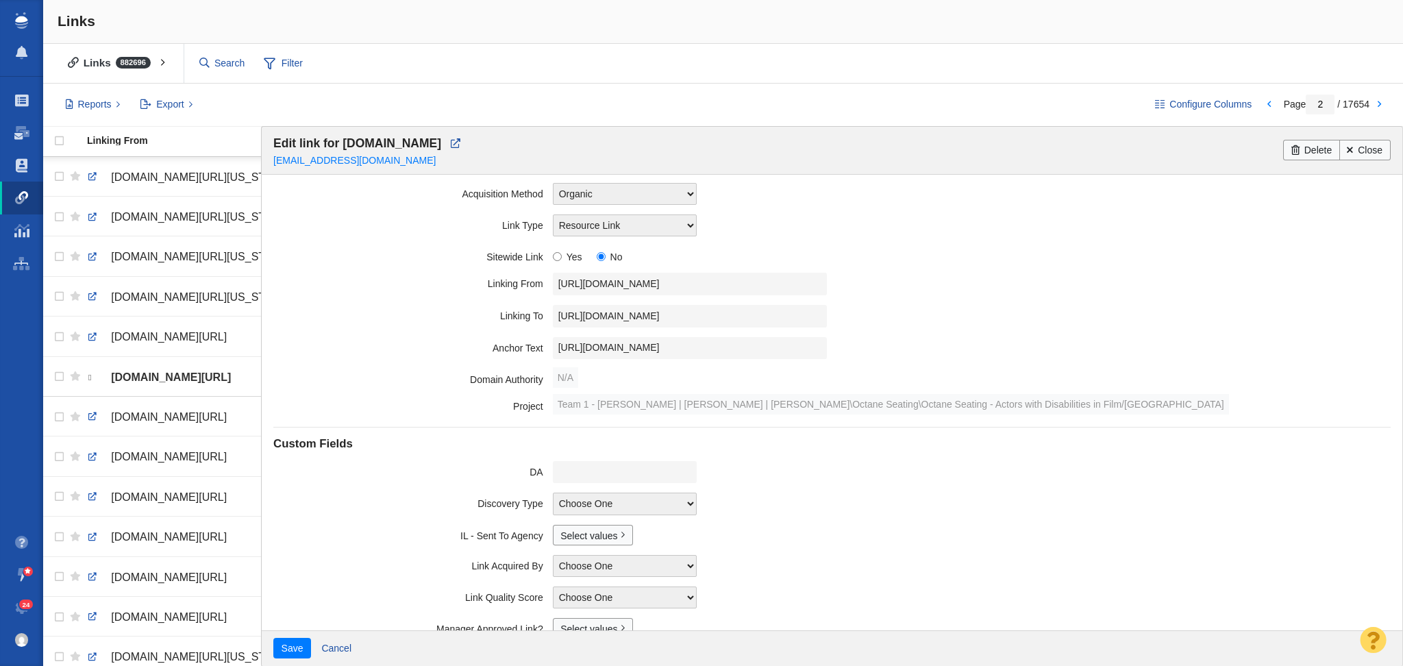
scroll to position [346, 0]
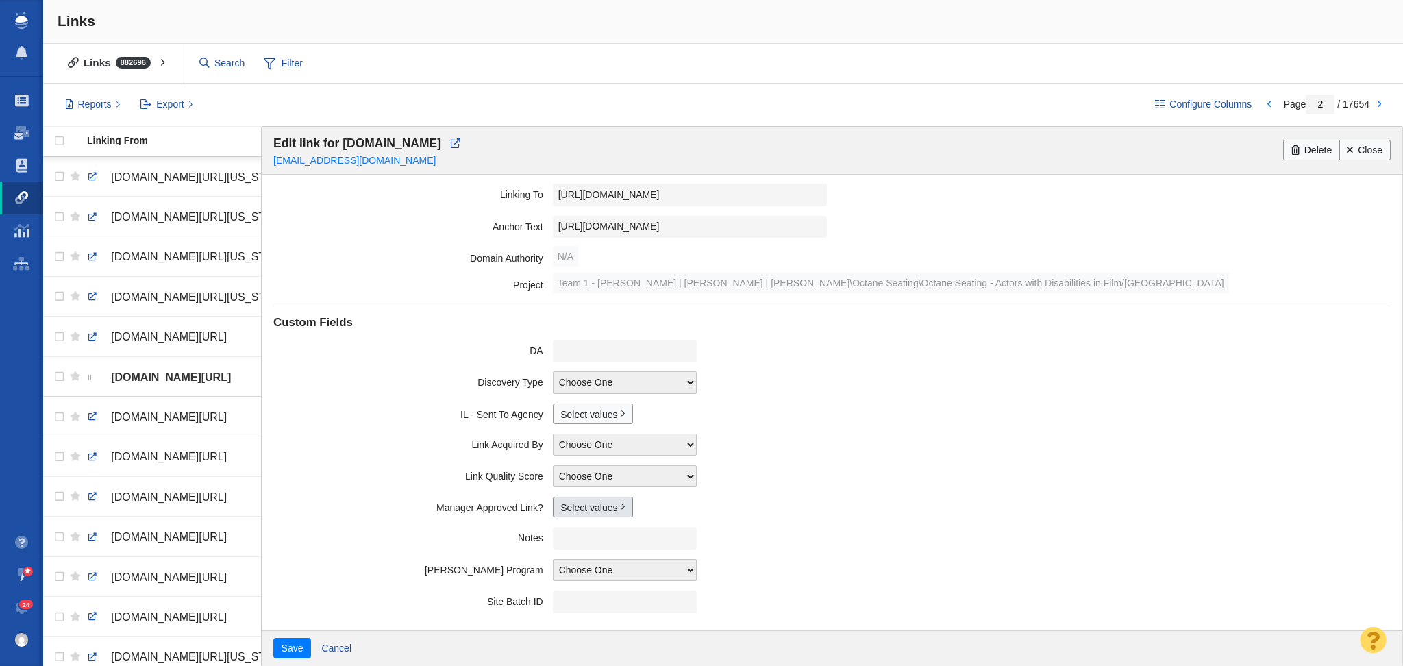
click at [584, 507] on link "Select values" at bounding box center [593, 507] width 80 height 21
click at [564, 560] on input "Yes" at bounding box center [566, 556] width 9 height 9
checkbox input "true"
click at [297, 648] on button "Save" at bounding box center [292, 648] width 38 height 21
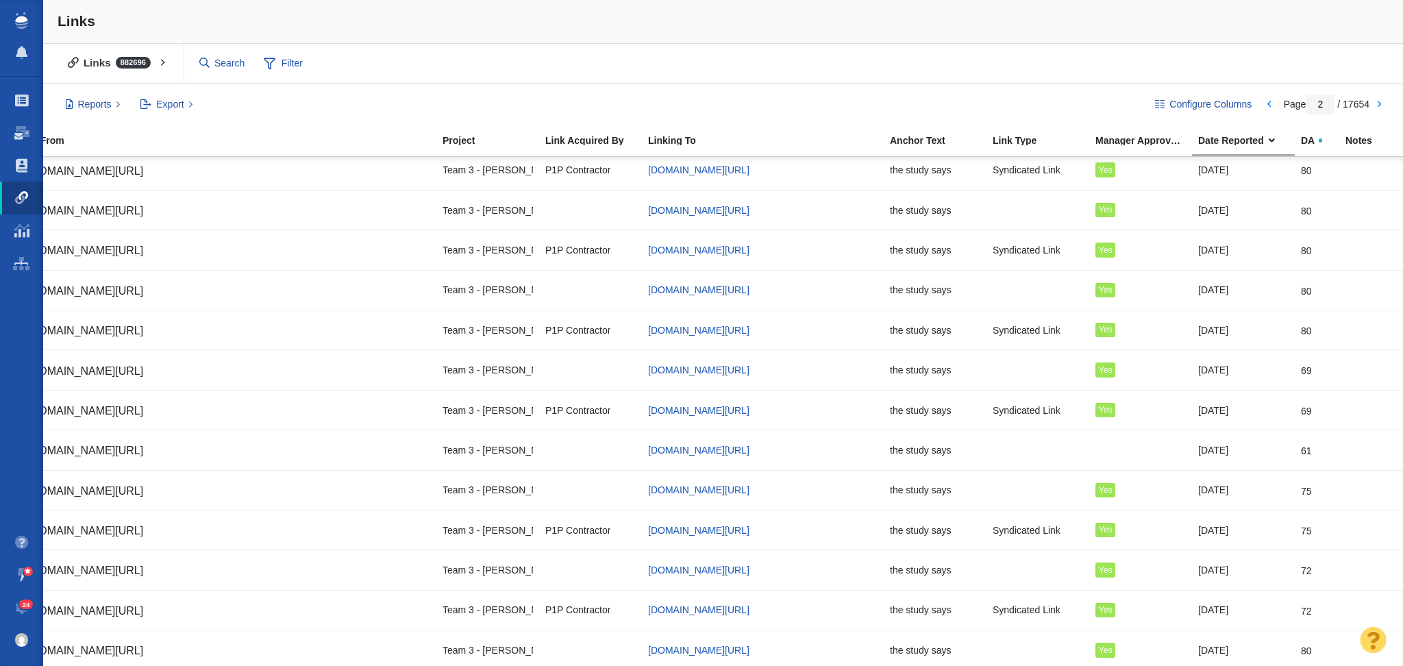
scroll to position [685, 84]
click at [578, 375] on div at bounding box center [590, 370] width 90 height 29
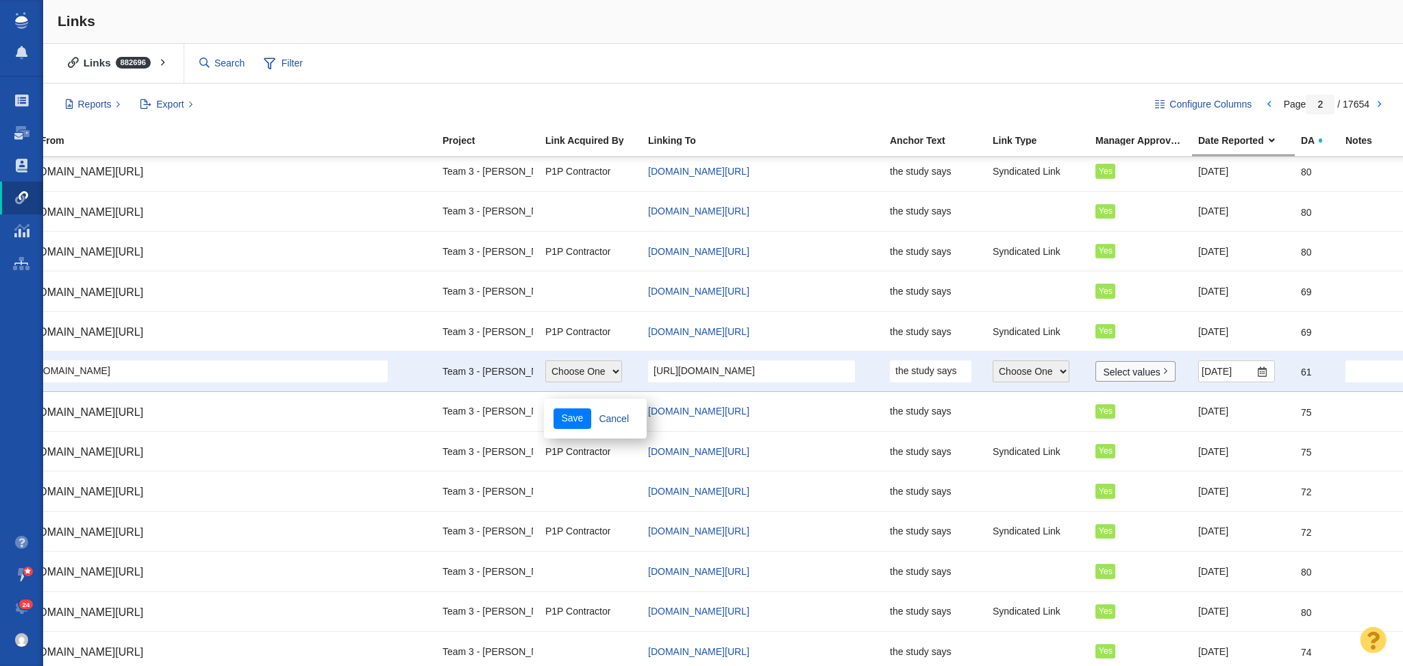
click at [414, 384] on div "https://www.newschief.com/story/news/2025/08/15/how-many-months-emergency-savin…" at bounding box center [216, 370] width 427 height 29
click at [406, 364] on div "https://www.newschief.com/story/news/2025/08/15/how-many-months-emergency-savin…" at bounding box center [216, 371] width 427 height 23
click at [818, 90] on div "Configure Columns Page 2 / 17654 Reports Links Report Spend Report Purchase Det…" at bounding box center [723, 105] width 1360 height 42
click at [836, 68] on div "Links 882696 All Links Assigned To Me Recently Viewed Starred Filter Filter" at bounding box center [723, 64] width 1360 height 40
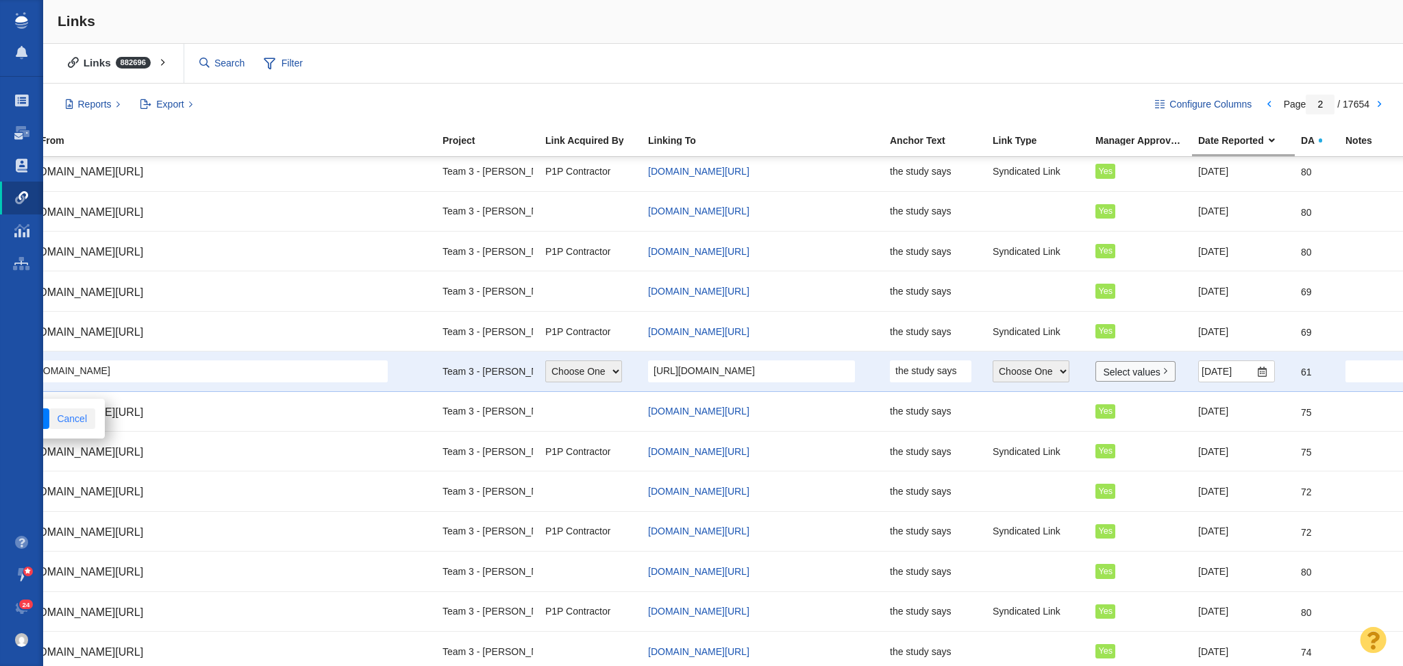
click at [66, 410] on link "Cancel" at bounding box center [72, 418] width 46 height 21
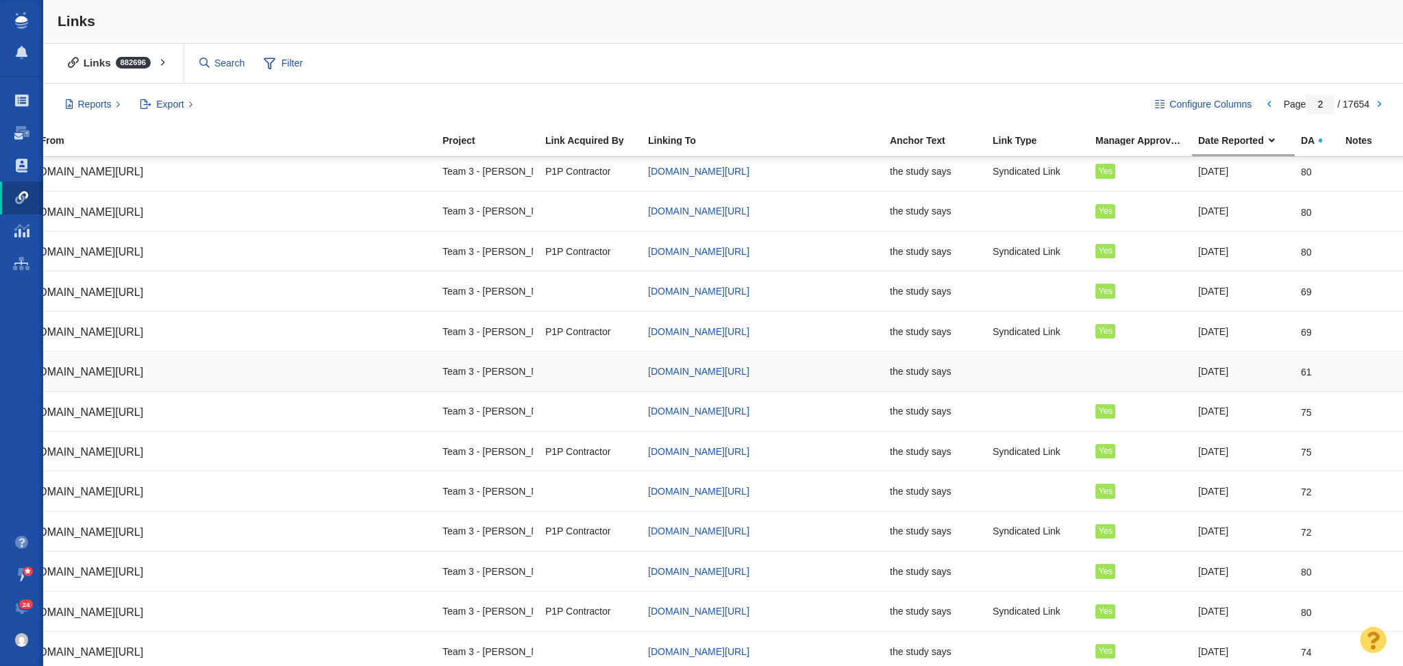
click at [355, 378] on link "[DOMAIN_NAME][URL]" at bounding box center [216, 371] width 427 height 23
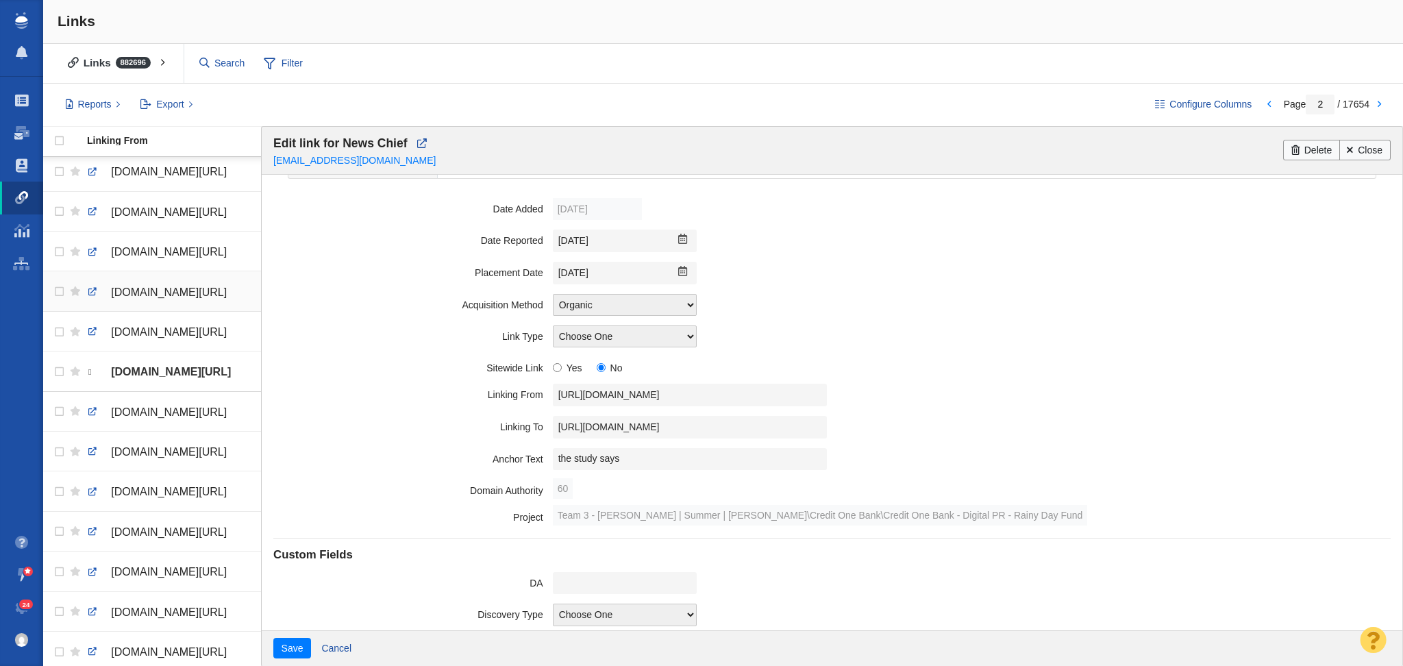
scroll to position [0, 0]
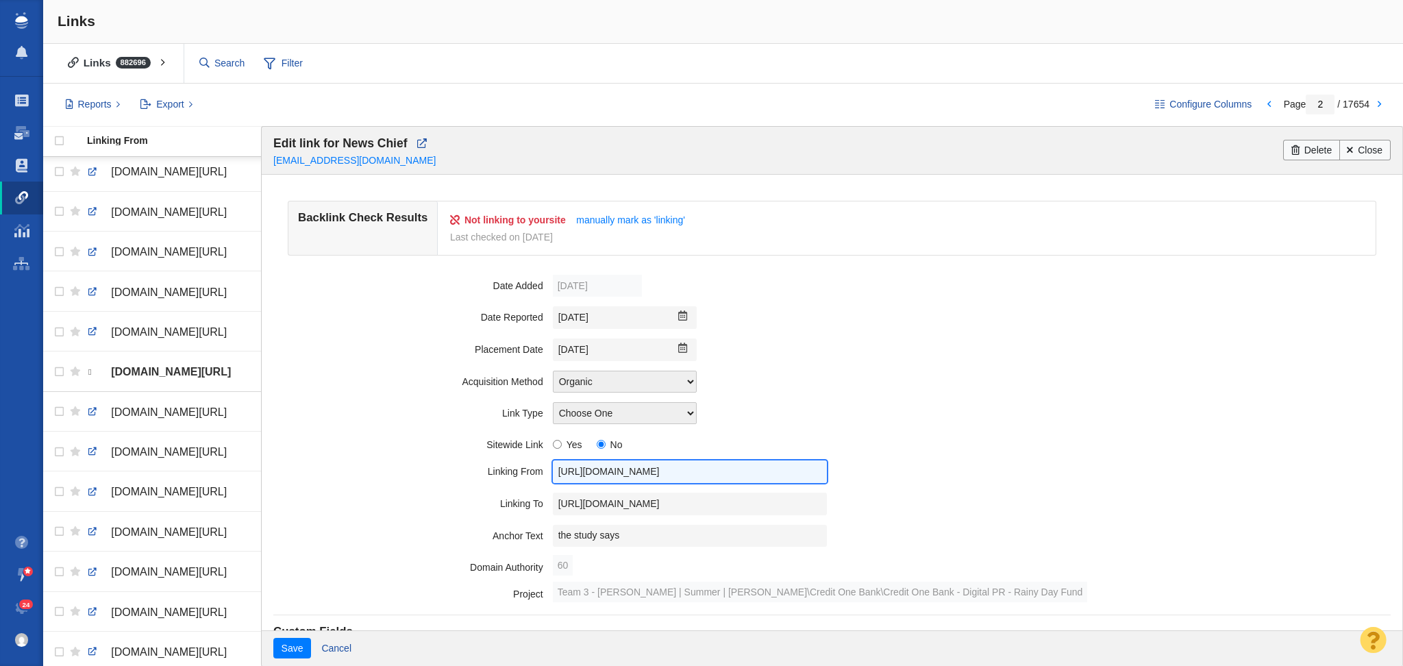
click at [640, 480] on input "https://www.newschief.com/story/news/2025/08/15/how-many-months-emergency-savin…" at bounding box center [690, 471] width 274 height 23
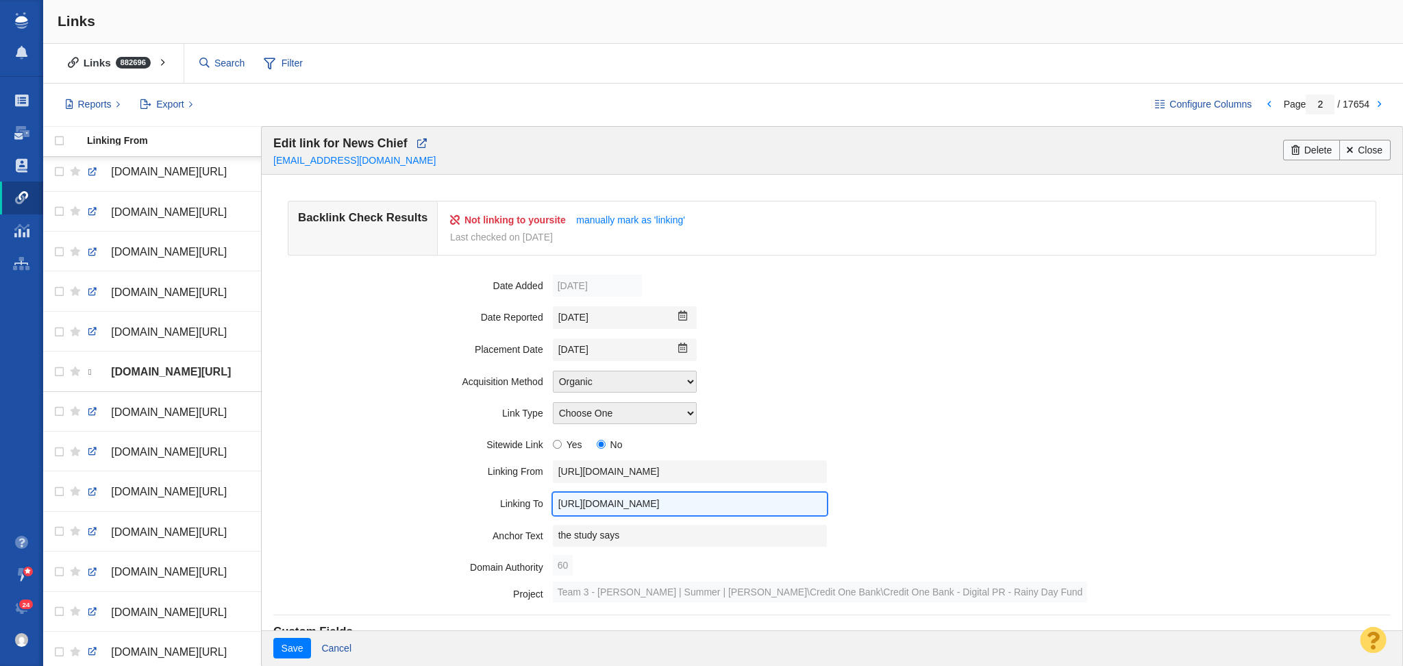
click at [603, 497] on input "https://www.creditonebank.com/articles/emergency-savings-habits-in-2025-cash-cr…" at bounding box center [690, 504] width 274 height 23
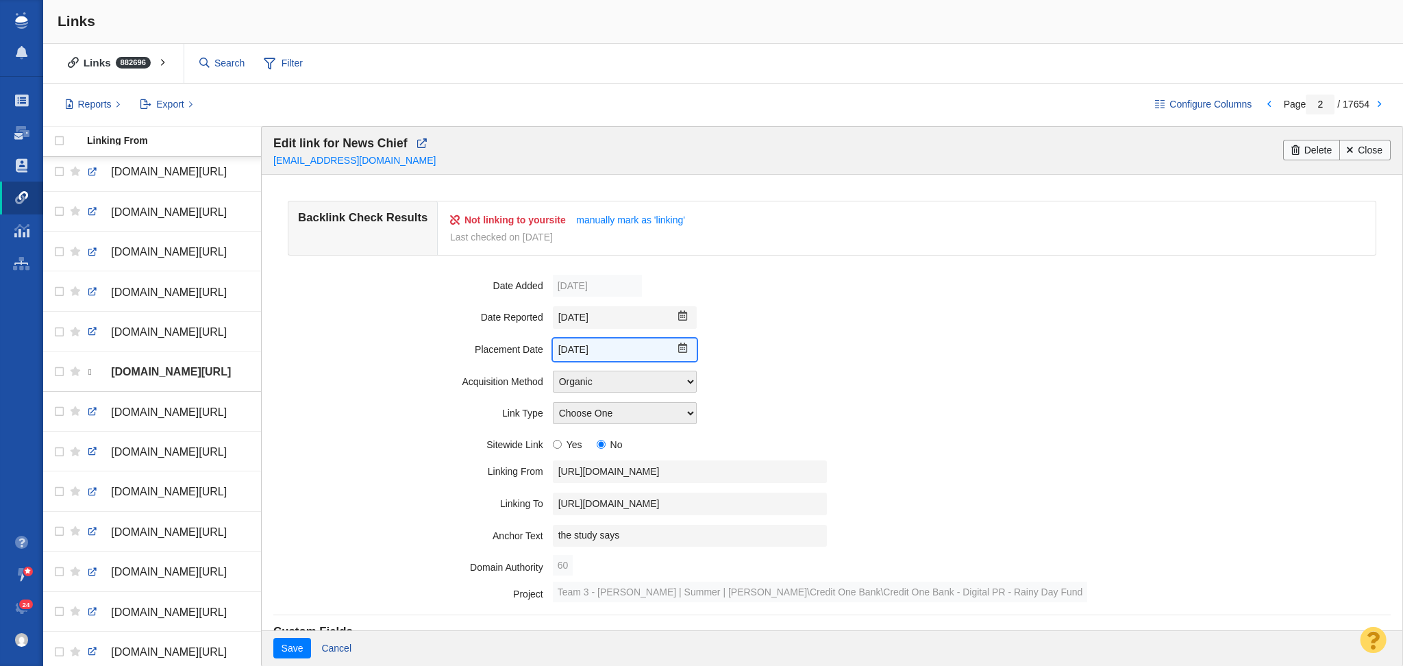
click at [592, 338] on input "[DATE]" at bounding box center [625, 349] width 144 height 23
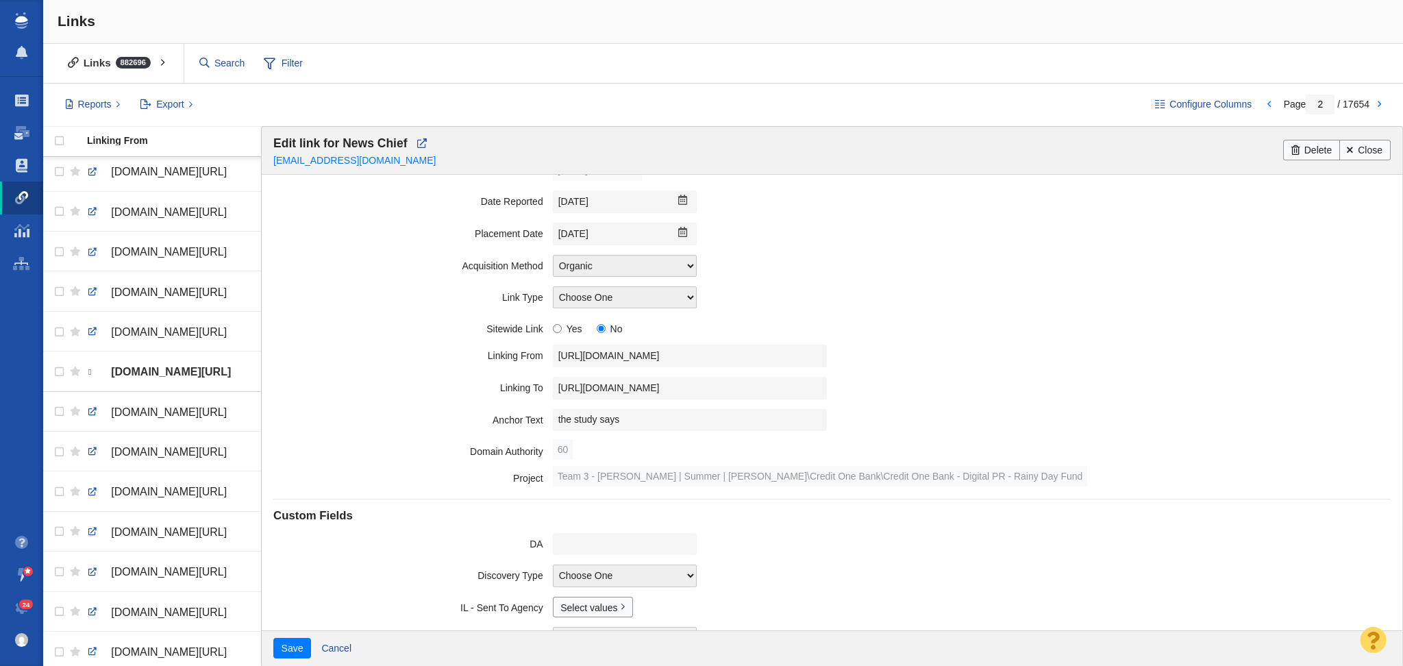
scroll to position [309, 0]
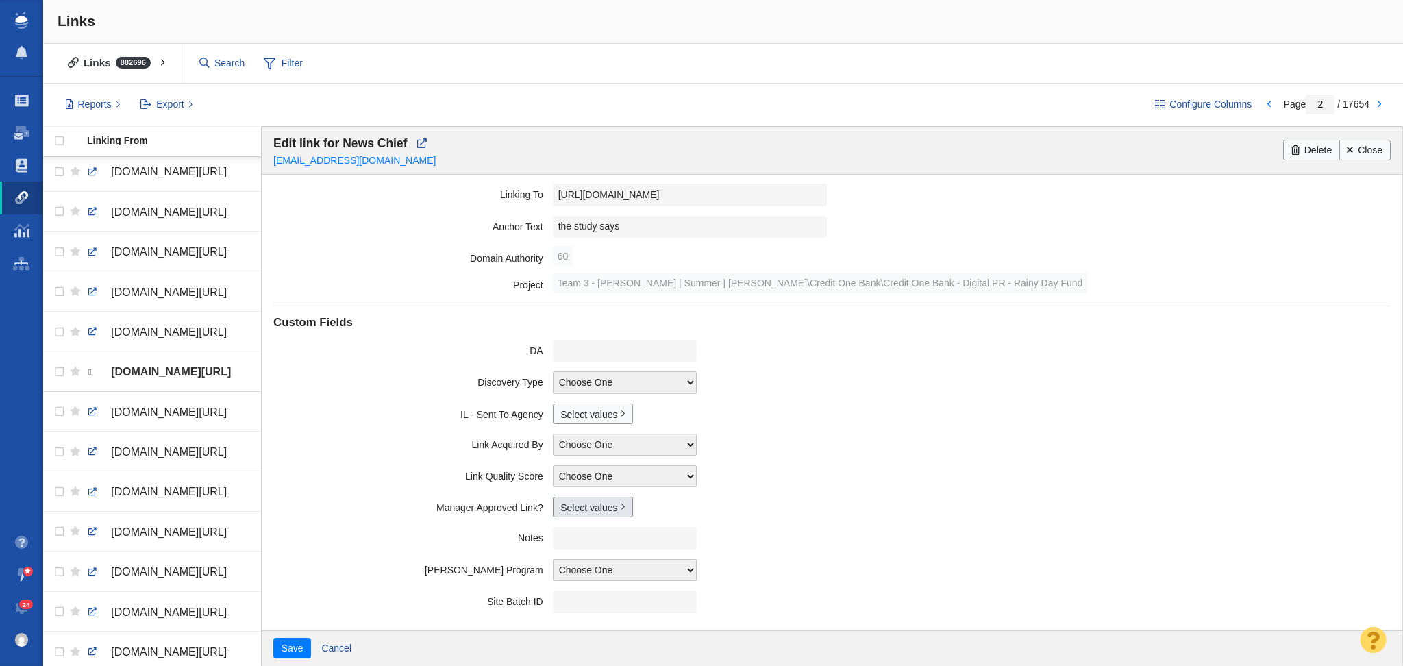
click at [573, 503] on link "Select values" at bounding box center [593, 507] width 80 height 21
click at [563, 554] on input "Yes" at bounding box center [566, 556] width 9 height 9
checkbox input "true"
click at [278, 649] on button "Save" at bounding box center [292, 648] width 38 height 21
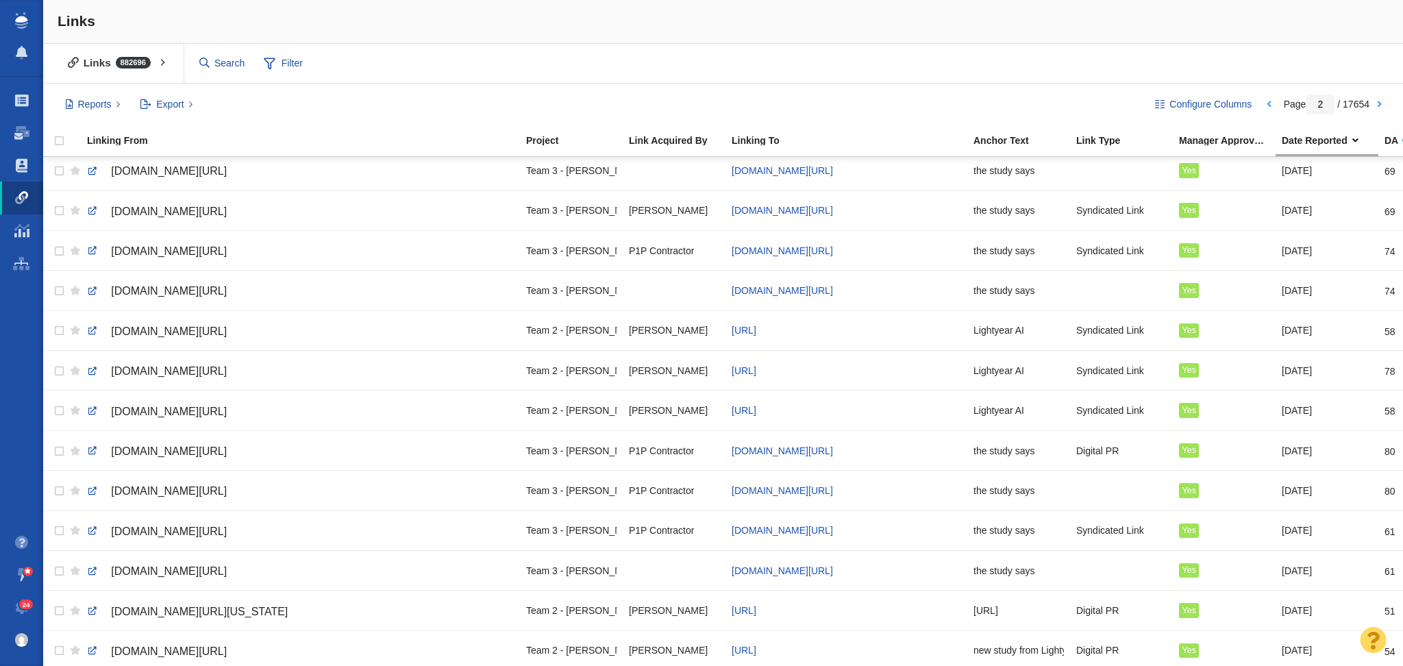
scroll to position [1507, 0]
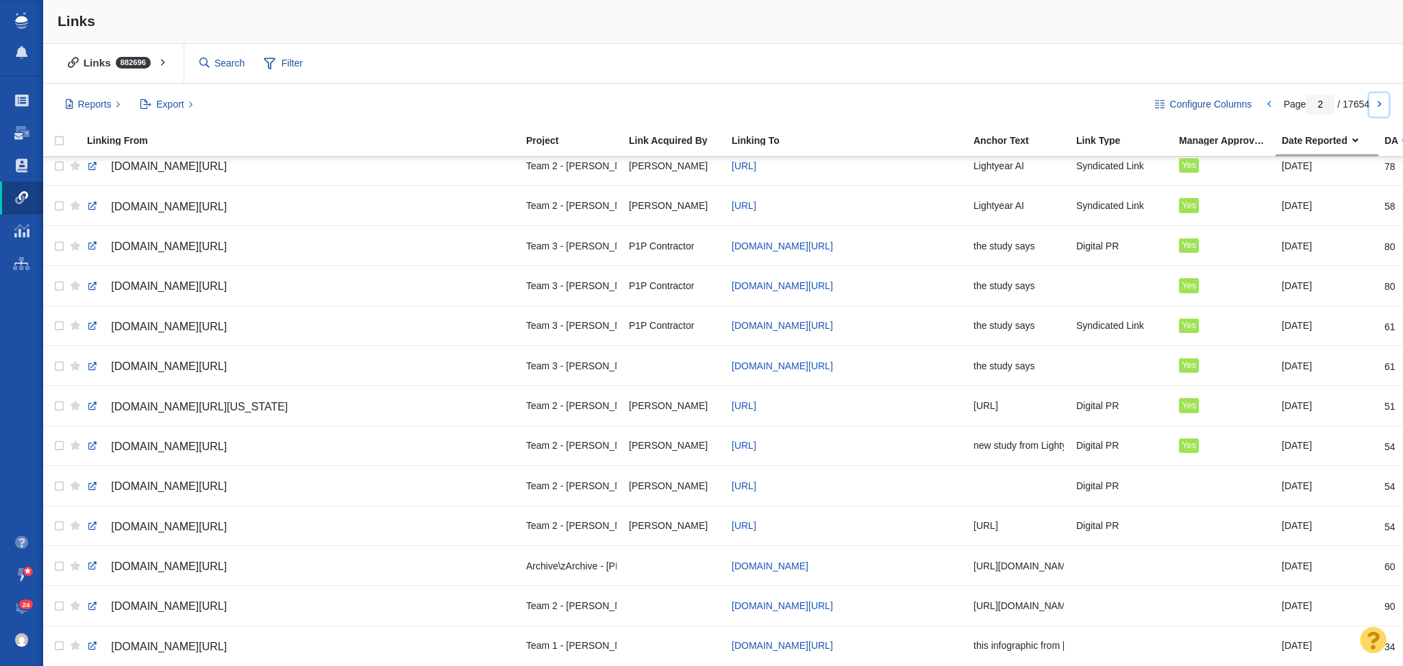
click at [1376, 110] on link at bounding box center [1379, 104] width 19 height 23
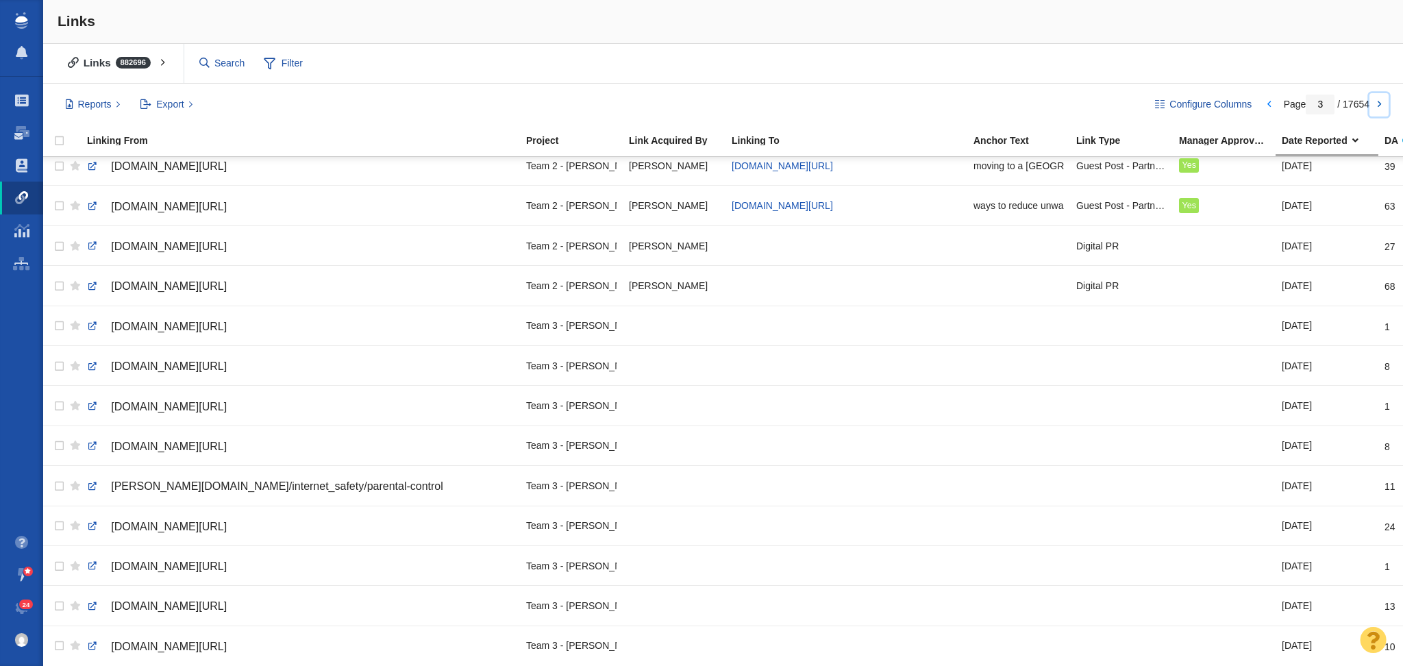
click at [1384, 104] on link at bounding box center [1379, 104] width 19 height 23
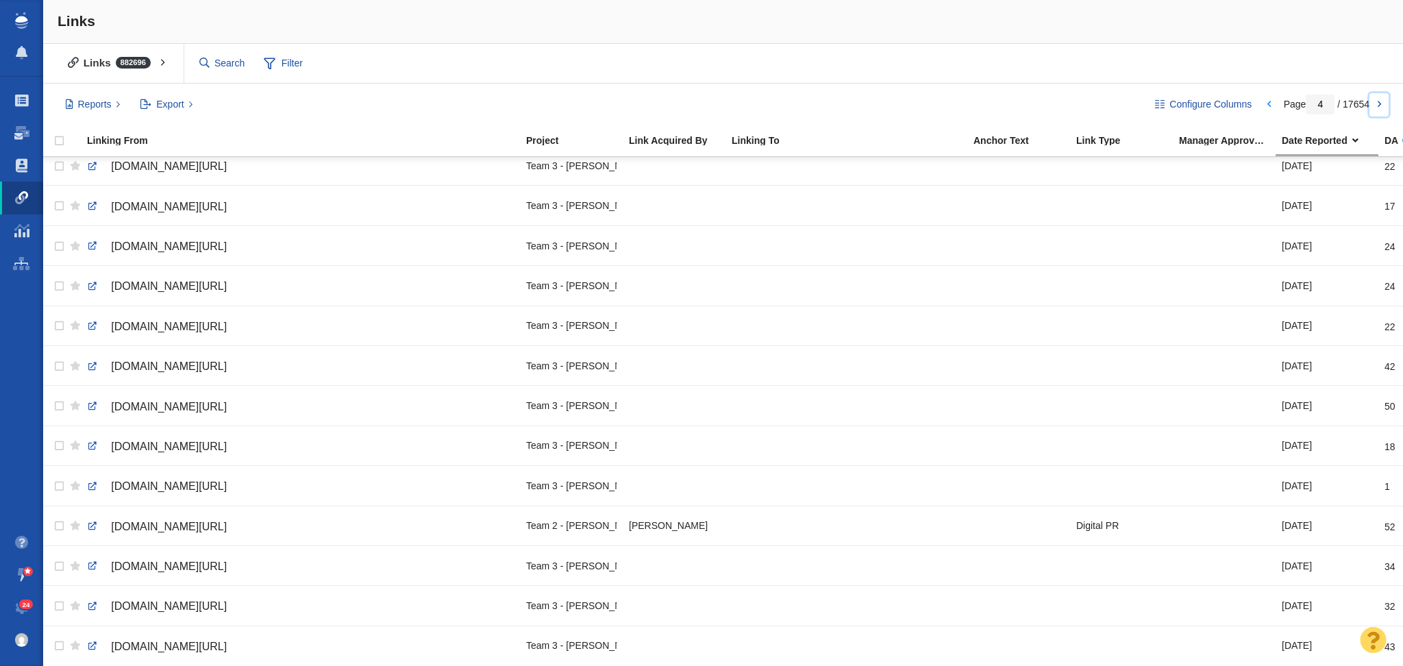
click at [1381, 111] on link at bounding box center [1379, 104] width 19 height 23
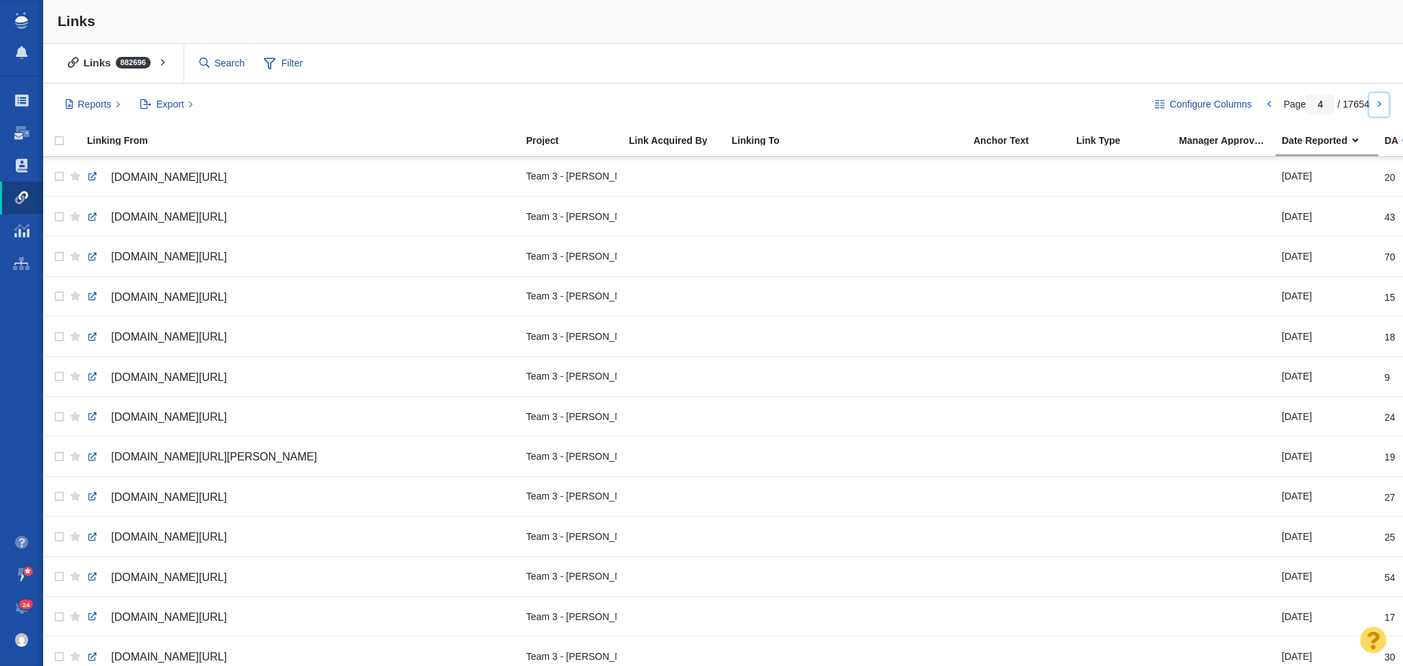
type input "5"
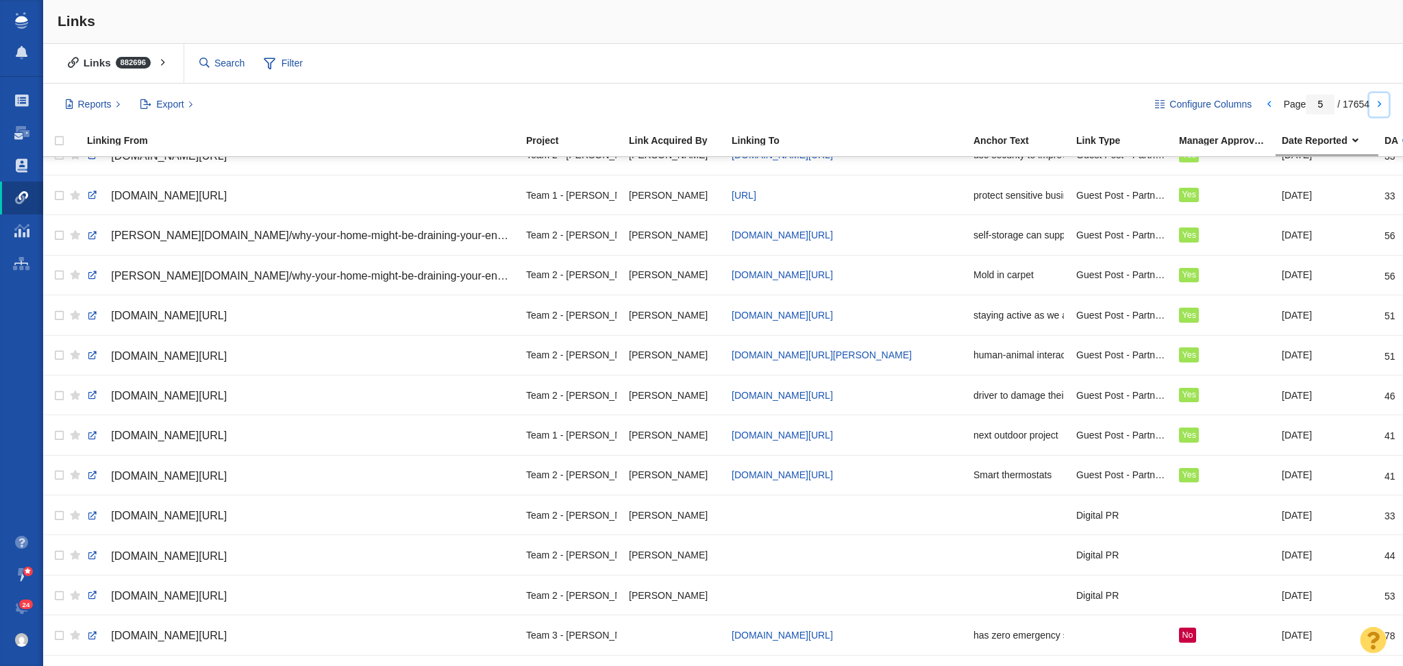
scroll to position [684, 0]
